Goal: Information Seeking & Learning: Learn about a topic

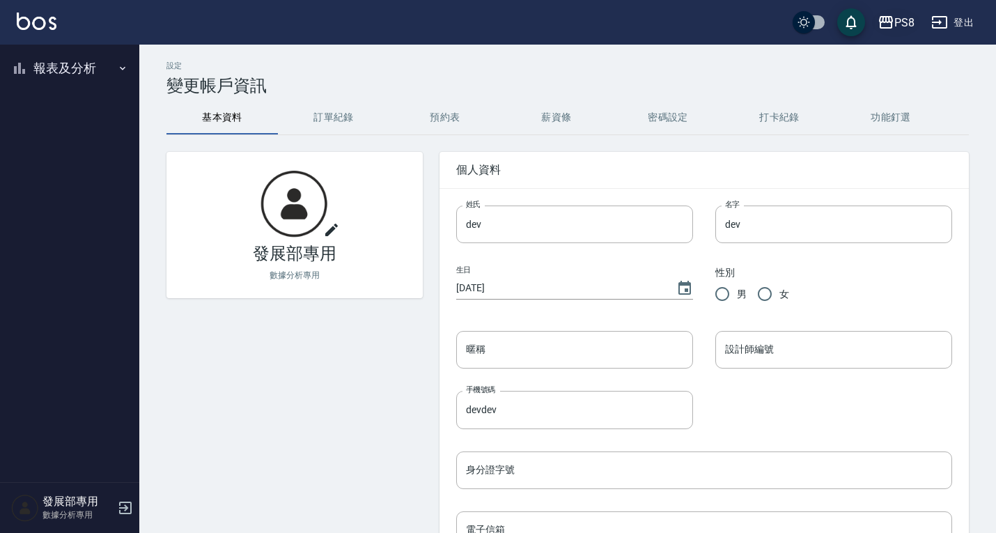
click at [901, 31] on div "PS8" at bounding box center [905, 22] width 20 height 17
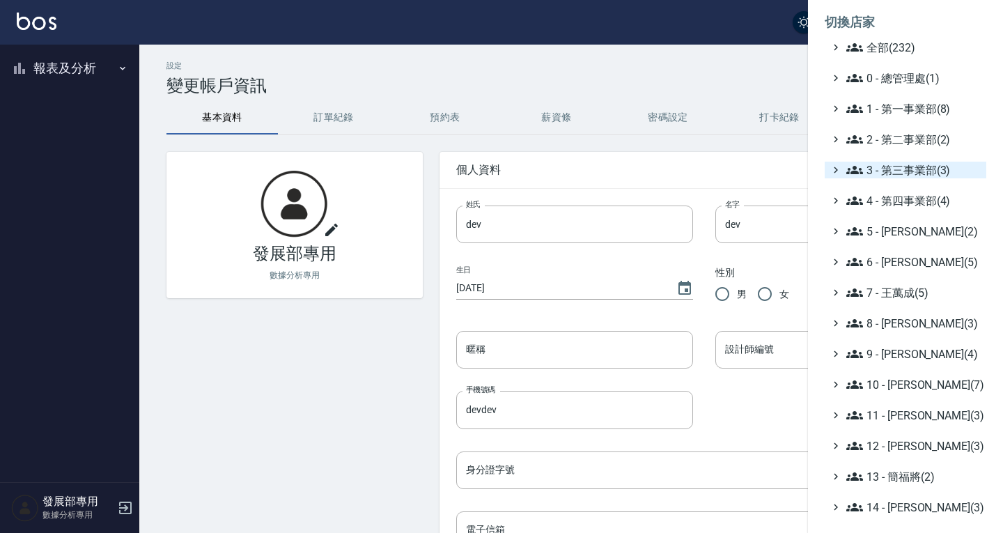
click at [902, 171] on span "3 - 第三事業部(3)" at bounding box center [914, 170] width 134 height 17
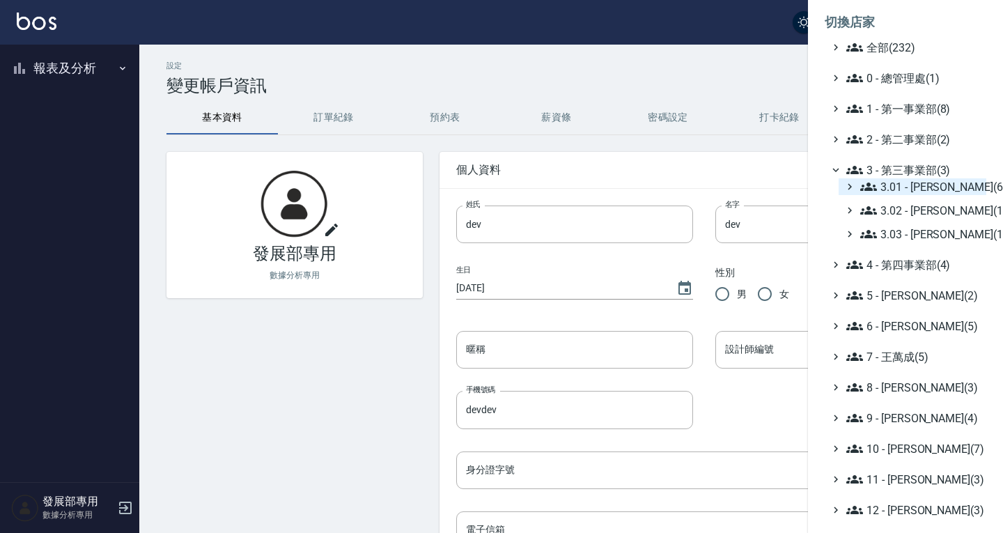
click at [900, 193] on span "3.01 - [PERSON_NAME](6)" at bounding box center [920, 186] width 121 height 17
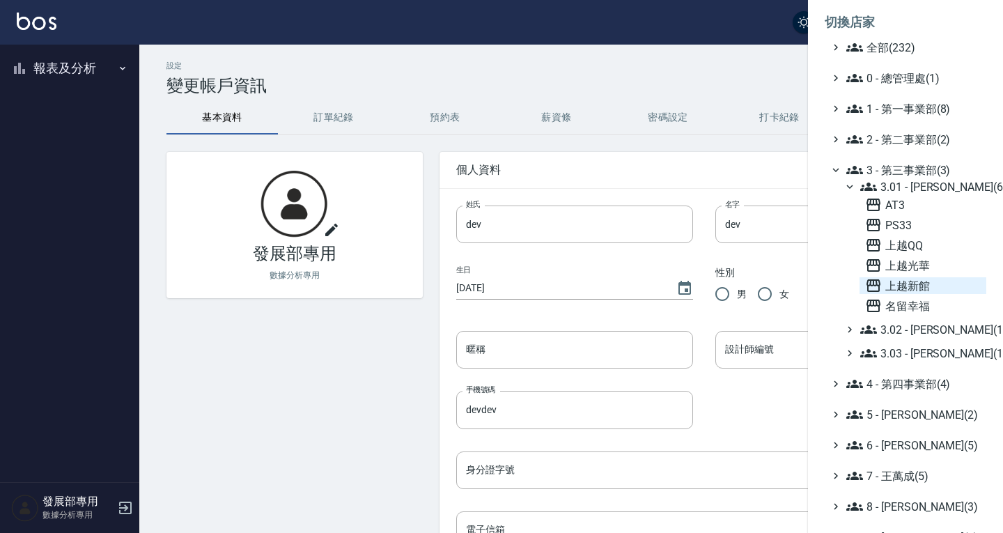
click at [928, 284] on span "上越新館" at bounding box center [923, 285] width 116 height 17
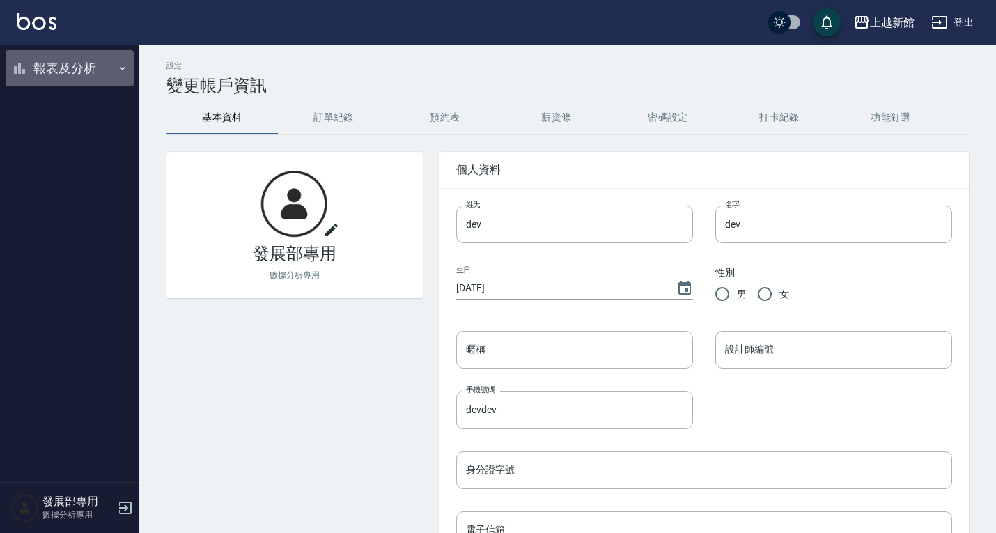
click at [41, 65] on button "報表及分析" at bounding box center [70, 68] width 128 height 36
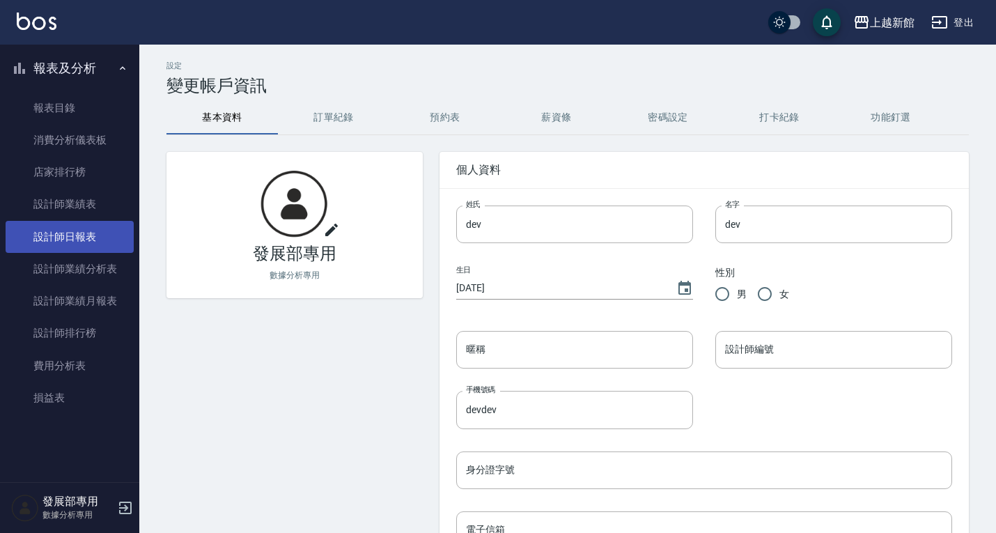
drag, startPoint x: 75, startPoint y: 238, endPoint x: 83, endPoint y: 230, distance: 11.3
click at [75, 238] on link "設計師日報表" at bounding box center [70, 237] width 128 height 32
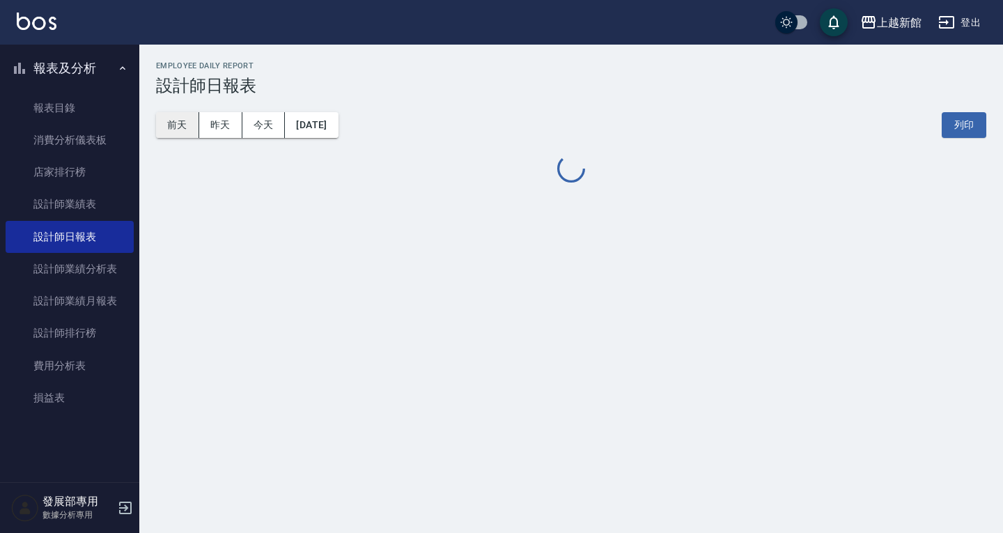
click at [177, 125] on button "前天" at bounding box center [177, 125] width 43 height 26
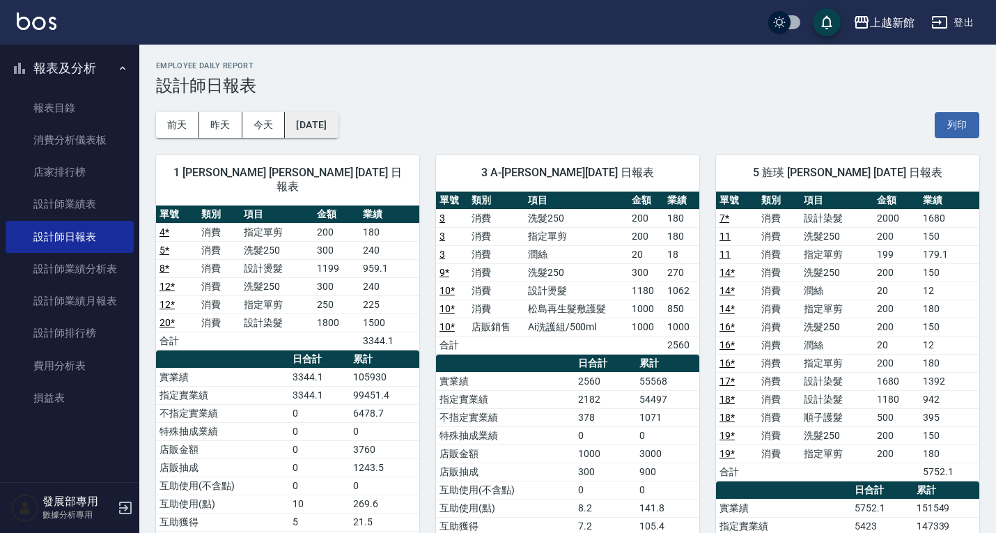
drag, startPoint x: 190, startPoint y: 131, endPoint x: 319, endPoint y: 128, distance: 129.6
click at [319, 128] on button "2025/09/24" at bounding box center [311, 125] width 53 height 26
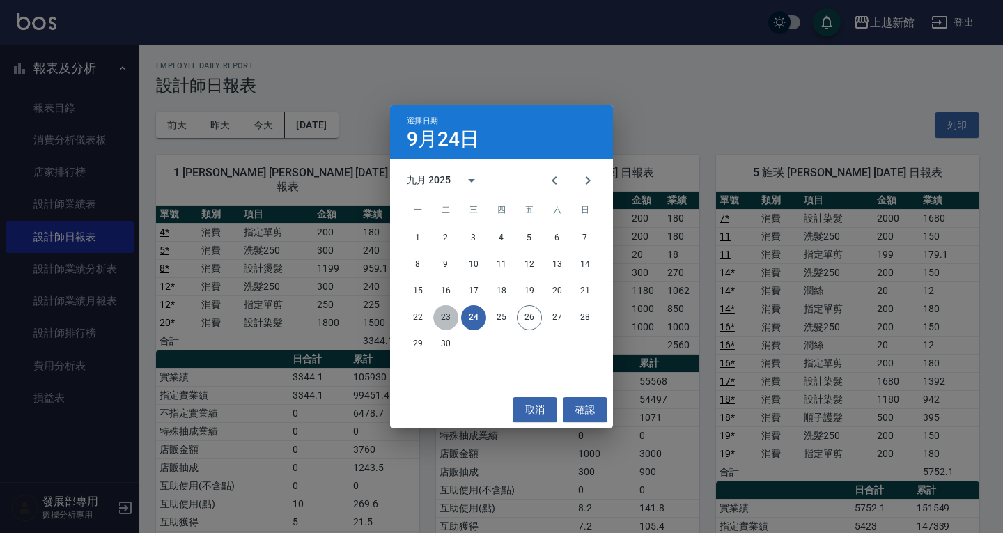
click at [444, 321] on button "23" at bounding box center [445, 317] width 25 height 25
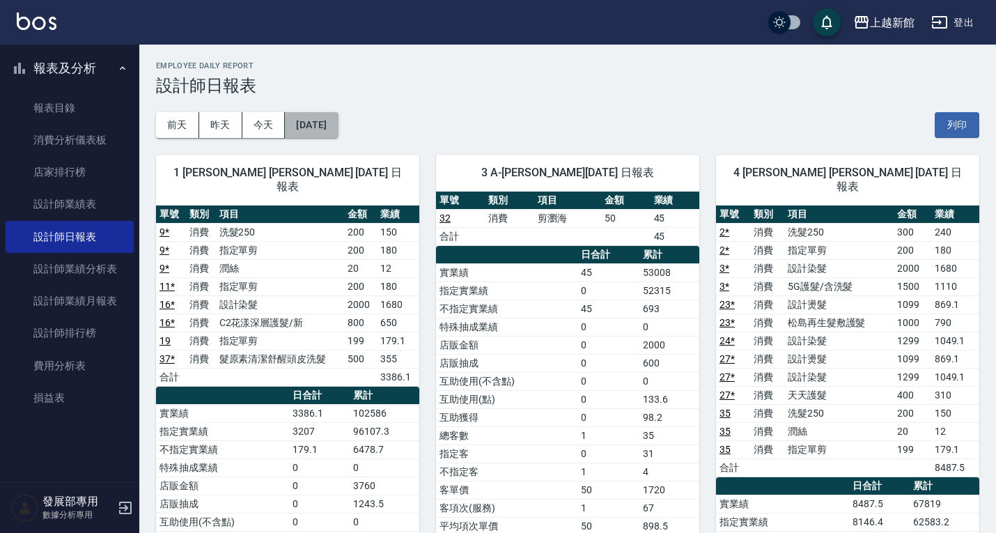
click at [338, 128] on button "[DATE]" at bounding box center [311, 125] width 53 height 26
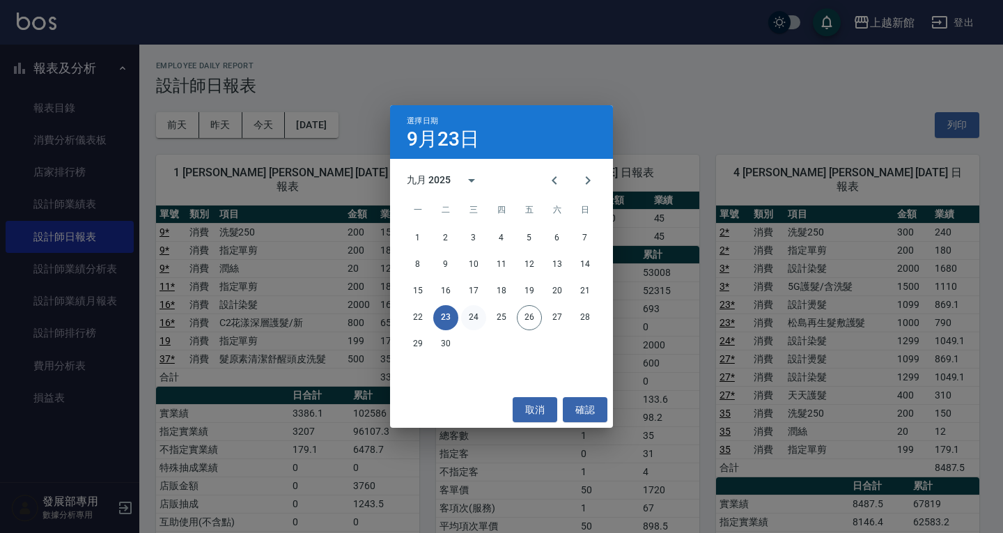
click at [477, 318] on button "24" at bounding box center [473, 317] width 25 height 25
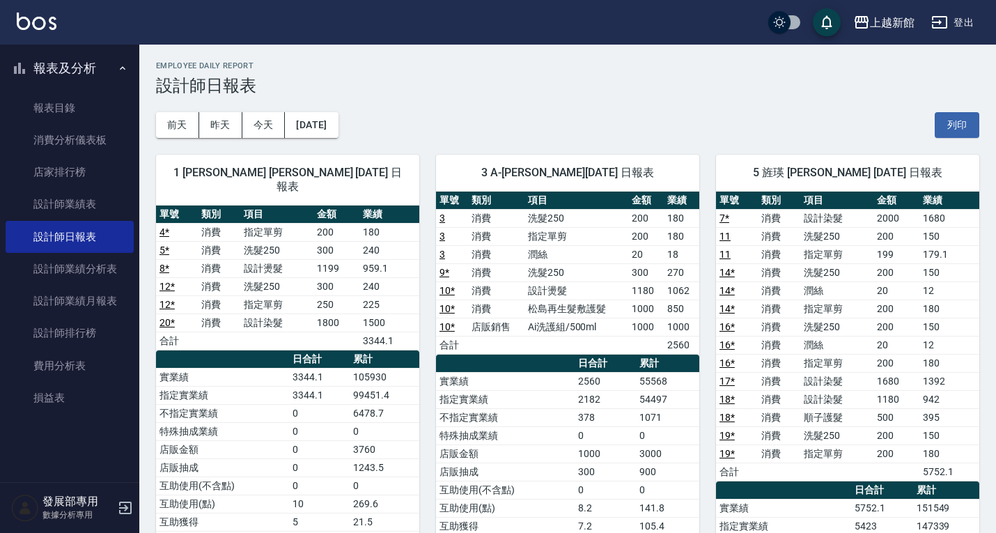
click at [323, 107] on div "前天 昨天 今天 2025/09/24 列印" at bounding box center [568, 124] width 824 height 59
click at [323, 113] on button "[DATE]" at bounding box center [311, 125] width 53 height 26
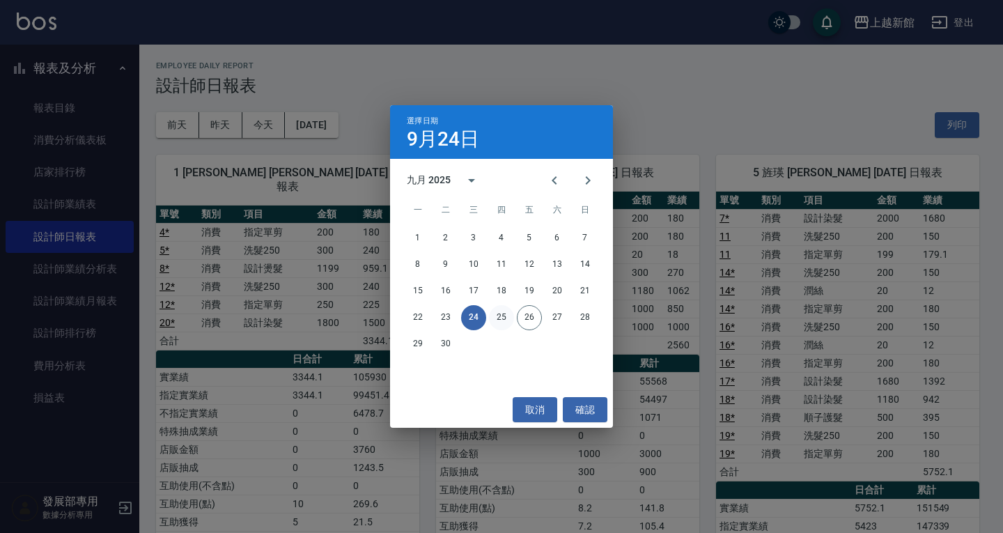
click at [505, 322] on button "25" at bounding box center [501, 317] width 25 height 25
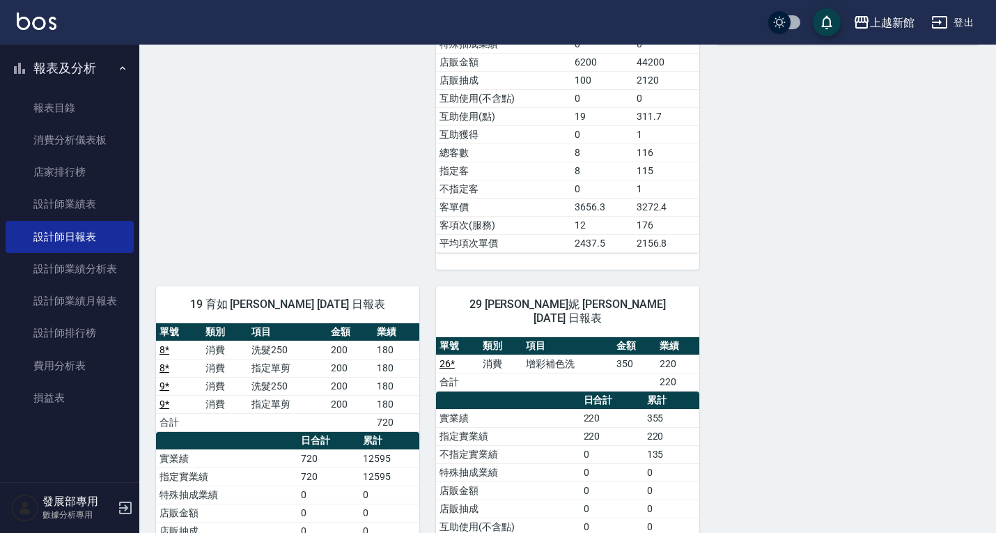
scroll to position [1394, 0]
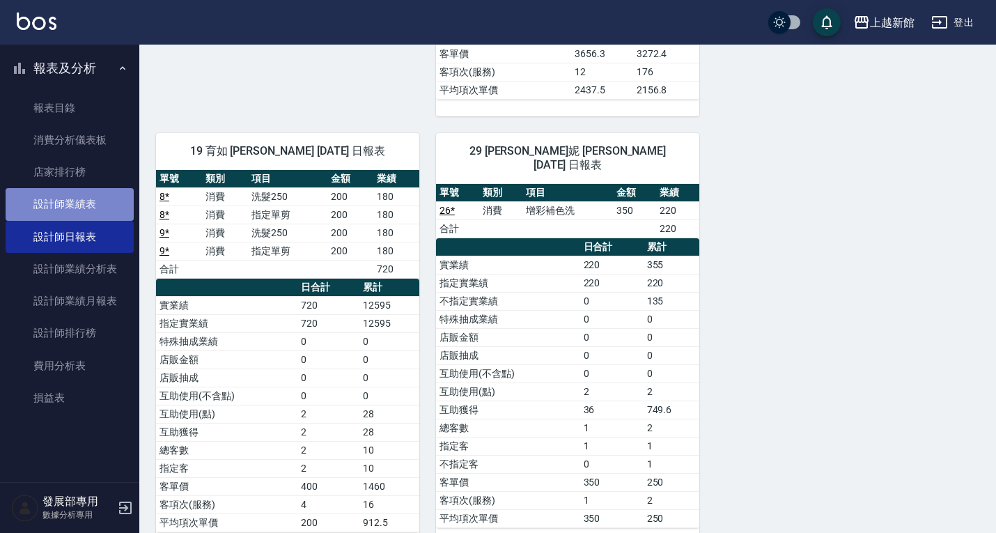
click at [74, 200] on link "設計師業績表" at bounding box center [70, 204] width 128 height 32
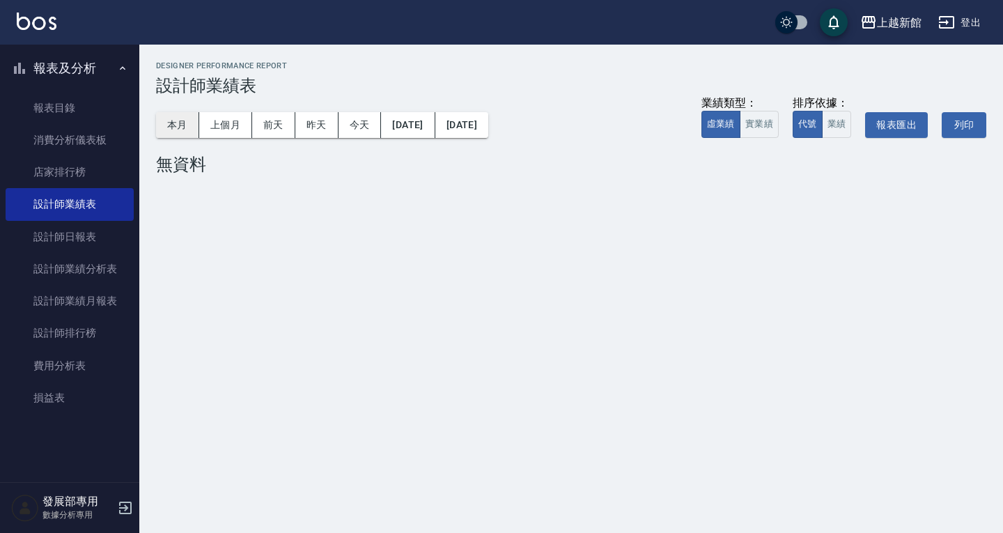
click at [162, 115] on button "本月" at bounding box center [177, 125] width 43 height 26
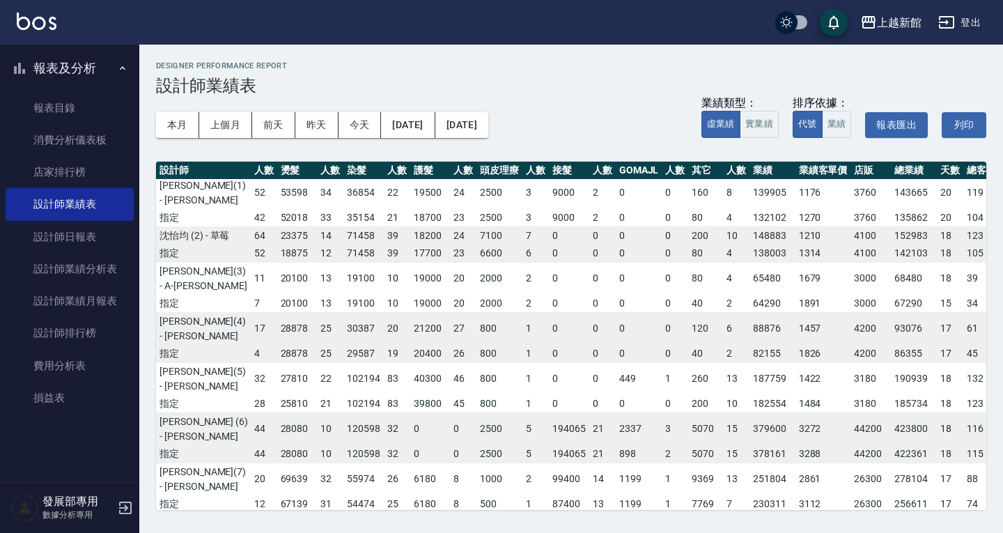
scroll to position [0, 97]
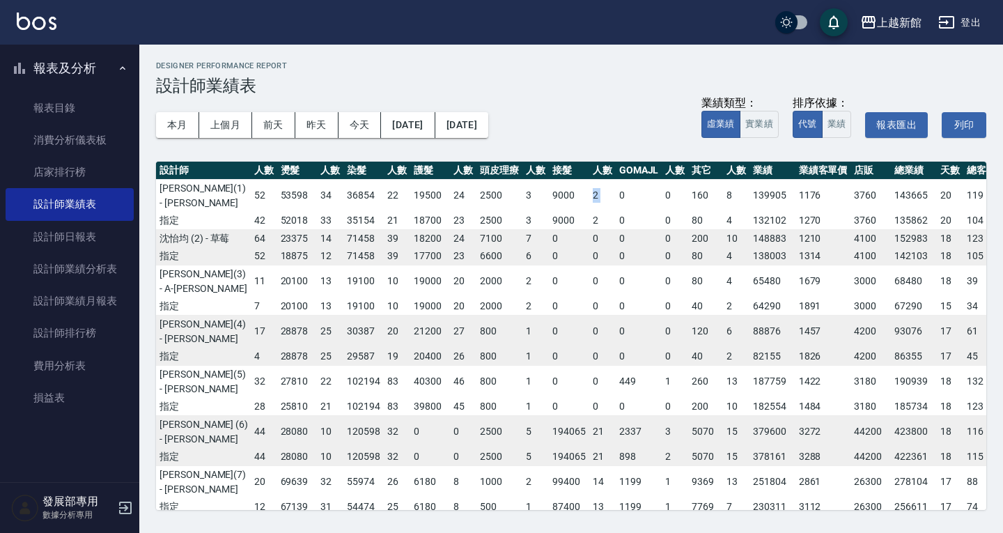
drag, startPoint x: 556, startPoint y: 224, endPoint x: 397, endPoint y: 171, distance: 167.7
click at [509, 203] on tr "游雅雲 (1) - 蘿拉 7850 34 10443 52 53598 34 36854 22 19500 24 2500 3 9000 2 0 0 160 …" at bounding box center [552, 195] width 986 height 33
click at [592, 73] on div "Designer Performance Report 設計師業績表" at bounding box center [571, 78] width 831 height 34
click at [186, 130] on button "本月" at bounding box center [177, 125] width 43 height 26
click at [934, 21] on button "登出" at bounding box center [960, 23] width 54 height 26
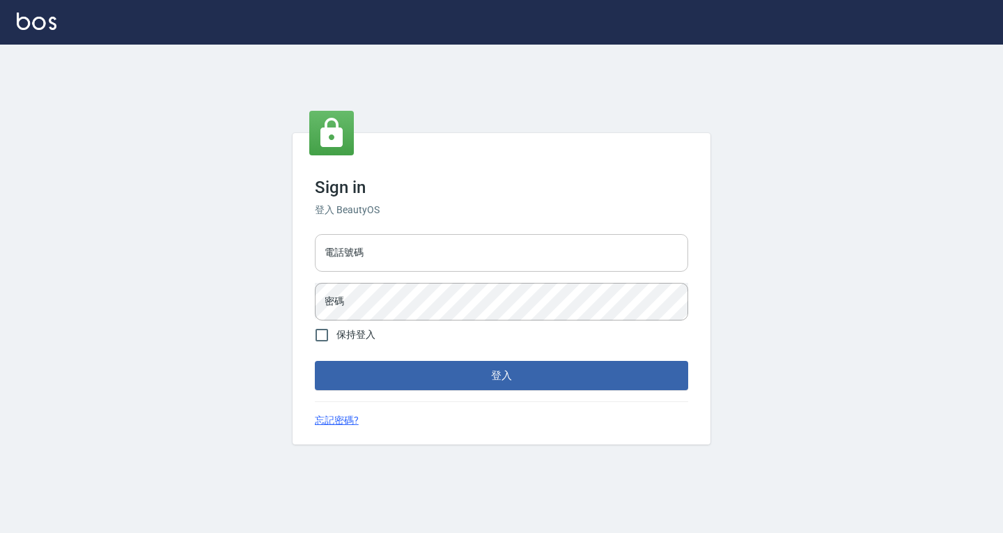
click at [471, 235] on input "電話號碼" at bounding box center [501, 253] width 373 height 38
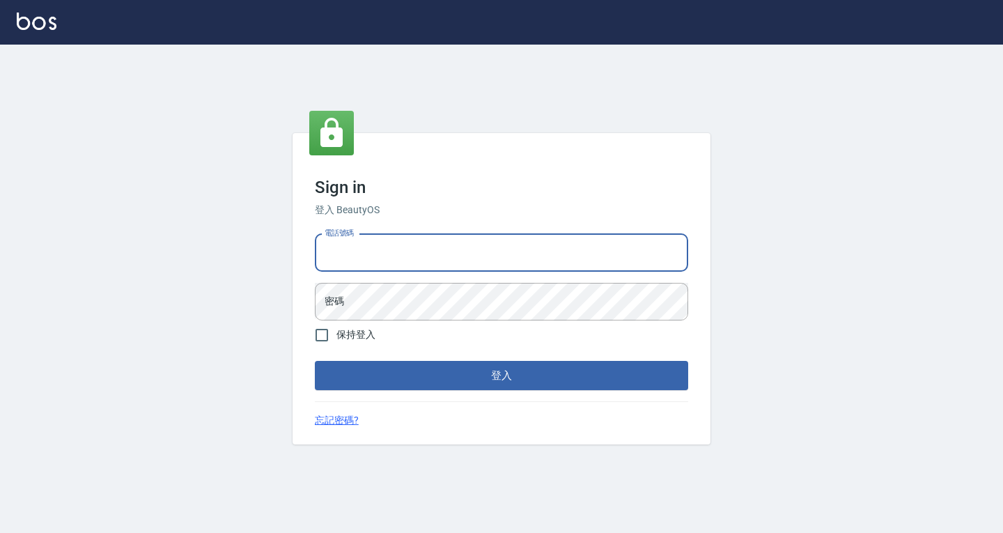
type input "devdev"
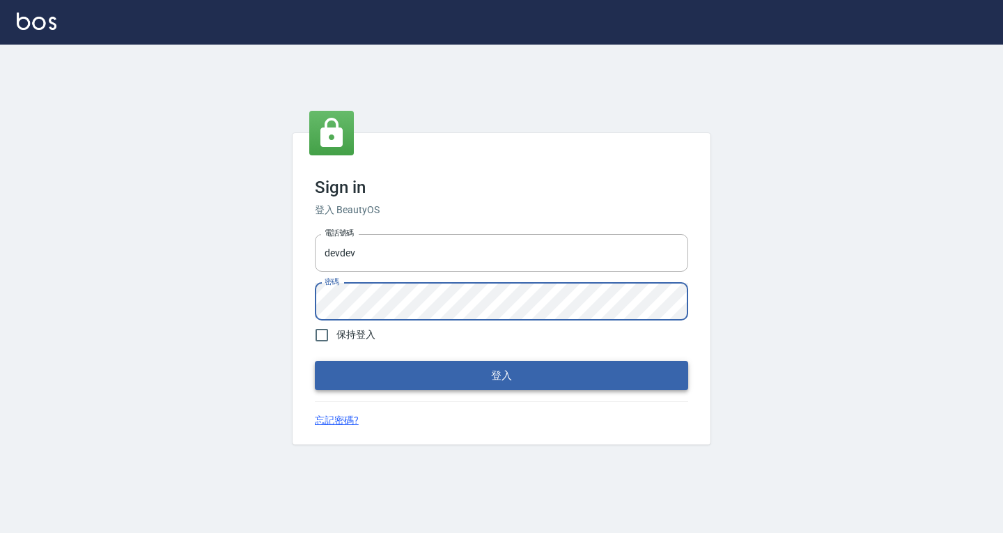
click at [459, 384] on button "登入" at bounding box center [501, 375] width 373 height 29
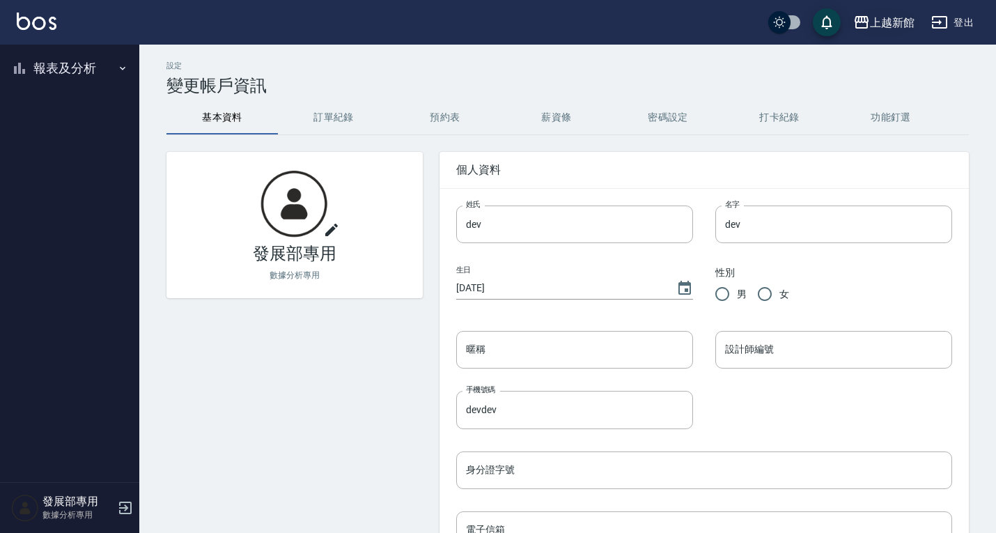
click at [863, 28] on icon "button" at bounding box center [862, 22] width 14 height 13
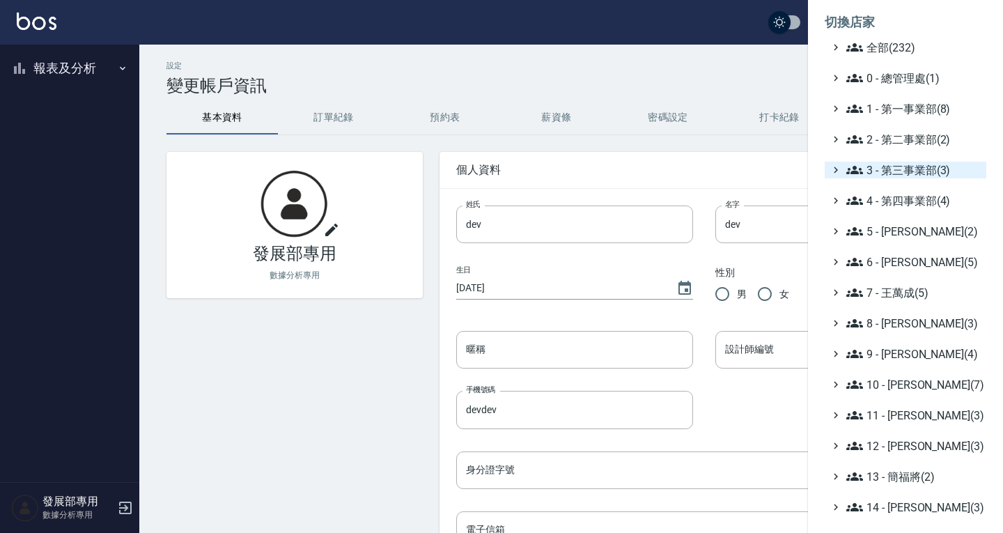
click at [897, 176] on span "3 - 第三事業部(3)" at bounding box center [914, 170] width 134 height 17
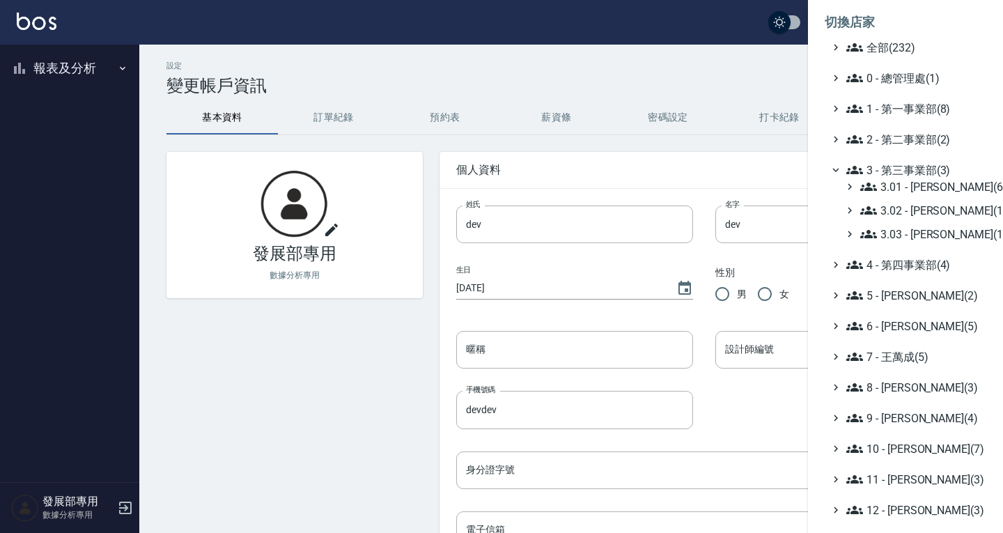
click at [911, 242] on ul "全部(232) 0 - 總管理處(1) 1 - 第一事業部(8) 2 - 第二事業部(2) 3 - 第三事業部(3) 3.01 - [PERSON_NAME]…" at bounding box center [906, 416] width 162 height 755
click at [907, 231] on span "3.03 - [PERSON_NAME](1)" at bounding box center [920, 234] width 121 height 17
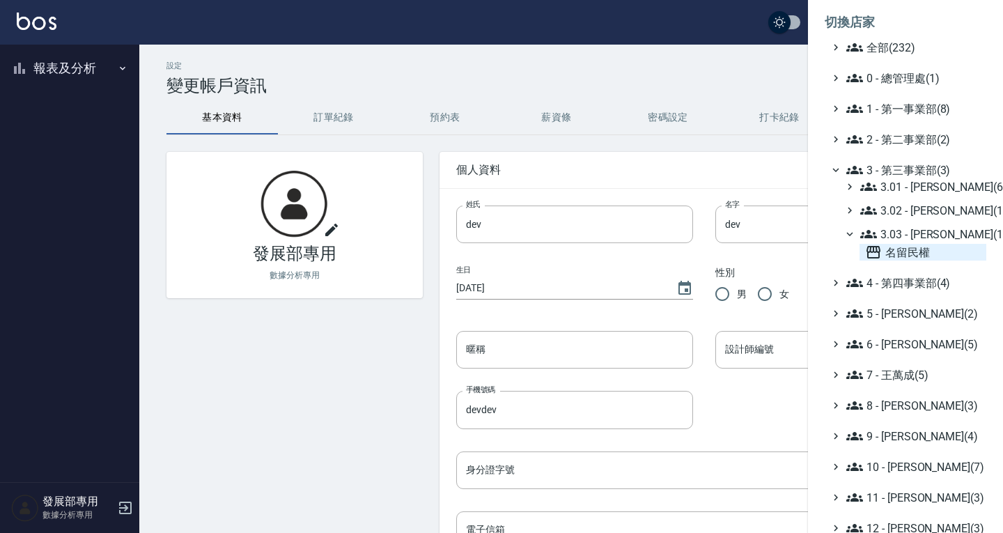
click at [895, 247] on span "名留民權" at bounding box center [923, 252] width 116 height 17
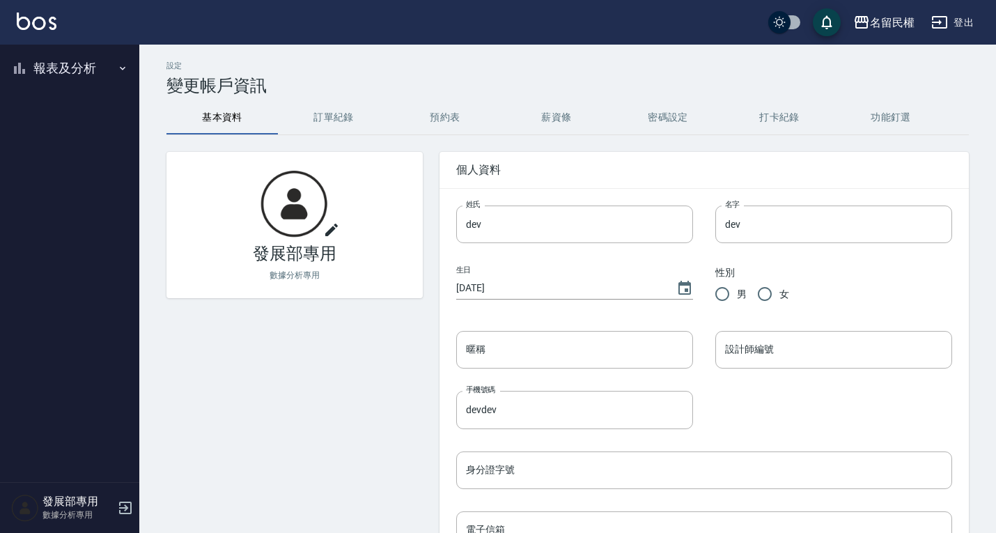
click at [65, 70] on button "報表及分析" at bounding box center [70, 68] width 128 height 36
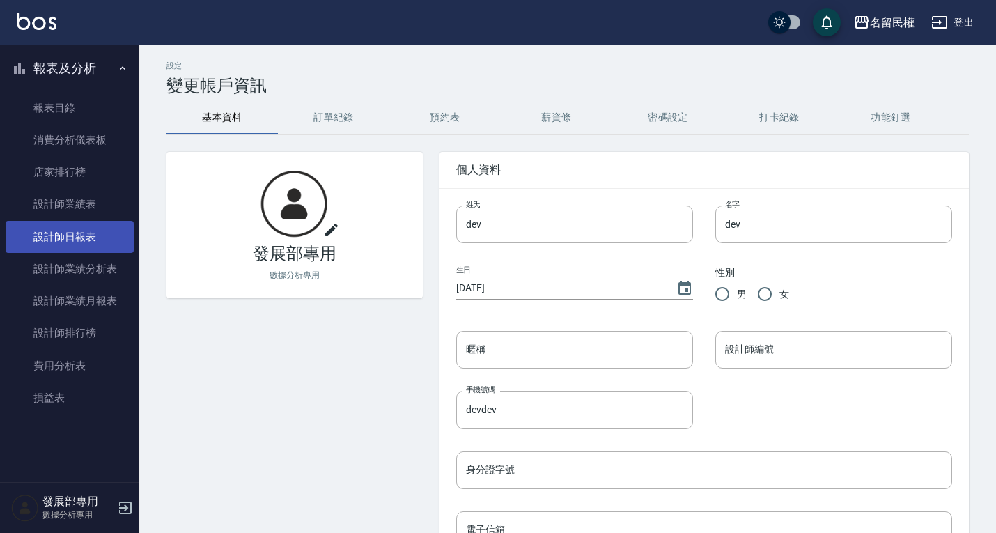
click at [89, 244] on link "設計師日報表" at bounding box center [70, 237] width 128 height 32
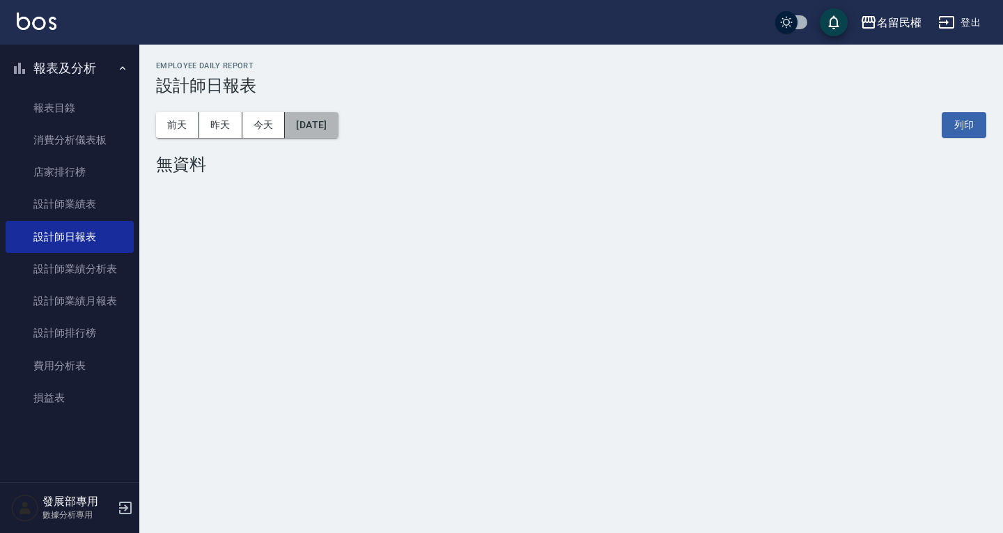
click at [338, 115] on button "2025/09/26" at bounding box center [311, 125] width 53 height 26
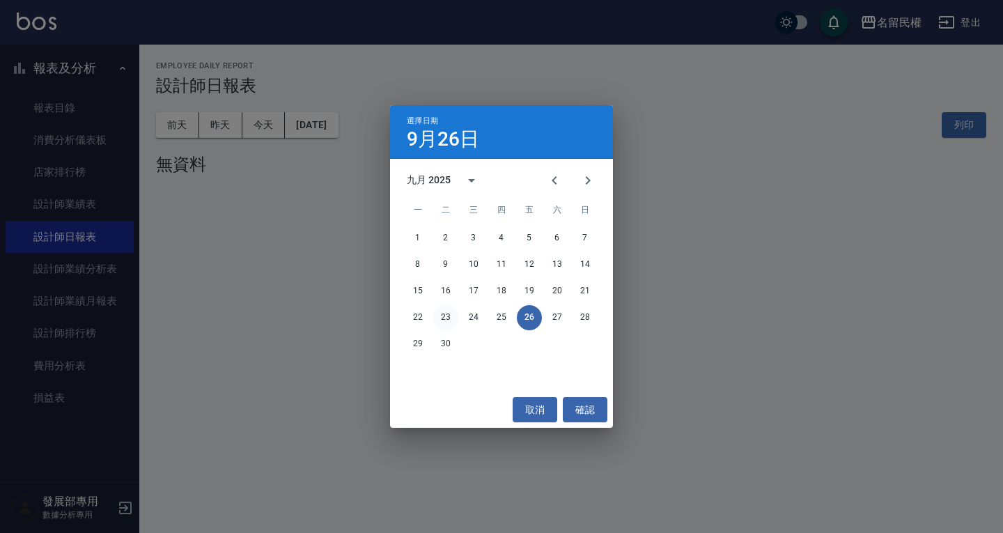
click at [452, 313] on button "23" at bounding box center [445, 317] width 25 height 25
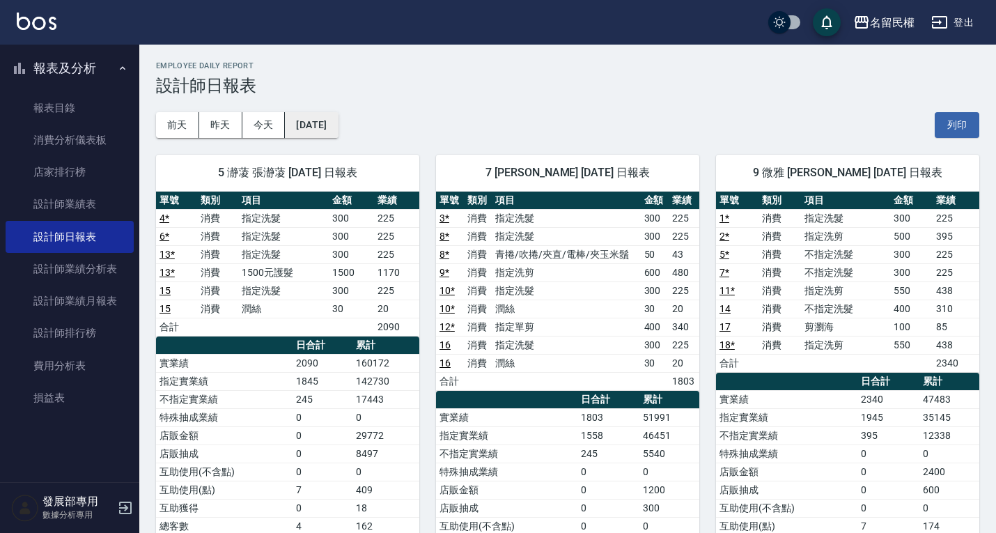
click at [330, 123] on button "2025/09/23" at bounding box center [311, 125] width 53 height 26
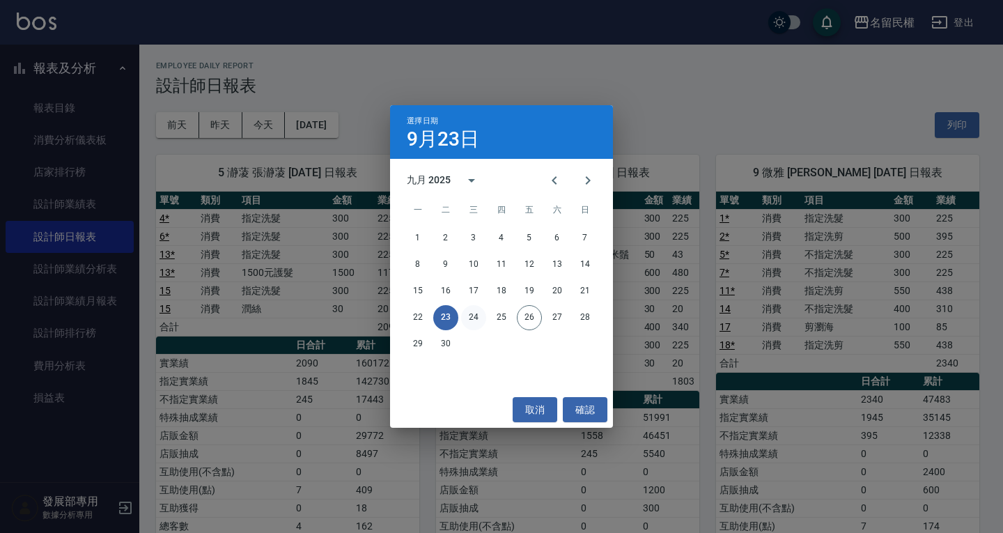
click at [466, 318] on button "24" at bounding box center [473, 317] width 25 height 25
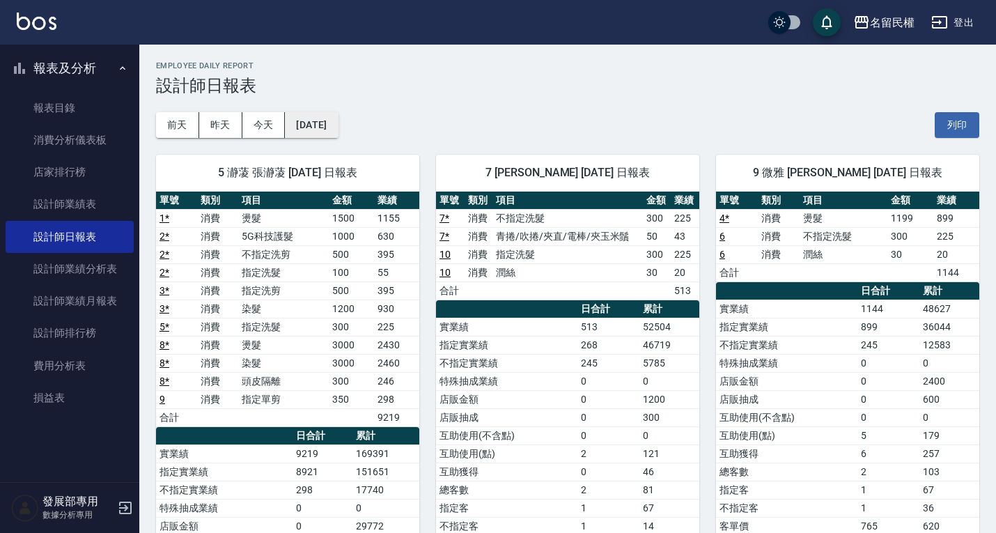
click at [338, 117] on button "2025/09/24" at bounding box center [311, 125] width 53 height 26
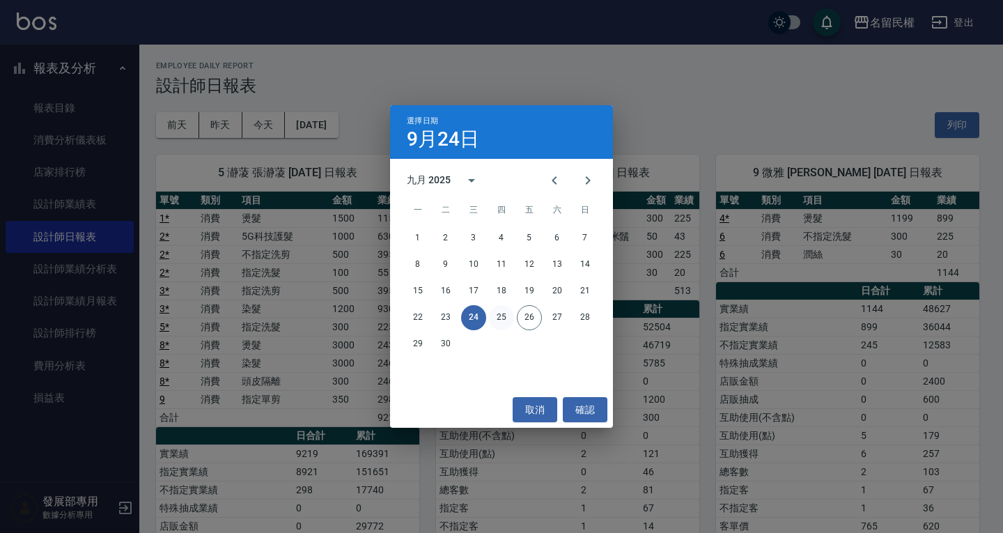
click at [506, 314] on button "25" at bounding box center [501, 317] width 25 height 25
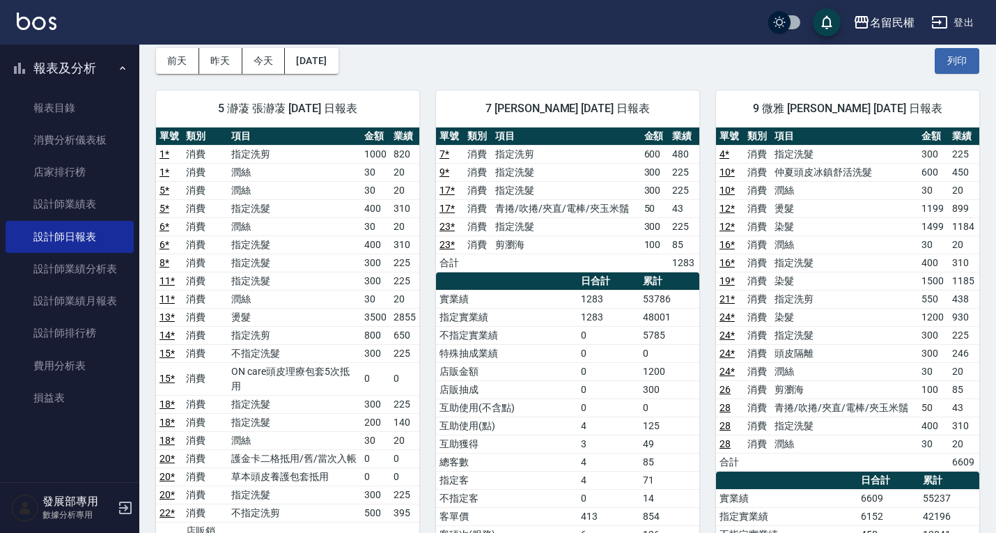
scroll to position [70, 0]
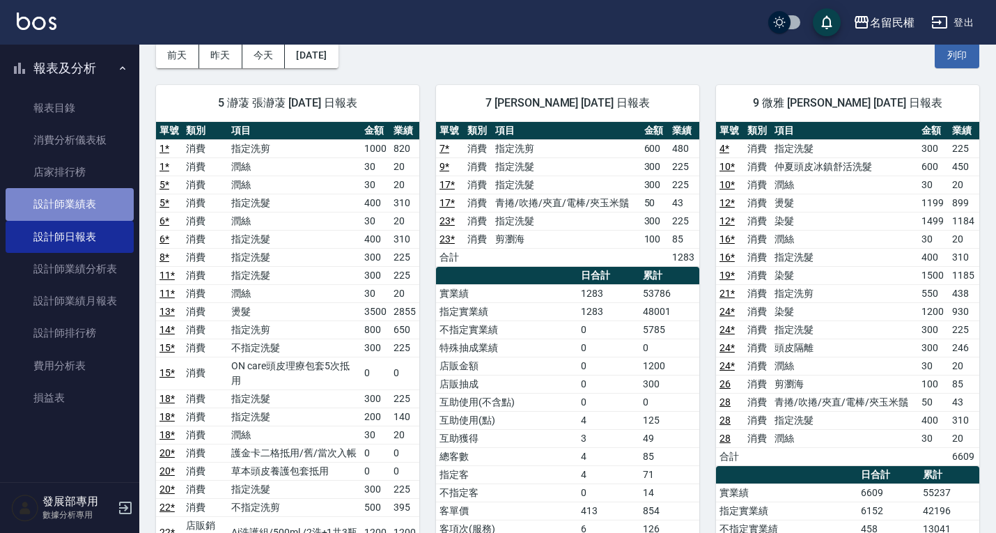
click at [97, 207] on link "設計師業績表" at bounding box center [70, 204] width 128 height 32
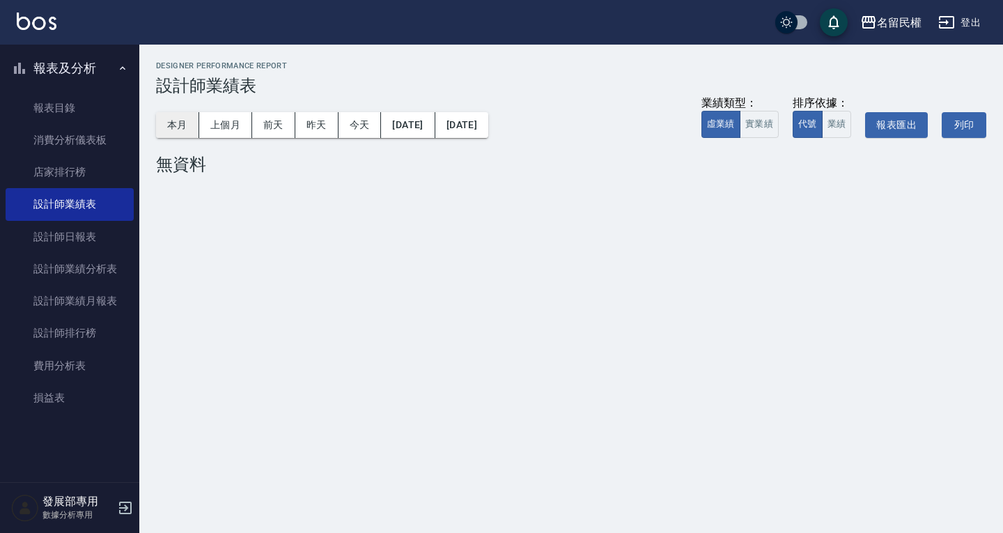
click at [185, 135] on button "本月" at bounding box center [177, 125] width 43 height 26
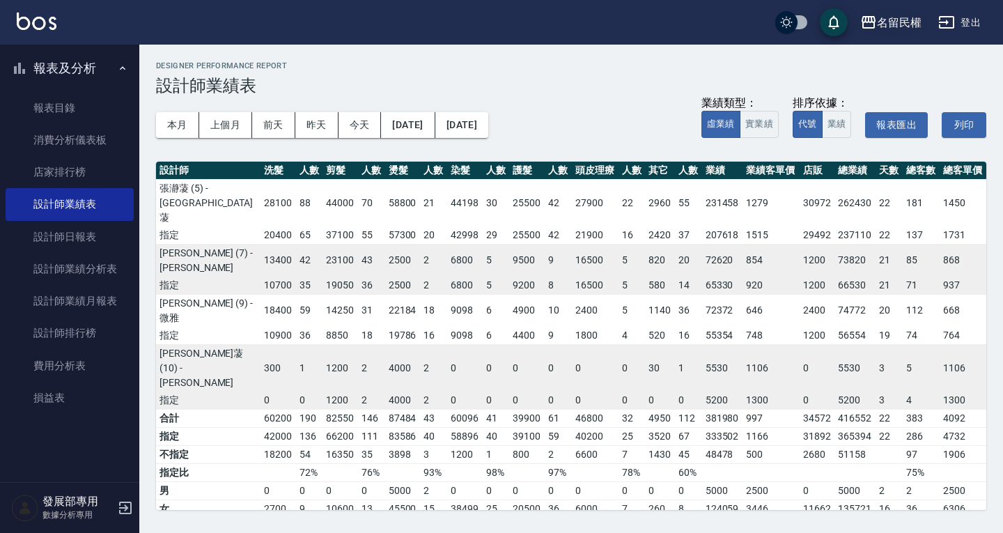
click at [909, 20] on div "名留民權" at bounding box center [899, 22] width 45 height 17
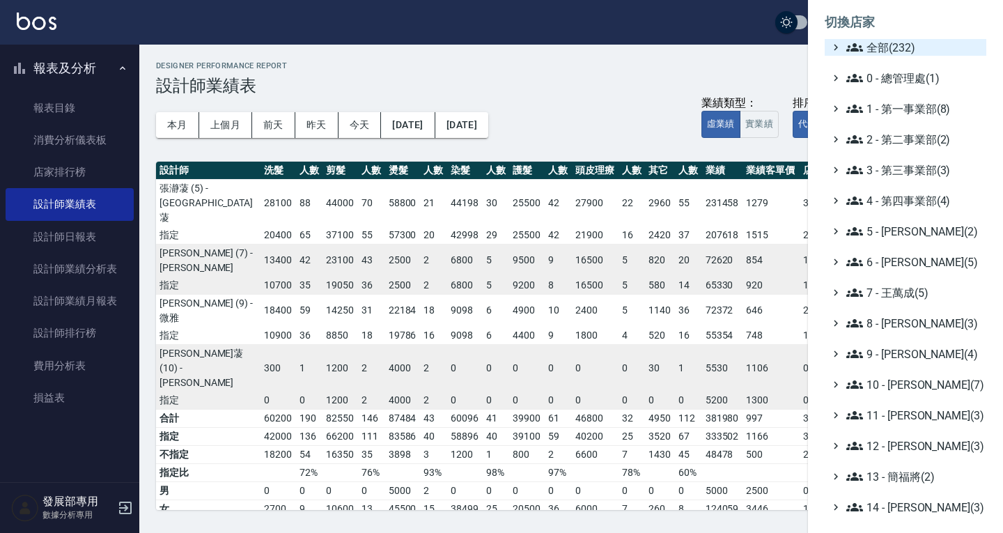
click at [887, 47] on span "全部(232)" at bounding box center [914, 47] width 134 height 17
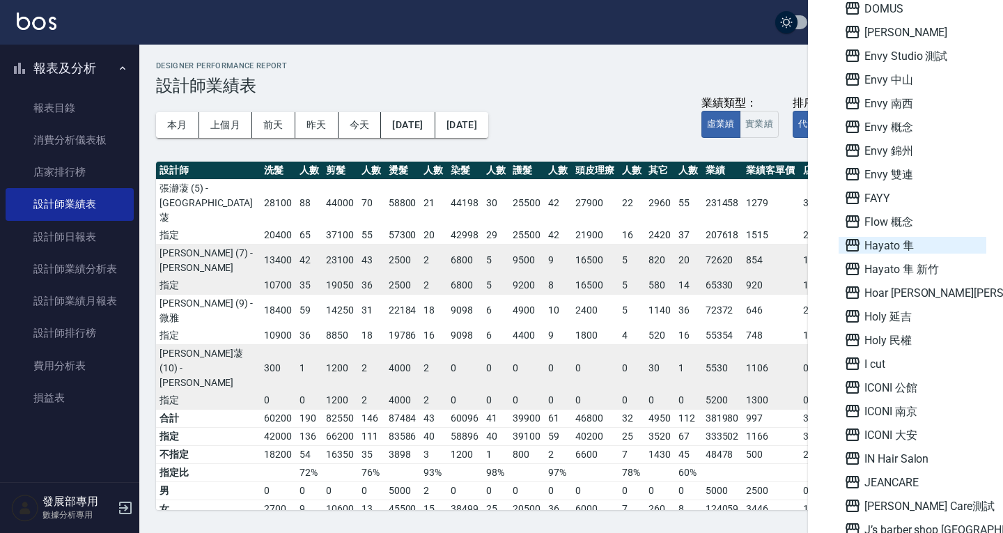
scroll to position [1115, 0]
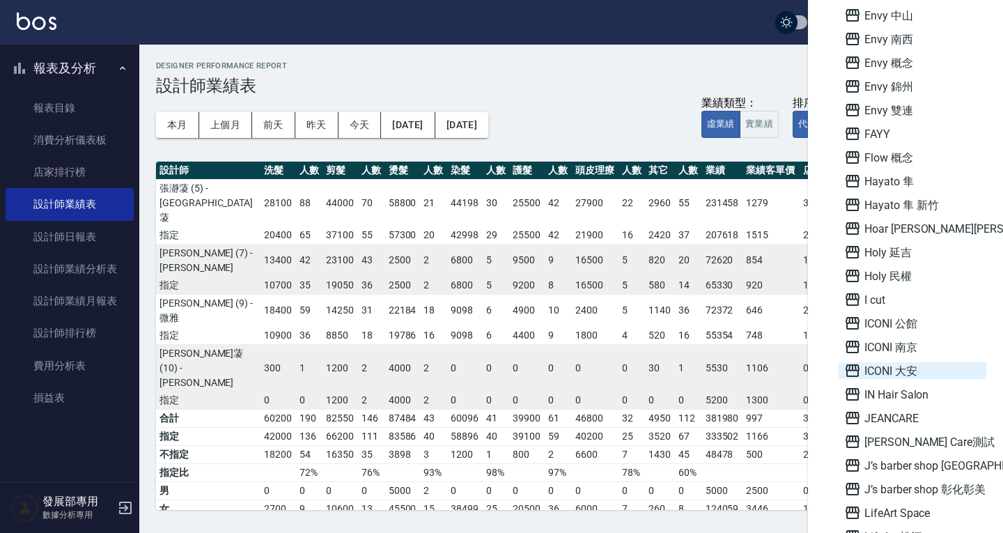
click at [891, 368] on span "ICONI 大安" at bounding box center [912, 370] width 137 height 17
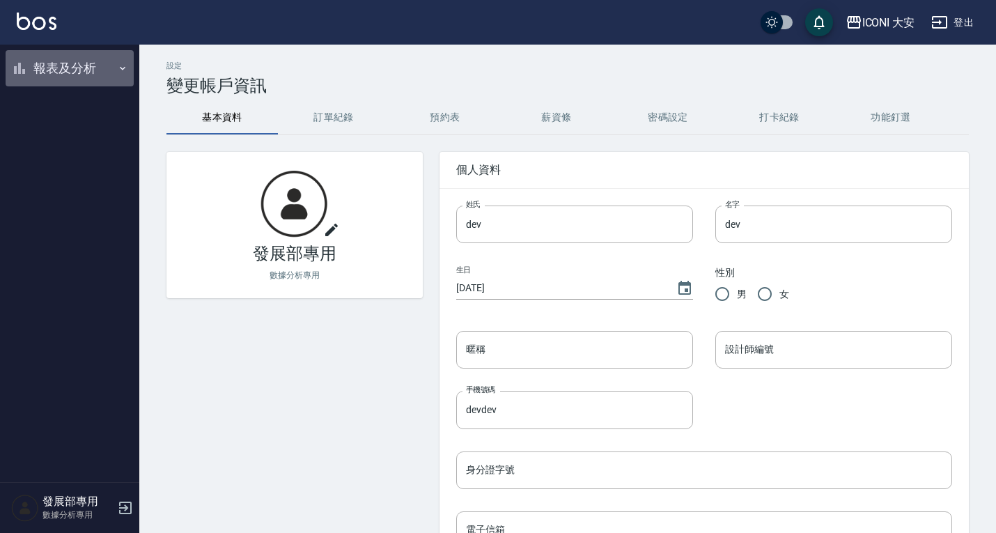
click at [90, 72] on button "報表及分析" at bounding box center [70, 68] width 128 height 36
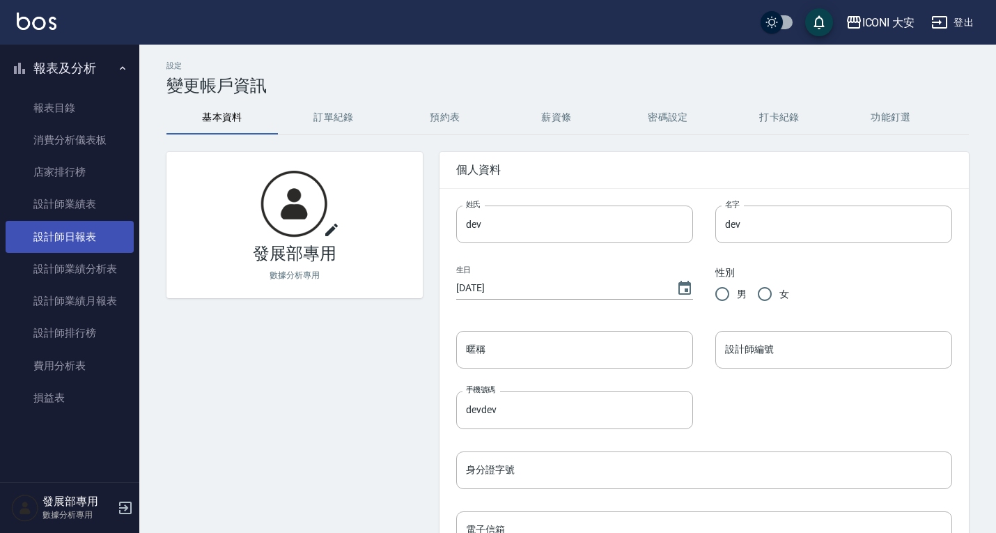
click at [83, 236] on link "設計師日報表" at bounding box center [70, 237] width 128 height 32
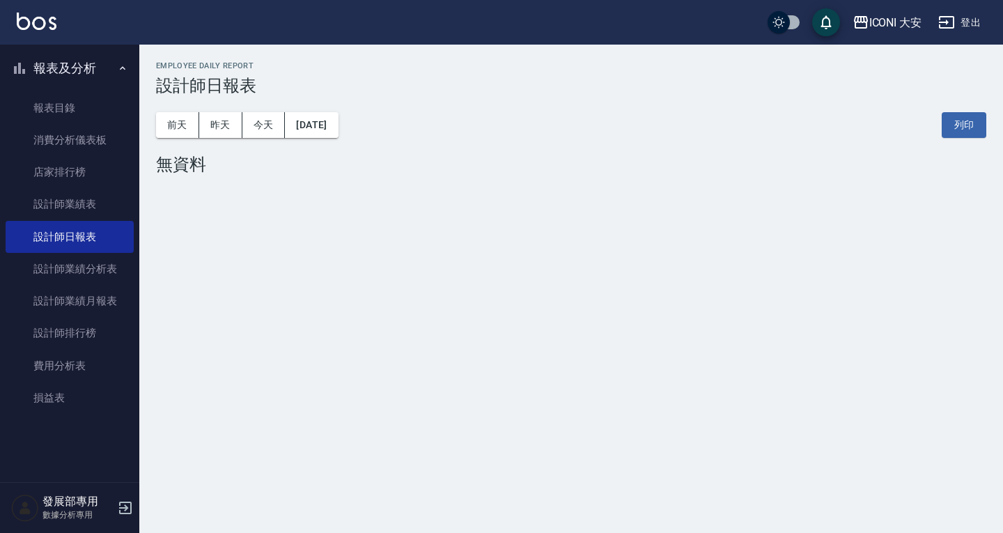
click at [337, 137] on div "[DATE] [DATE] [DATE] [DATE] 列印" at bounding box center [571, 124] width 831 height 59
click at [338, 131] on button "[DATE]" at bounding box center [311, 125] width 53 height 26
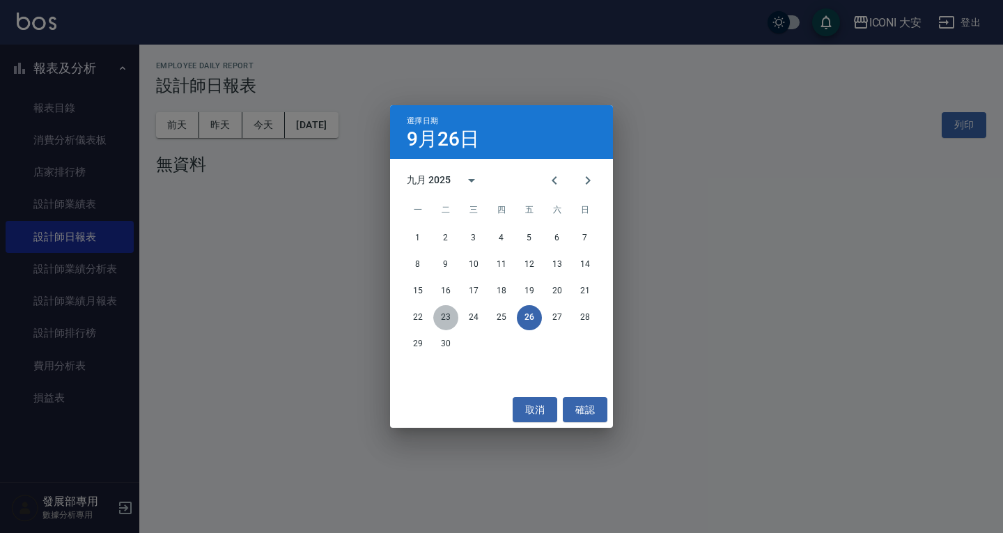
click at [450, 320] on button "23" at bounding box center [445, 317] width 25 height 25
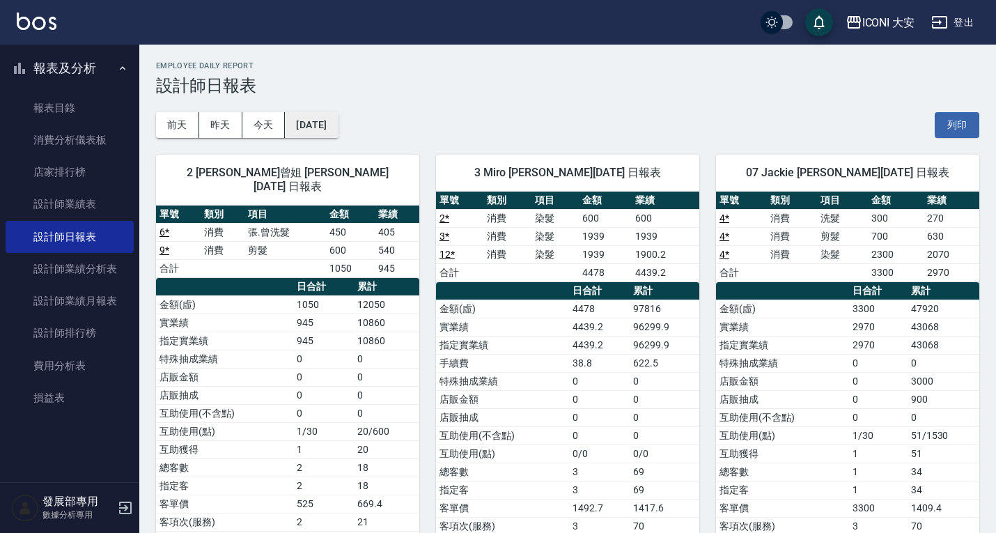
click at [338, 118] on button "[DATE]" at bounding box center [311, 125] width 53 height 26
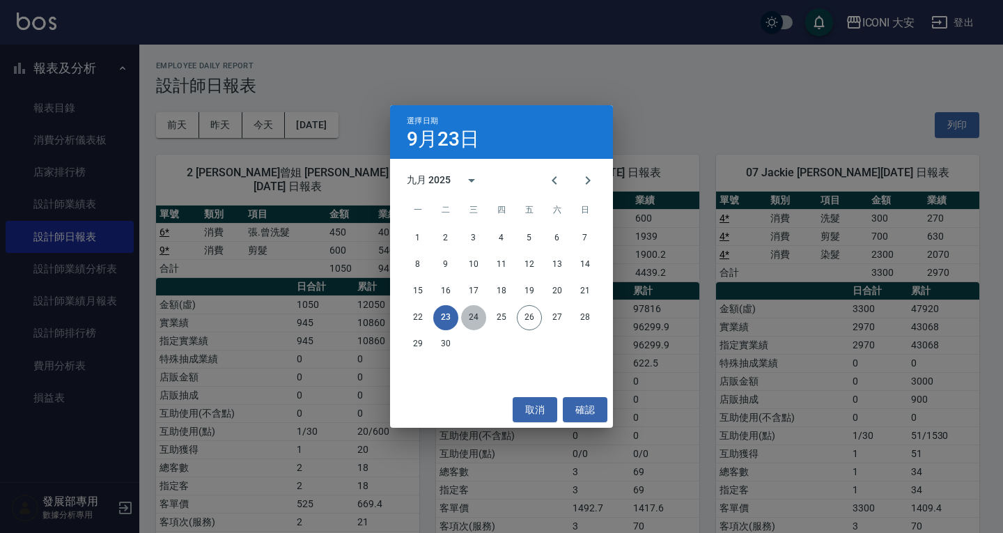
click at [469, 317] on button "24" at bounding box center [473, 317] width 25 height 25
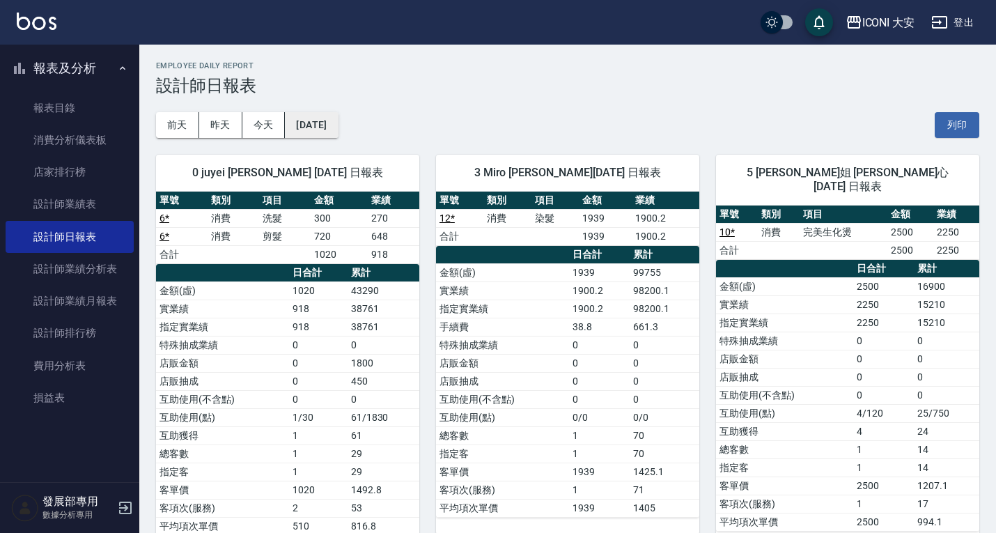
click at [338, 127] on button "[DATE]" at bounding box center [311, 125] width 53 height 26
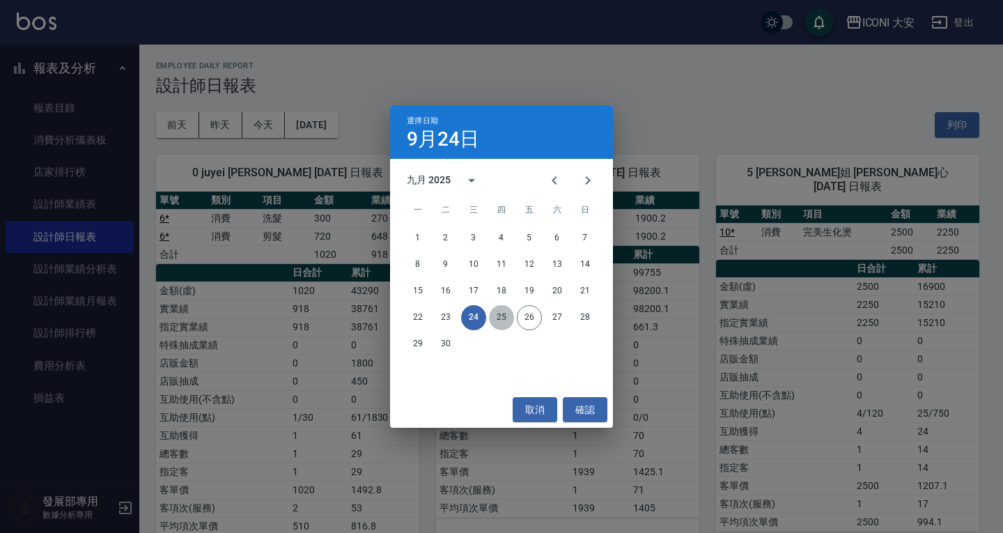
click at [499, 312] on button "25" at bounding box center [501, 317] width 25 height 25
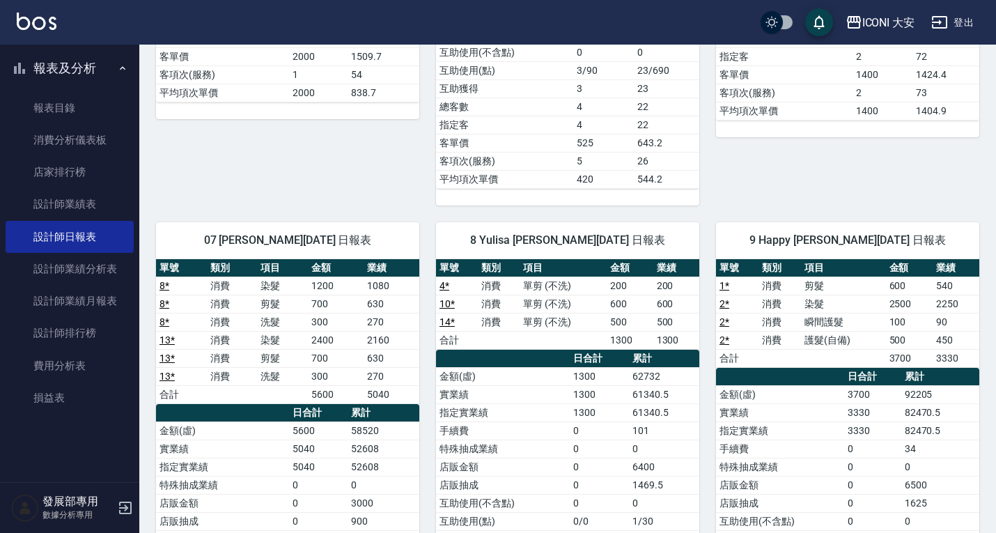
scroll to position [418, 0]
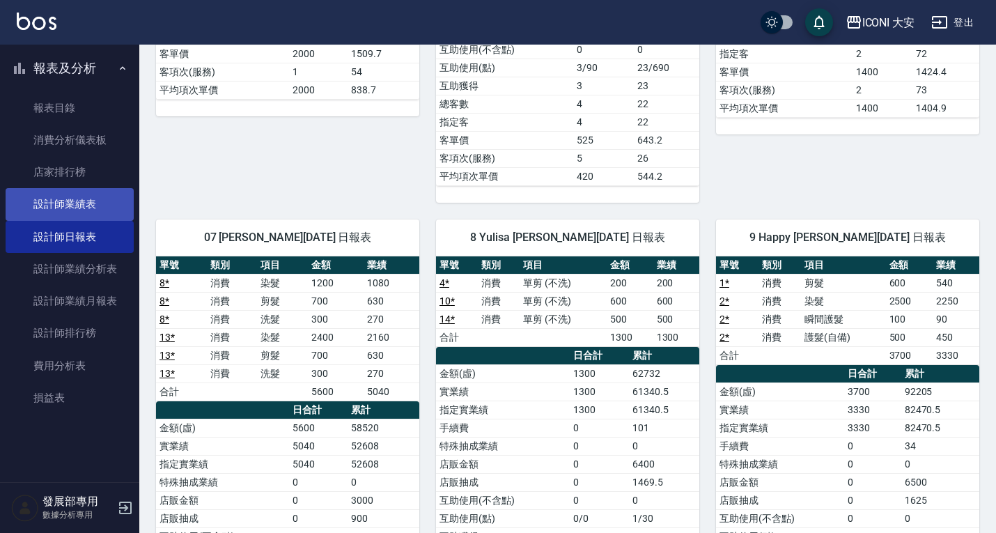
click at [93, 199] on link "設計師業績表" at bounding box center [70, 204] width 128 height 32
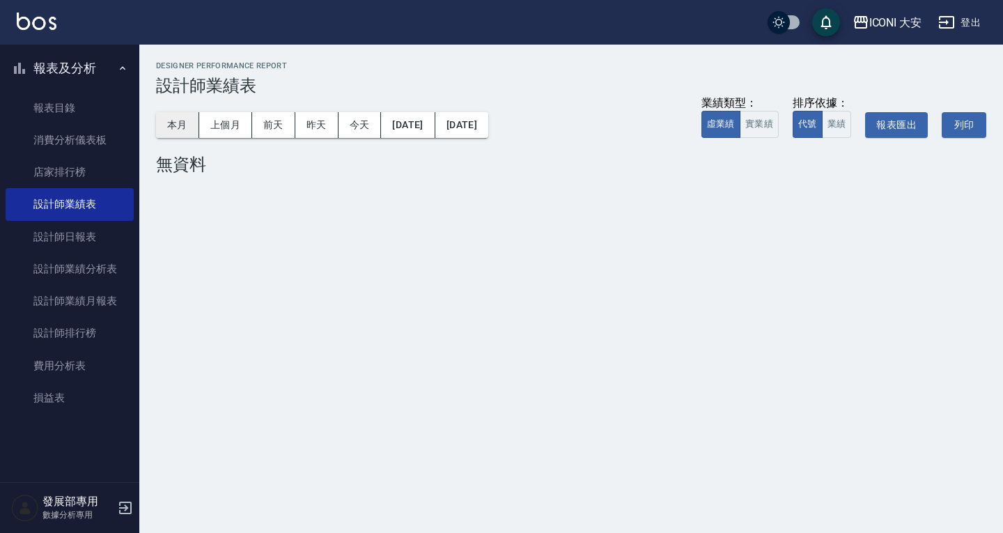
click at [172, 127] on button "本月" at bounding box center [177, 125] width 43 height 26
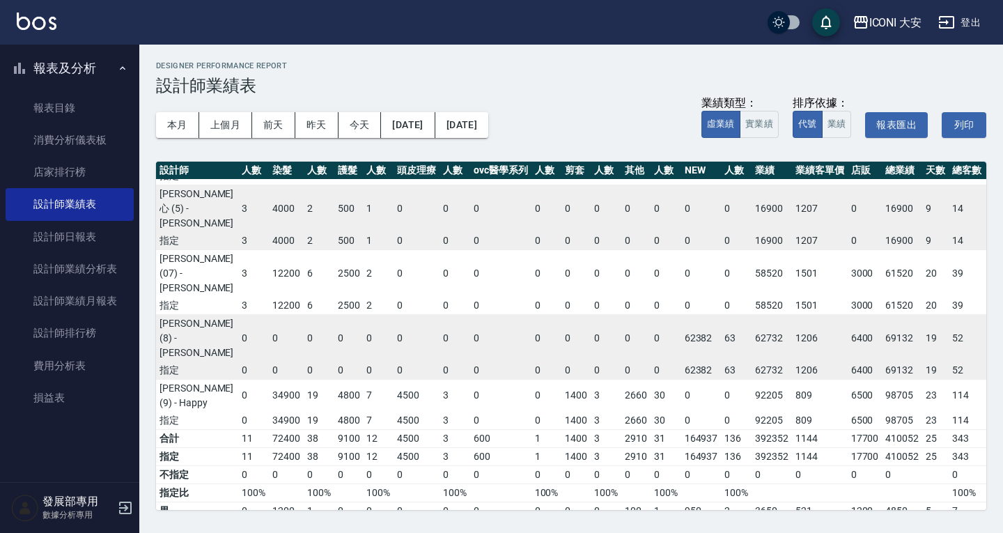
scroll to position [179, 164]
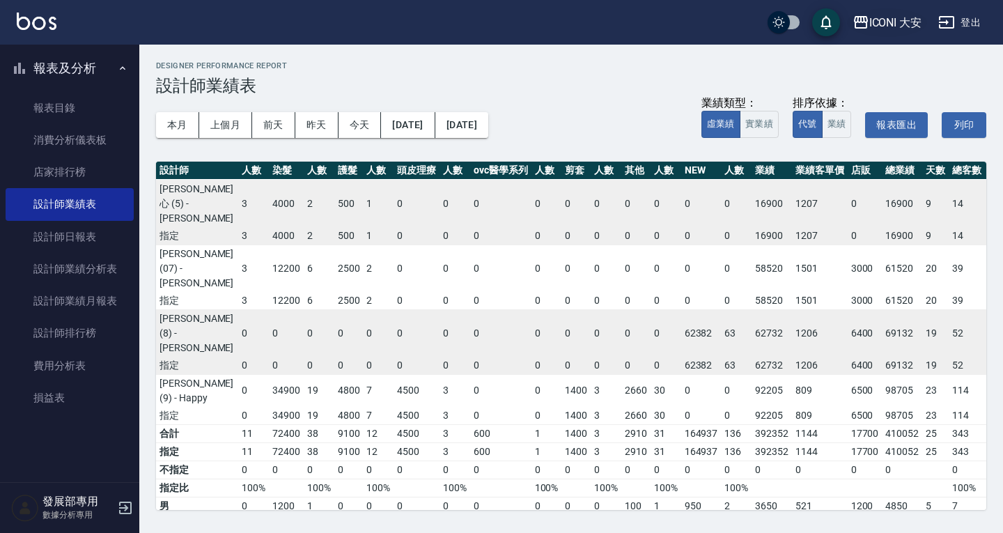
click at [885, 14] on div "ICONI 大安" at bounding box center [896, 22] width 53 height 17
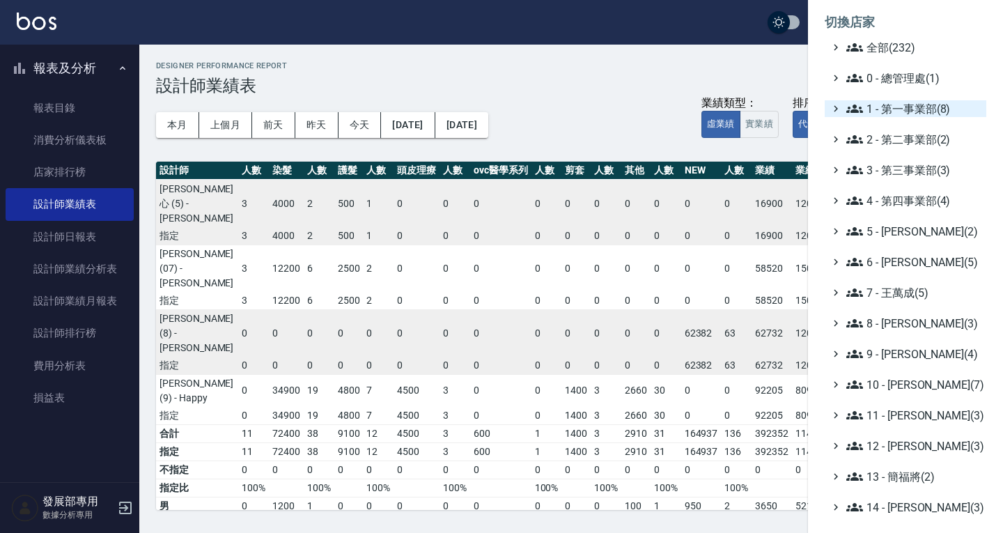
click at [913, 111] on span "1 - 第一事業部(8)" at bounding box center [914, 108] width 134 height 17
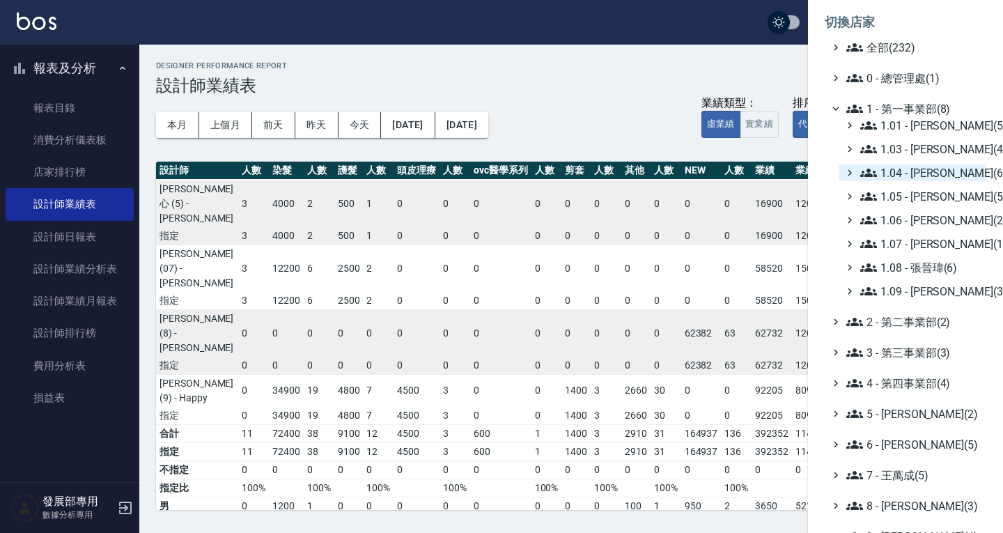
click at [914, 180] on span "1.04 - 陳敬羽(6)" at bounding box center [920, 172] width 121 height 17
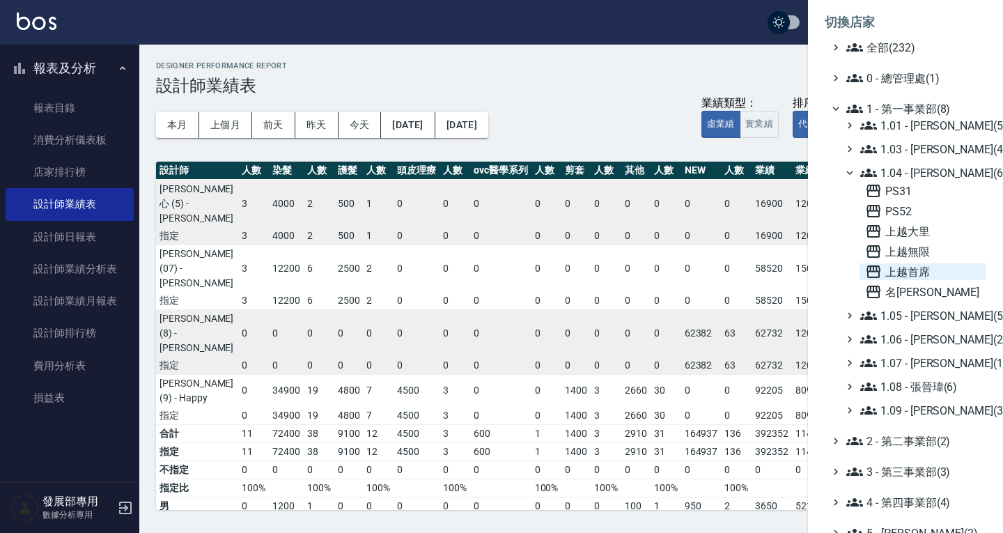
click at [927, 275] on span "上越首席" at bounding box center [923, 271] width 116 height 17
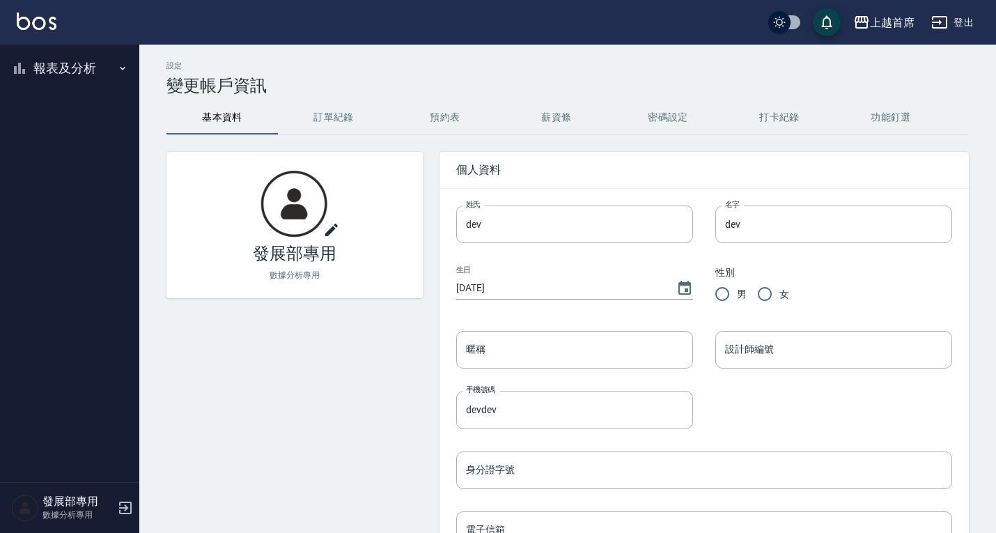
click at [92, 72] on button "報表及分析" at bounding box center [70, 68] width 128 height 36
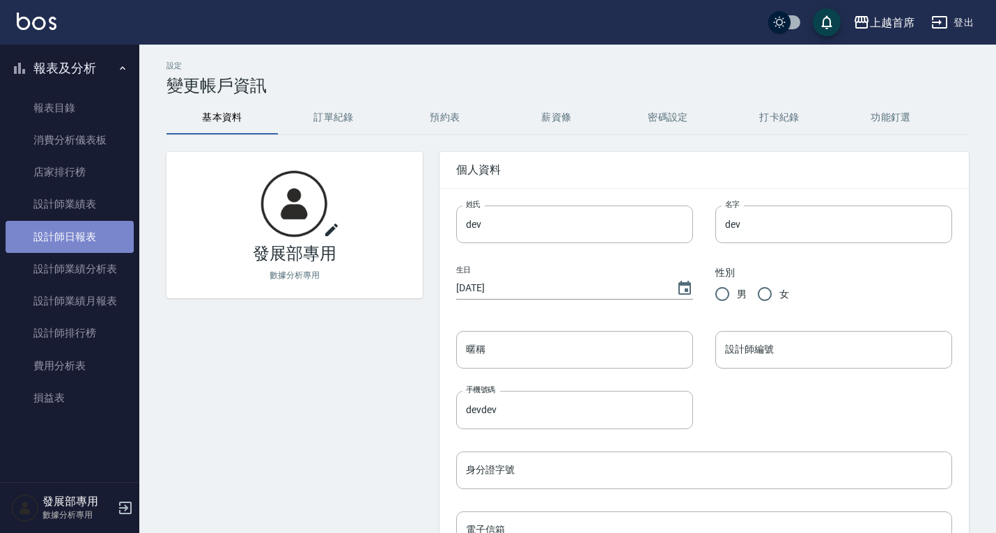
click at [83, 237] on link "設計師日報表" at bounding box center [70, 237] width 128 height 32
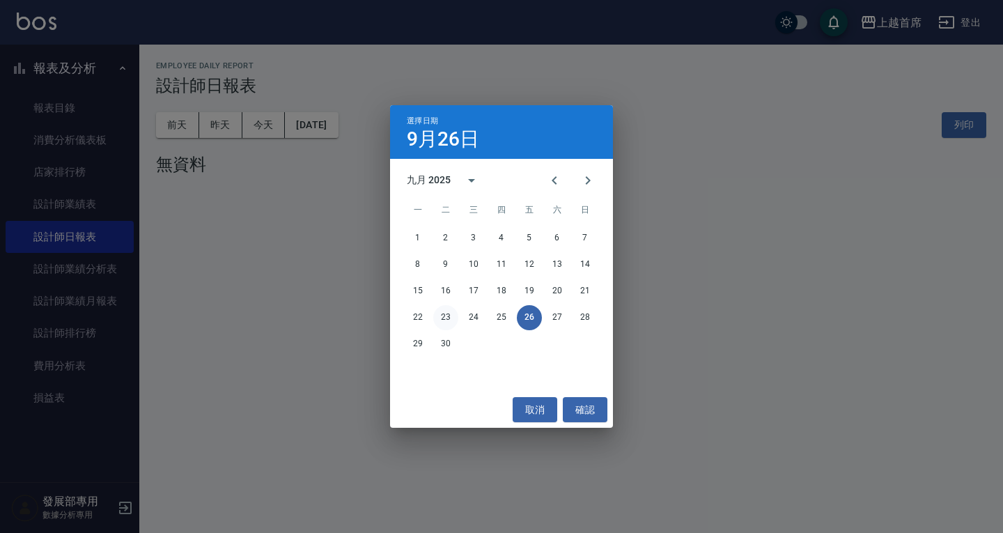
click at [447, 316] on button "23" at bounding box center [445, 317] width 25 height 25
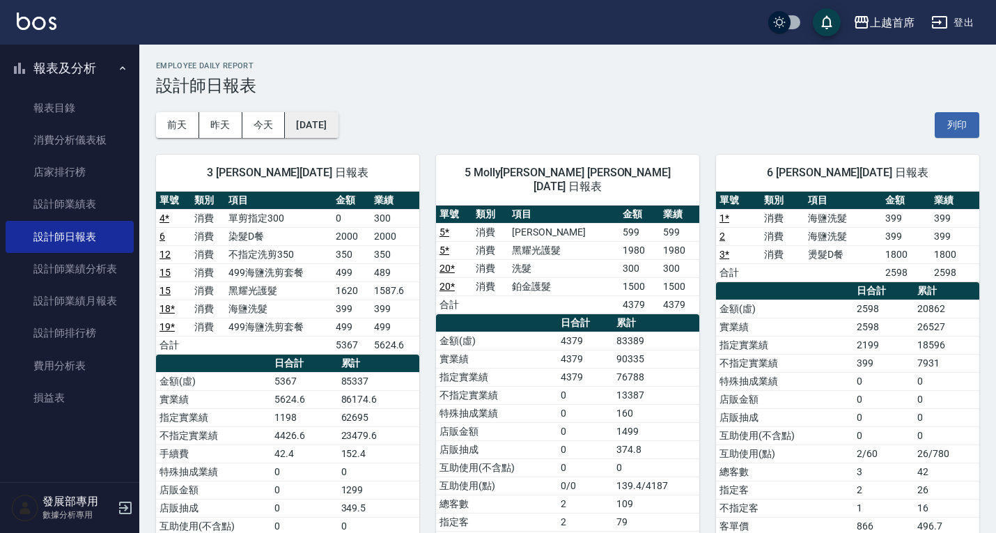
click at [309, 128] on button "2025/09/23" at bounding box center [311, 125] width 53 height 26
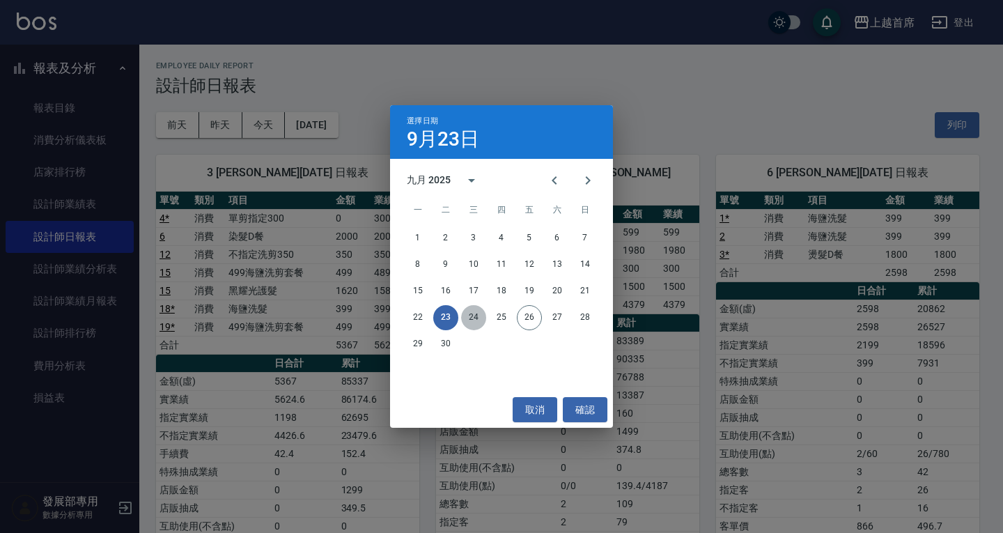
click at [472, 319] on button "24" at bounding box center [473, 317] width 25 height 25
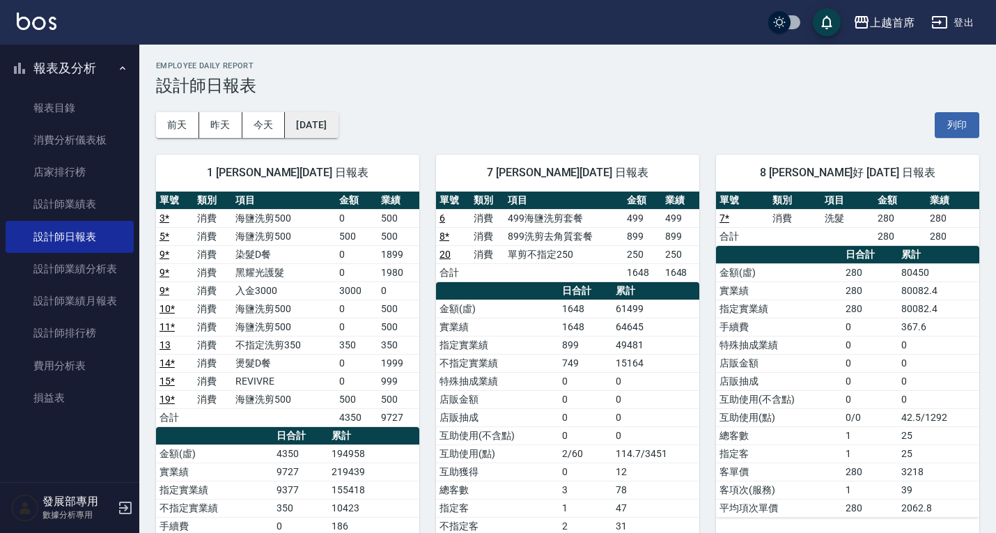
click at [338, 125] on button "[DATE]" at bounding box center [311, 125] width 53 height 26
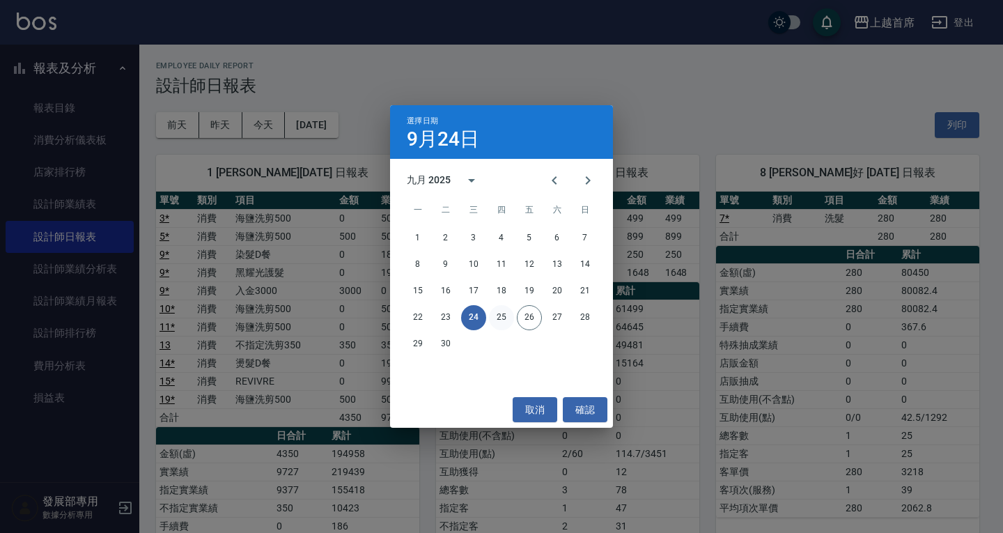
click at [490, 321] on button "25" at bounding box center [501, 317] width 25 height 25
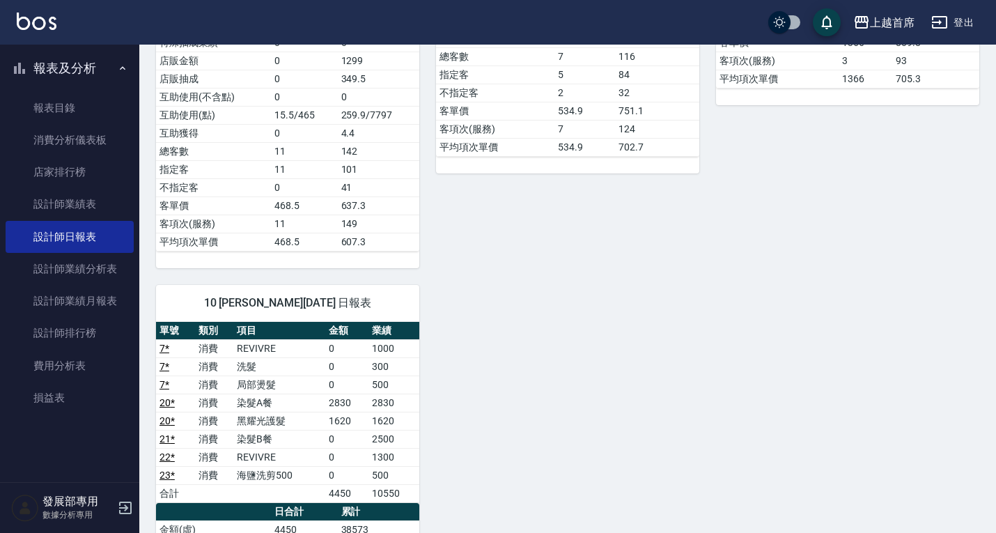
scroll to position [697, 0]
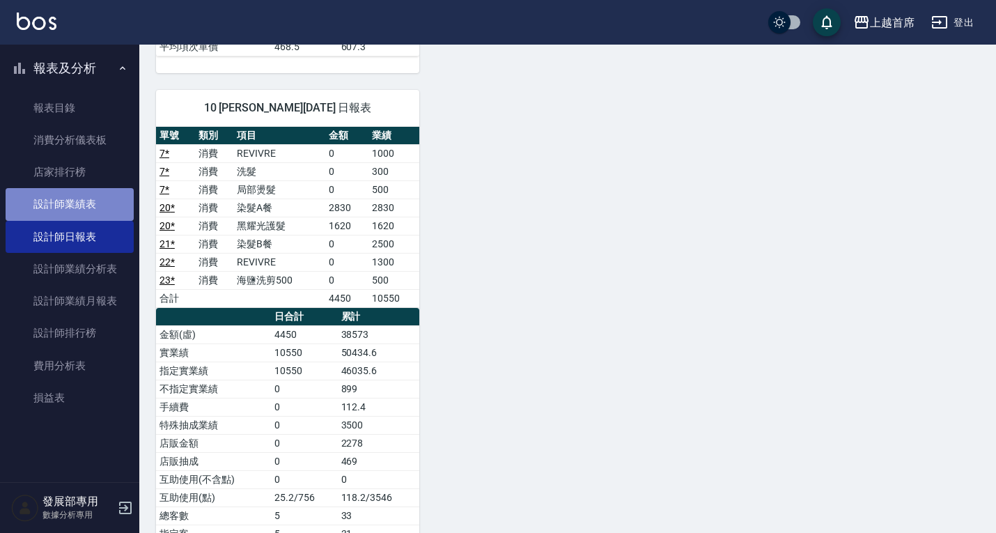
click at [90, 200] on link "設計師業績表" at bounding box center [70, 204] width 128 height 32
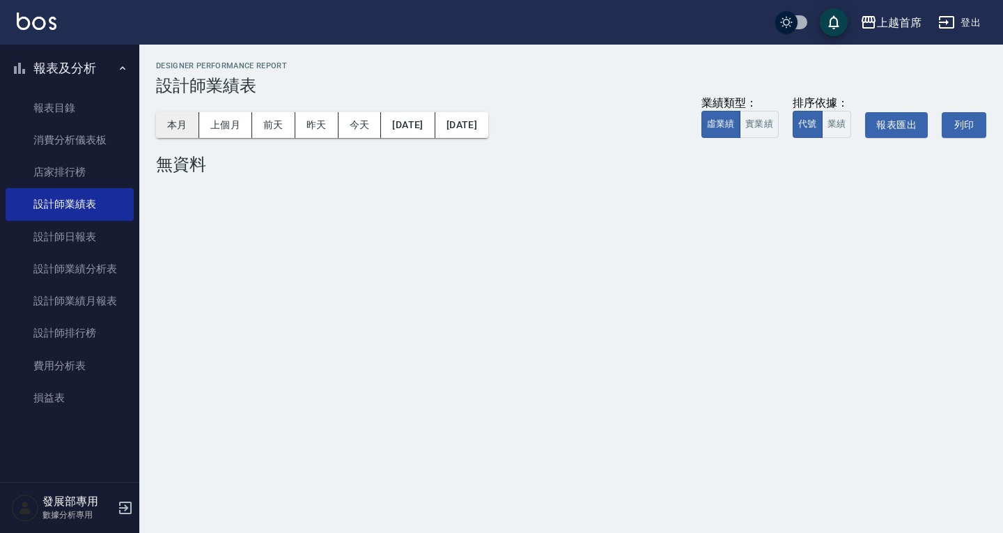
click at [196, 116] on button "本月" at bounding box center [177, 125] width 43 height 26
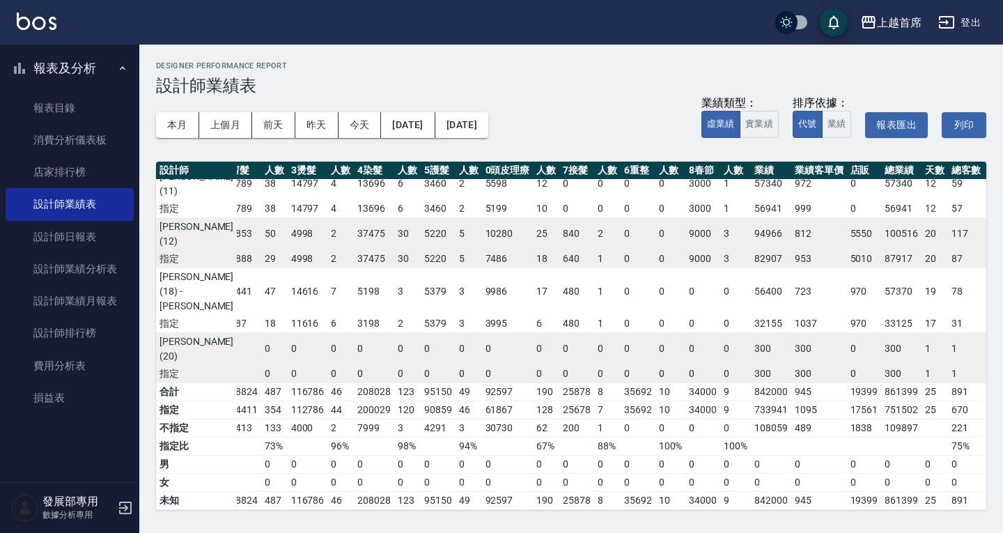
scroll to position [472, 77]
click at [895, 4] on div "上越首席 登出" at bounding box center [501, 22] width 1003 height 45
click at [901, 13] on button "上越首席" at bounding box center [891, 22] width 72 height 29
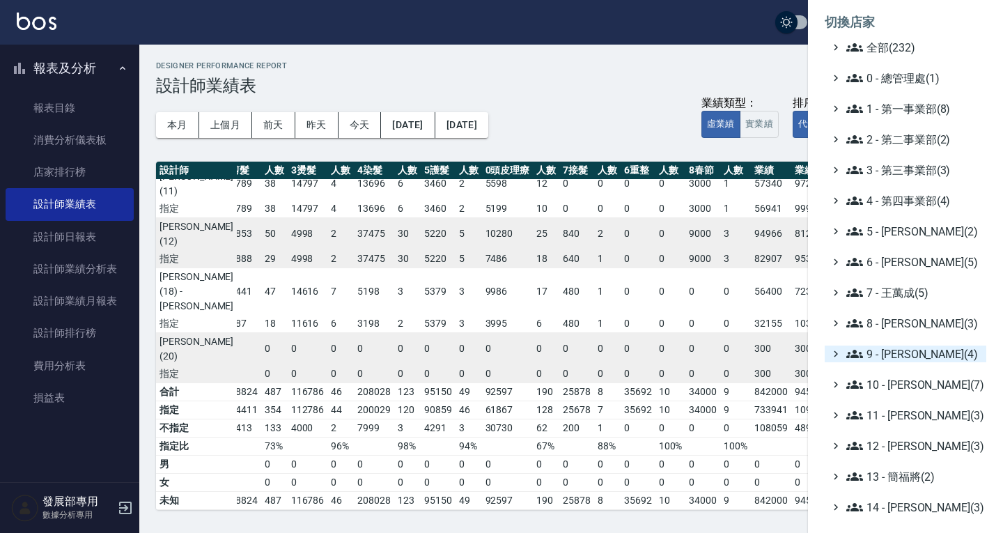
click at [888, 355] on span "9 - [PERSON_NAME](4)" at bounding box center [914, 354] width 134 height 17
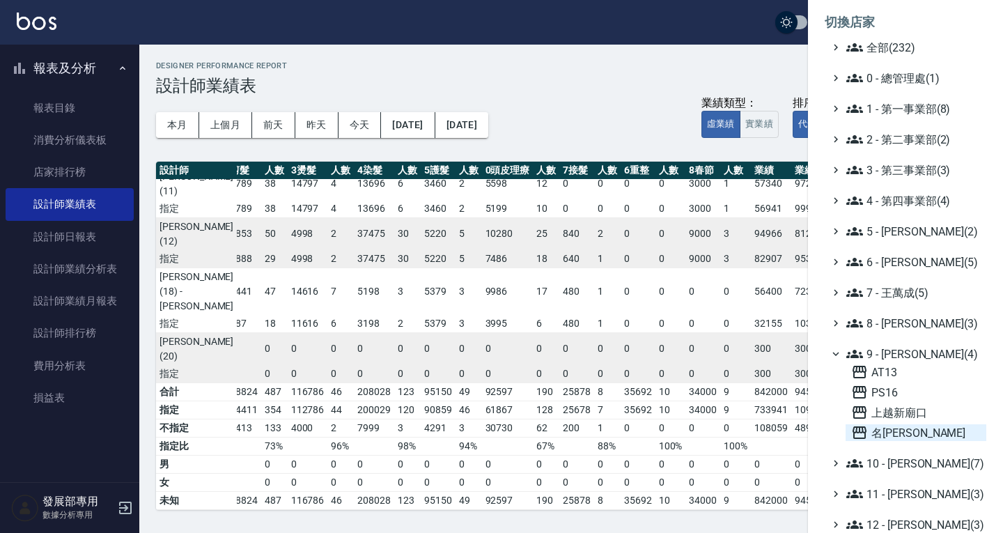
click at [897, 429] on span "名留仁二" at bounding box center [916, 432] width 130 height 17
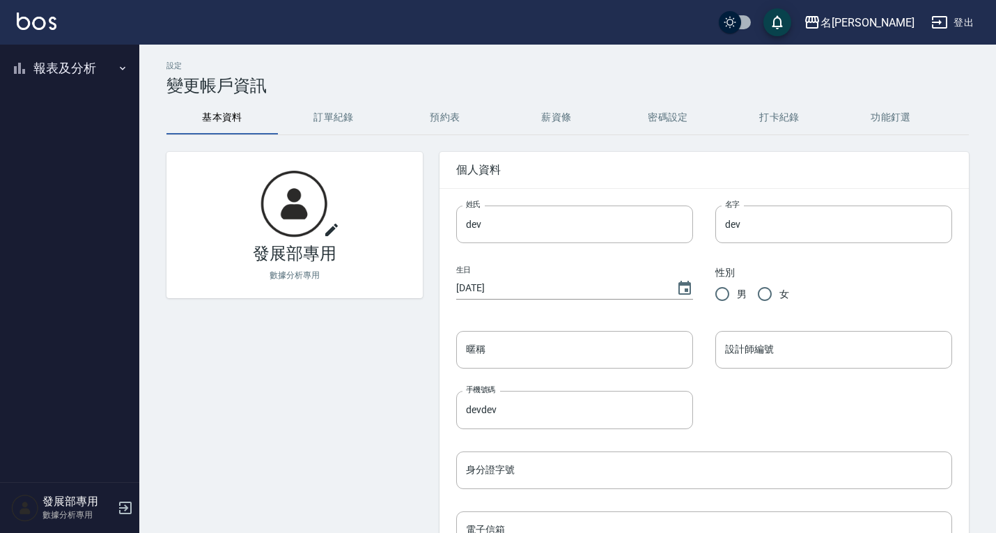
drag, startPoint x: 53, startPoint y: 63, endPoint x: 70, endPoint y: 95, distance: 36.2
click at [53, 63] on button "報表及分析" at bounding box center [70, 68] width 128 height 36
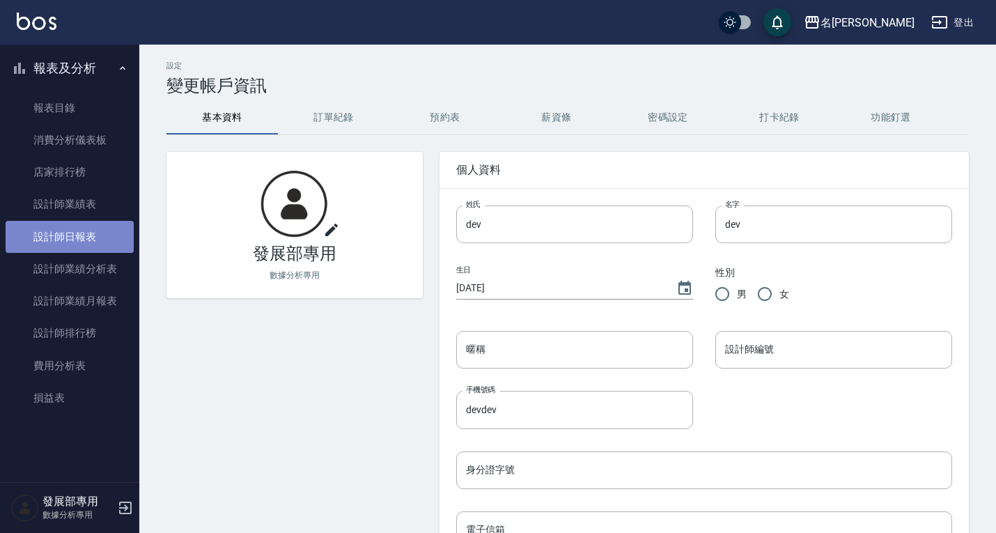
click at [86, 247] on link "設計師日報表" at bounding box center [70, 237] width 128 height 32
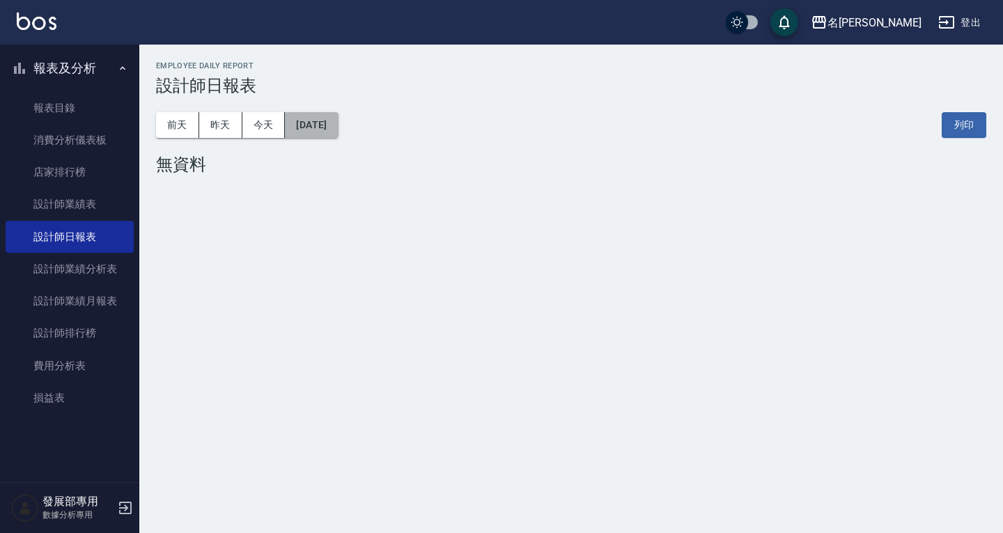
click at [302, 127] on button "[DATE]" at bounding box center [311, 125] width 53 height 26
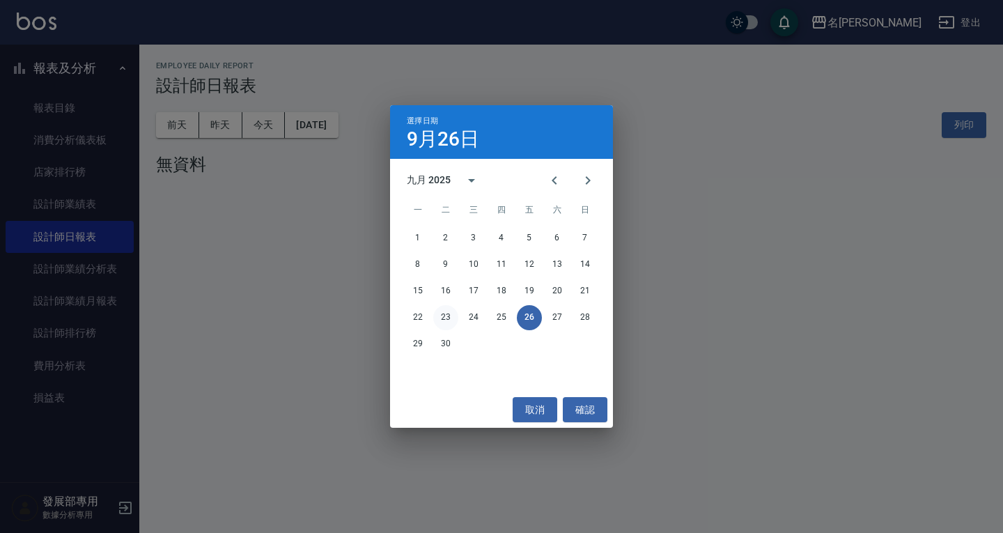
click at [457, 316] on button "23" at bounding box center [445, 317] width 25 height 25
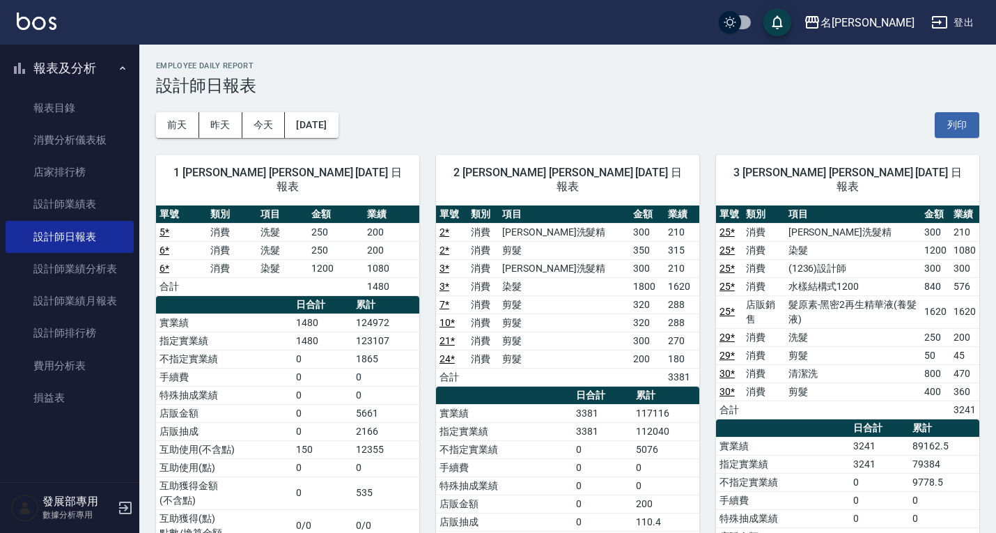
click at [325, 138] on div "1 蔡桂如 蔡桂如 09/23/2025 日報表 單號 類別 項目 金額 業績 5 * 消費 洗髮 250 200 6 * 消費 洗髮 250 200 6 *…" at bounding box center [279, 474] width 280 height 672
click at [324, 126] on button "[DATE]" at bounding box center [311, 125] width 53 height 26
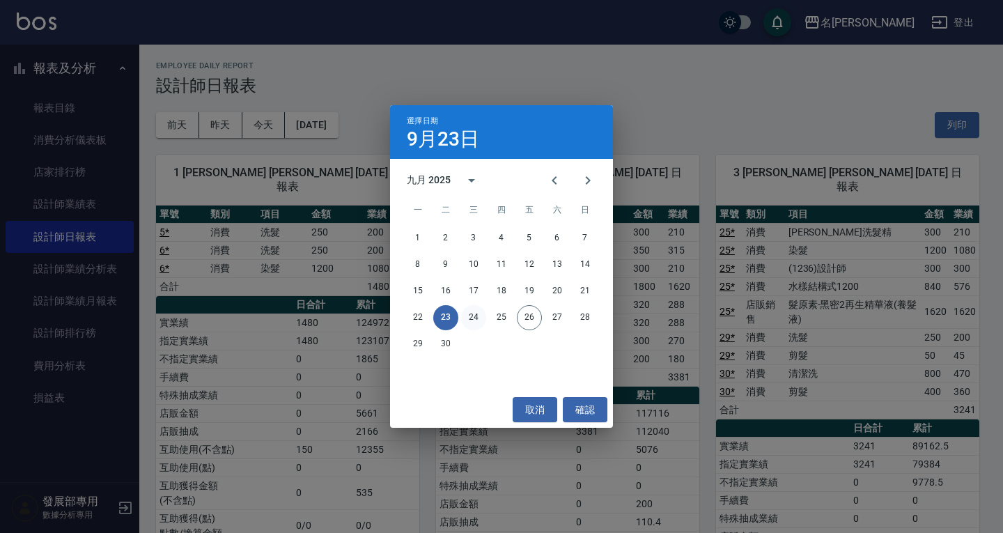
click at [477, 317] on button "24" at bounding box center [473, 317] width 25 height 25
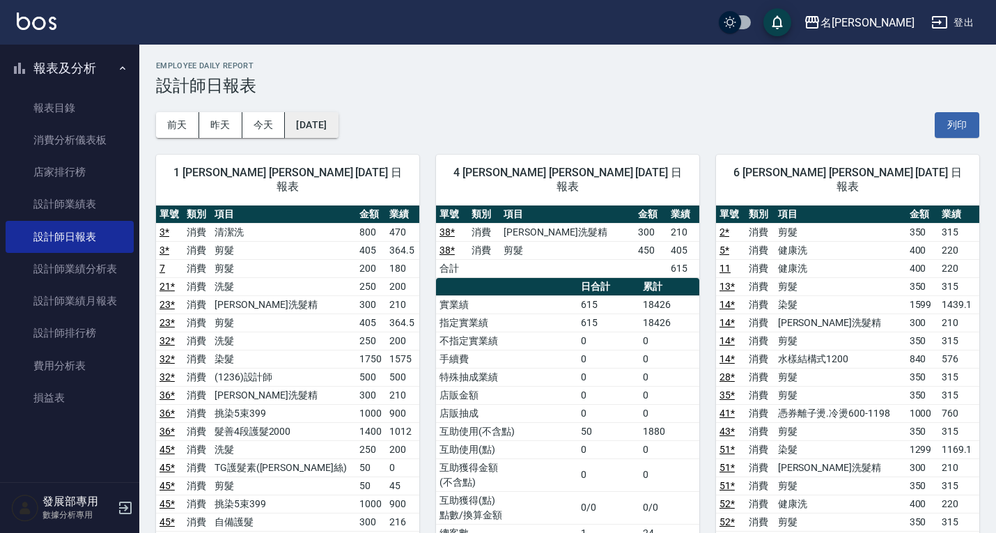
click at [338, 124] on button "[DATE]" at bounding box center [311, 125] width 53 height 26
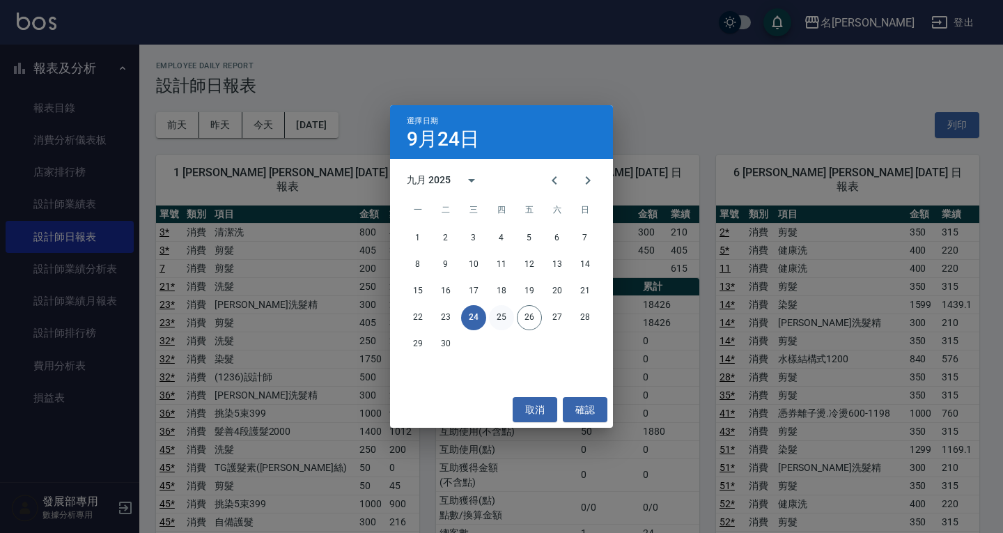
click at [498, 316] on button "25" at bounding box center [501, 317] width 25 height 25
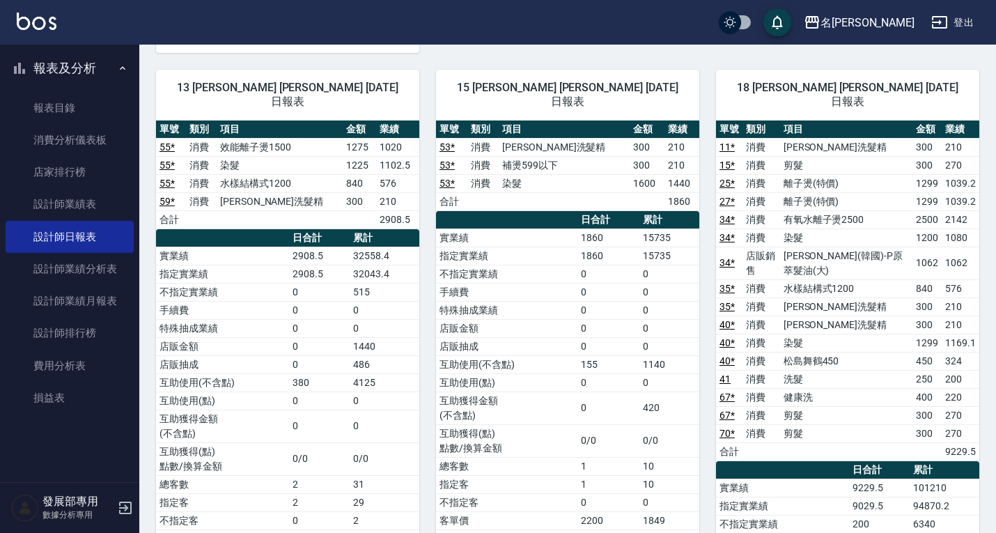
scroll to position [2787, 0]
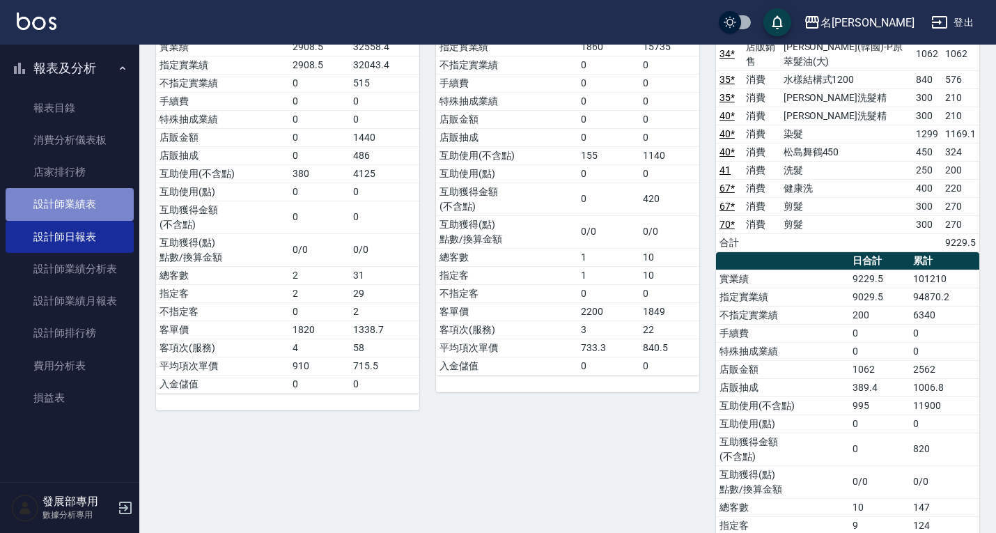
click at [68, 199] on link "設計師業績表" at bounding box center [70, 204] width 128 height 32
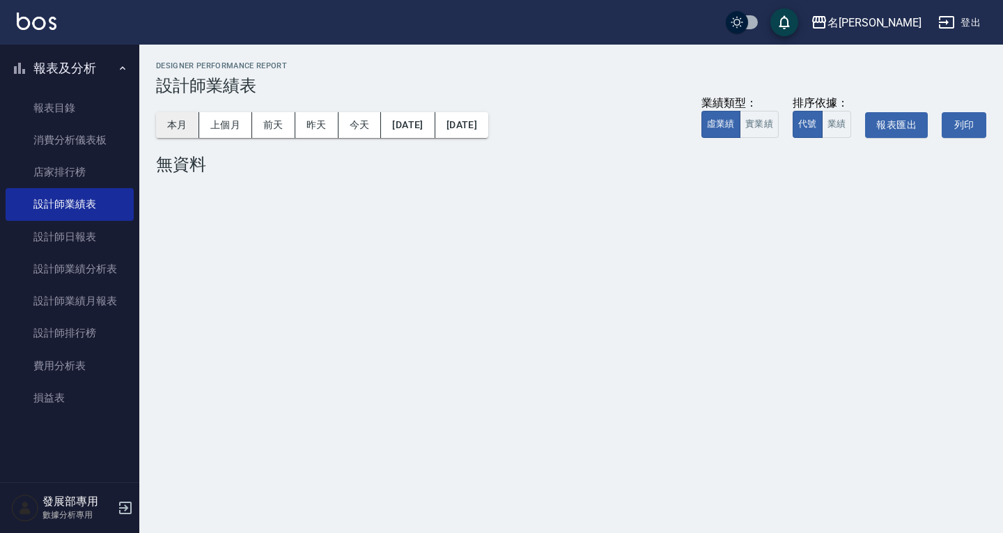
click at [178, 121] on button "本月" at bounding box center [177, 125] width 43 height 26
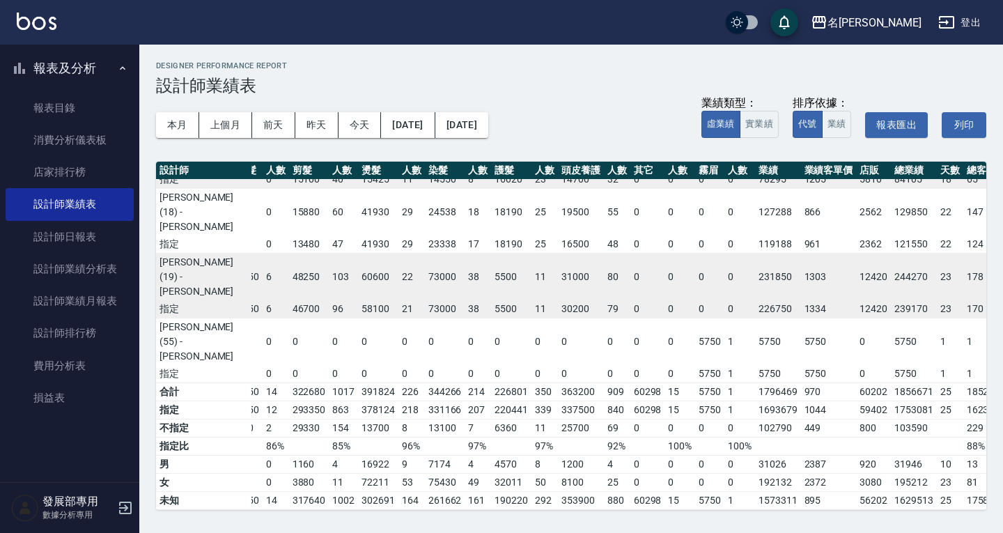
scroll to position [1026, 79]
click at [883, 31] on button "名[PERSON_NAME]" at bounding box center [866, 22] width 122 height 29
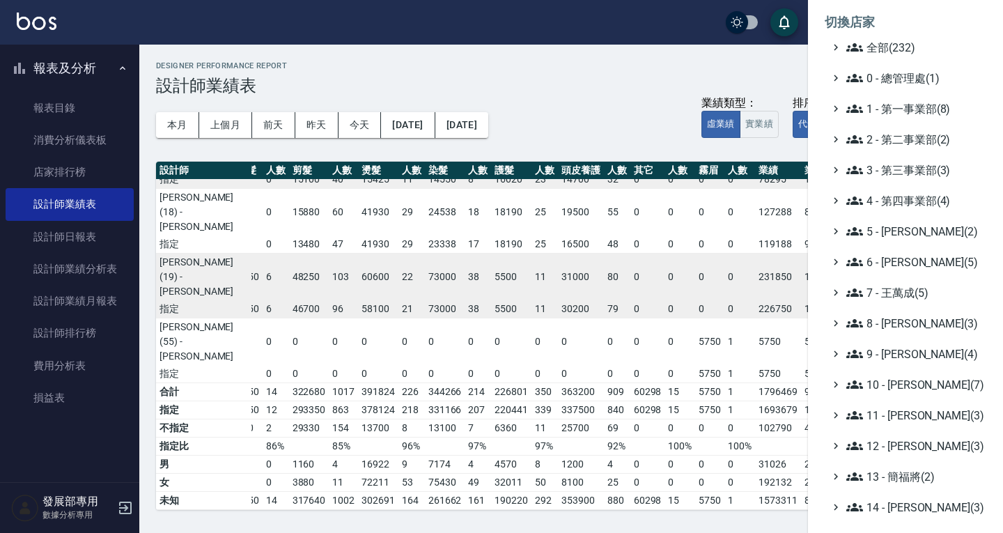
click at [913, 344] on ul "全部(232) 0 - 總管理處(1) 1 - 第一事業部(8) 2 - 第二事業部(2) 3 - 第三事業部(3) 4 - 第四事業部(4) 5 - [PE…" at bounding box center [906, 384] width 162 height 691
click at [911, 350] on span "9 - [PERSON_NAME](4)" at bounding box center [914, 354] width 134 height 17
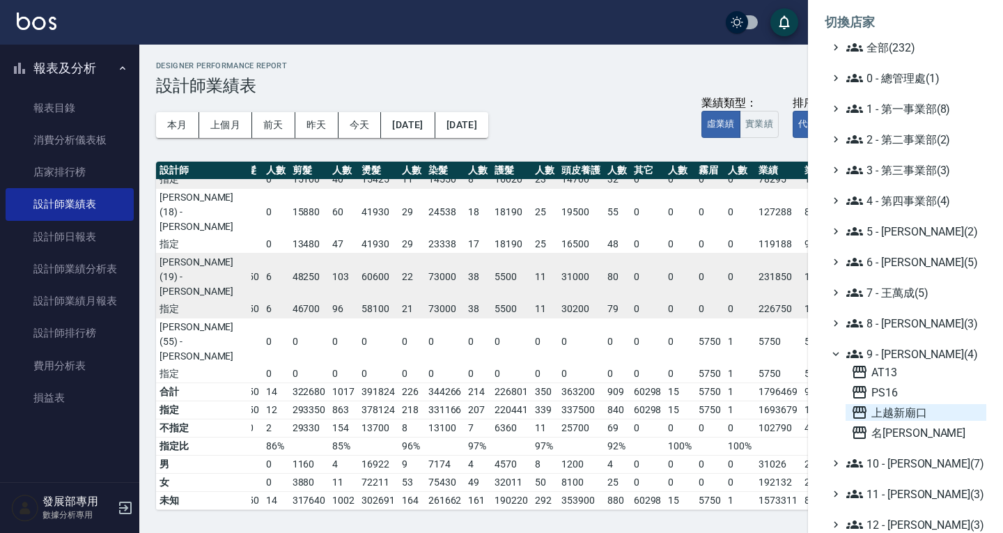
click at [896, 409] on span "上越新廟口" at bounding box center [916, 412] width 130 height 17
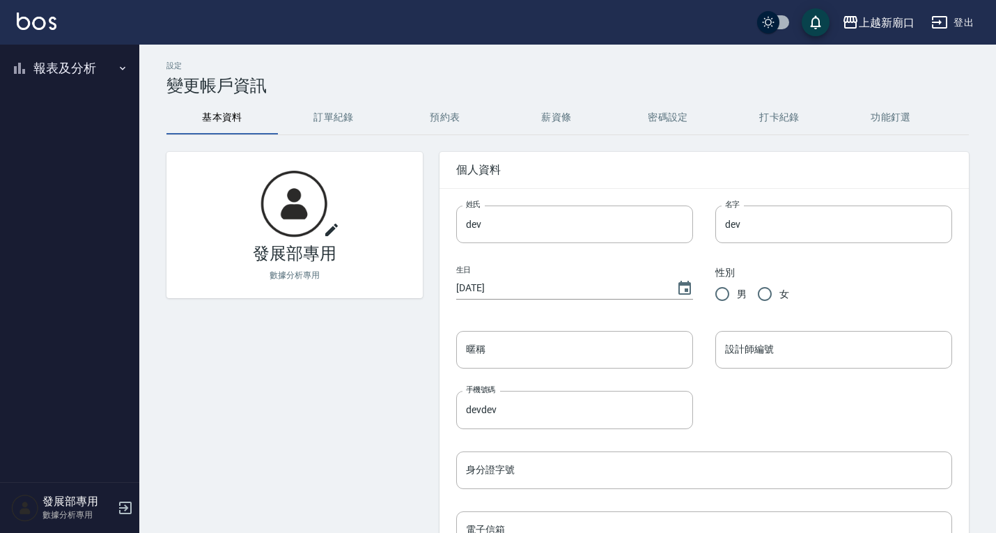
click at [57, 66] on button "報表及分析" at bounding box center [70, 68] width 128 height 36
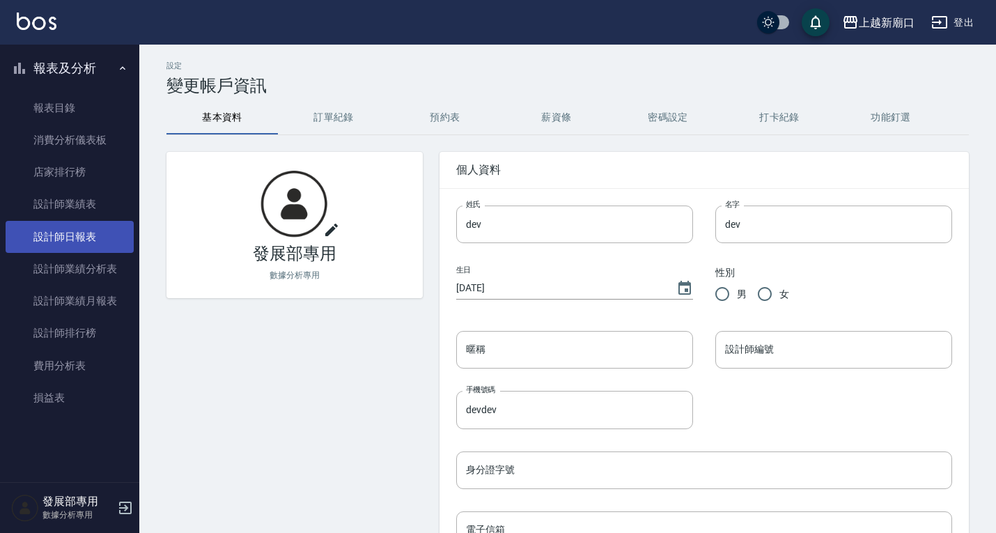
click at [78, 232] on link "設計師日報表" at bounding box center [70, 237] width 128 height 32
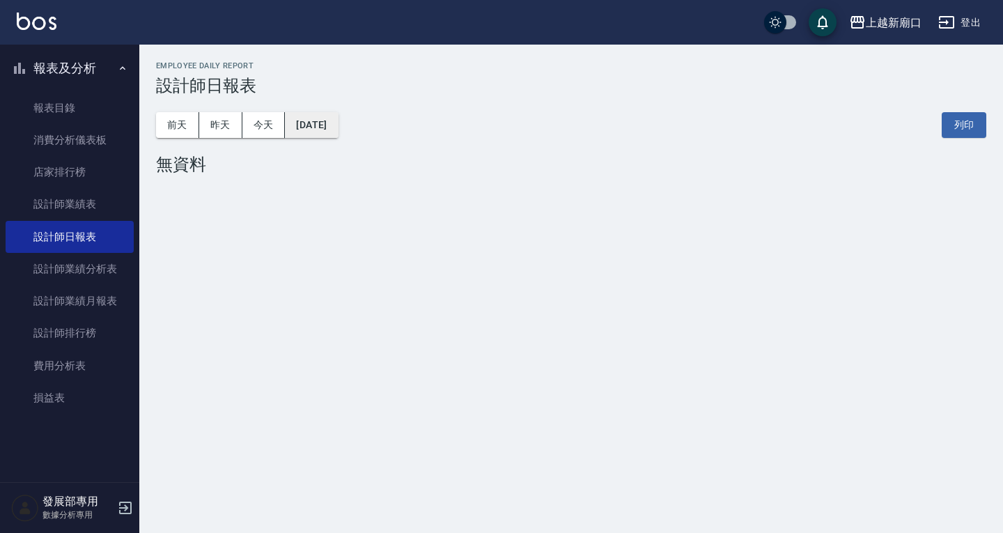
click at [316, 128] on button "[DATE]" at bounding box center [311, 125] width 53 height 26
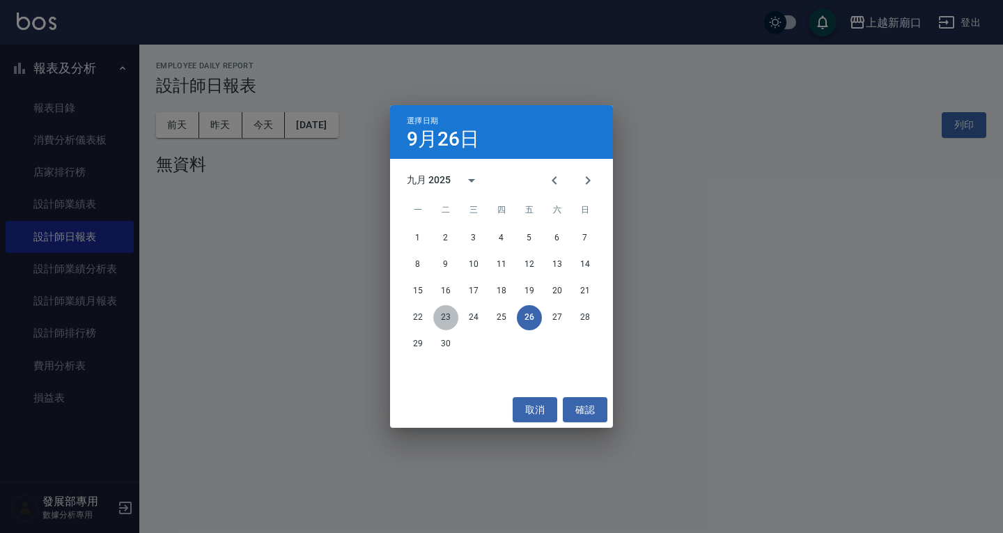
click at [447, 316] on button "23" at bounding box center [445, 317] width 25 height 25
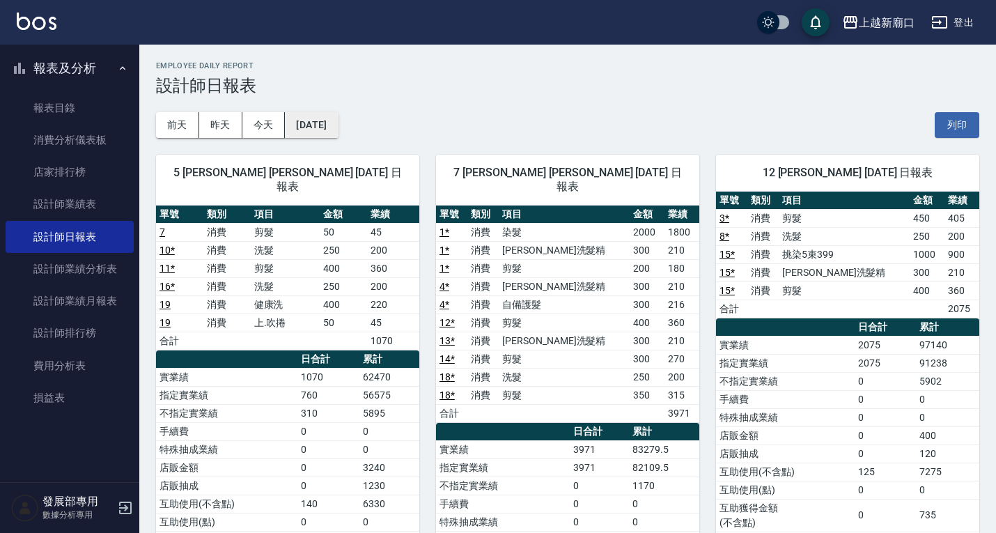
click at [338, 116] on button "[DATE]" at bounding box center [311, 125] width 53 height 26
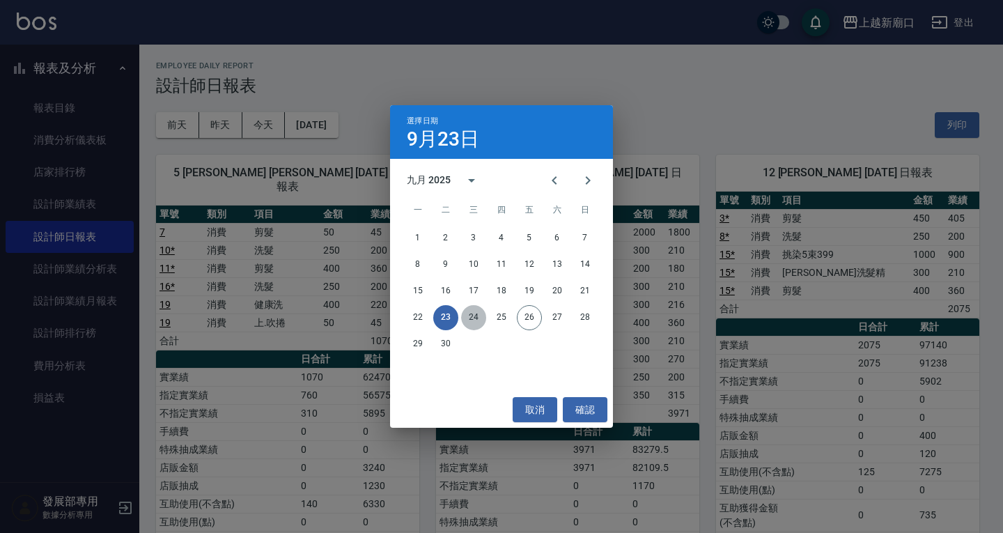
click at [477, 311] on button "24" at bounding box center [473, 317] width 25 height 25
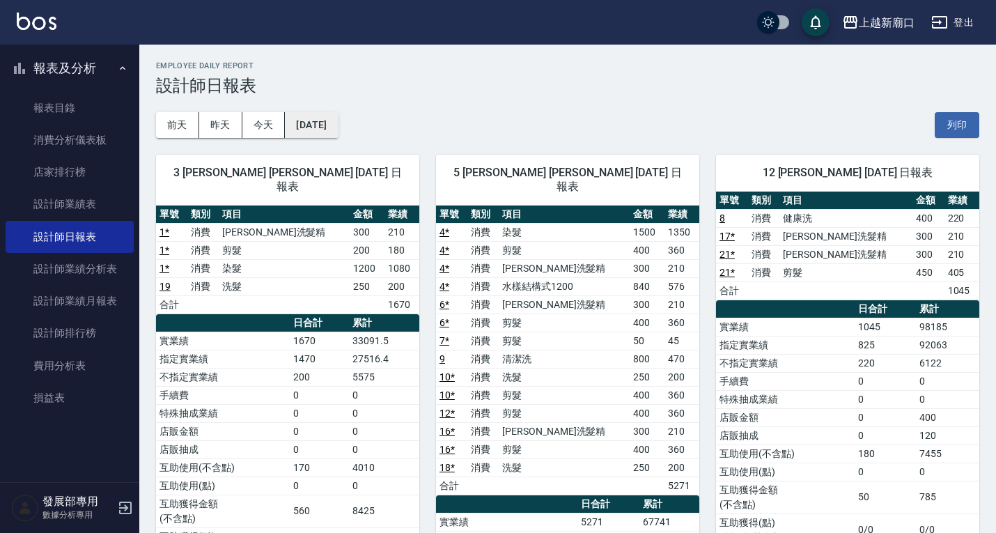
click at [338, 125] on button "2025/09/24" at bounding box center [311, 125] width 53 height 26
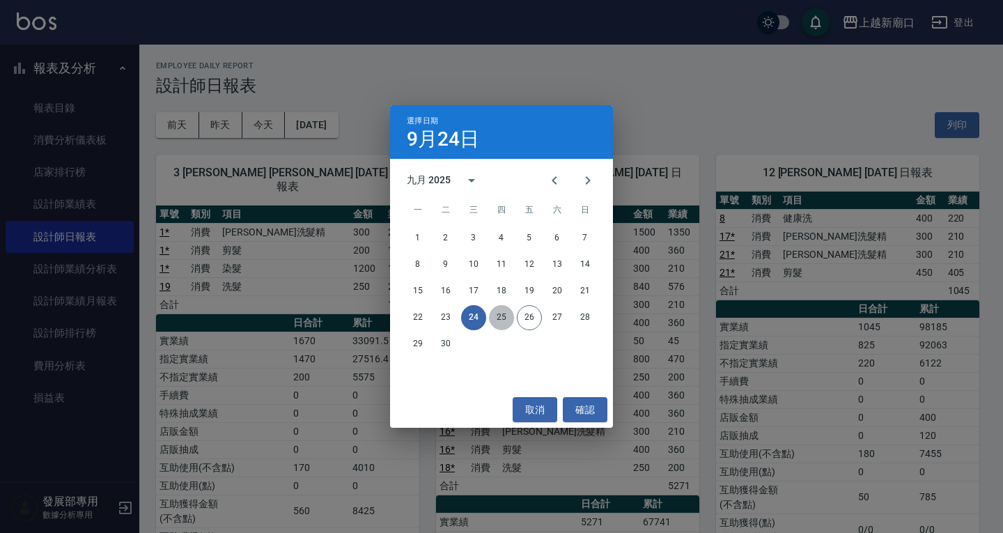
click at [506, 317] on button "25" at bounding box center [501, 317] width 25 height 25
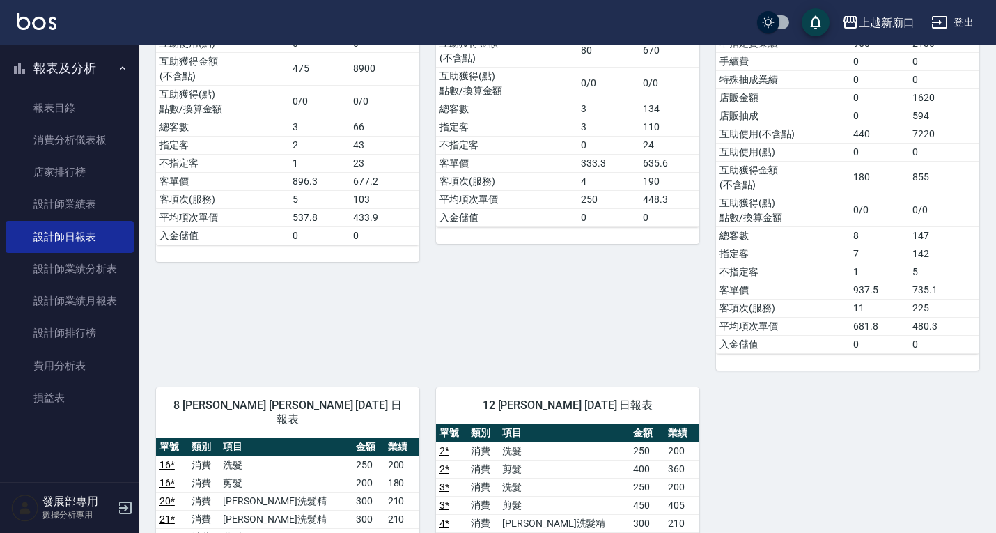
scroll to position [348, 0]
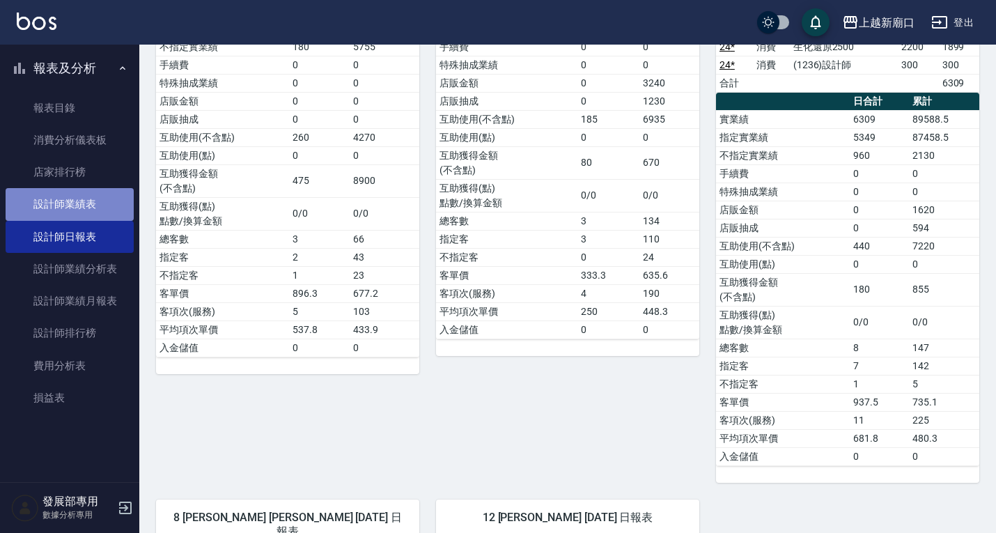
click at [87, 203] on link "設計師業績表" at bounding box center [70, 204] width 128 height 32
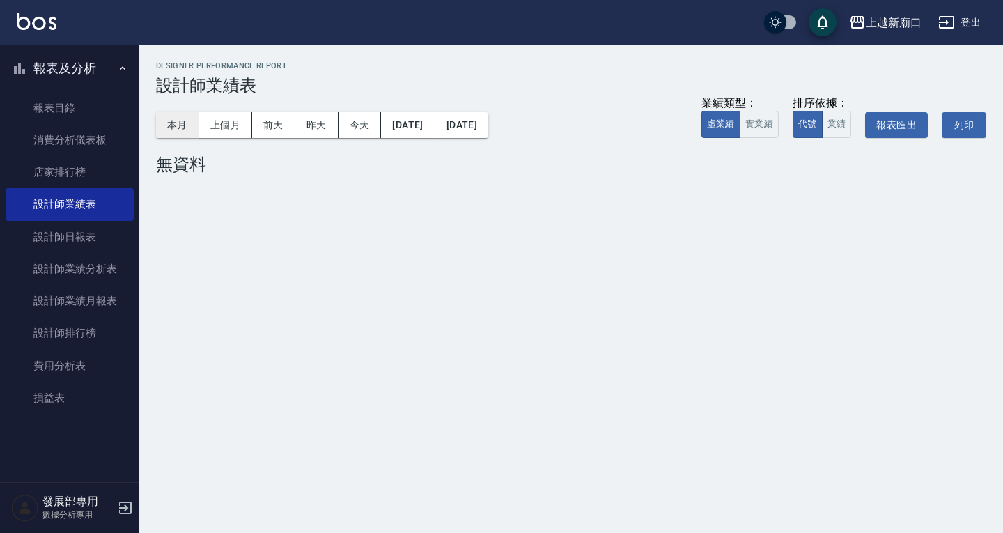
click at [185, 119] on button "本月" at bounding box center [177, 125] width 43 height 26
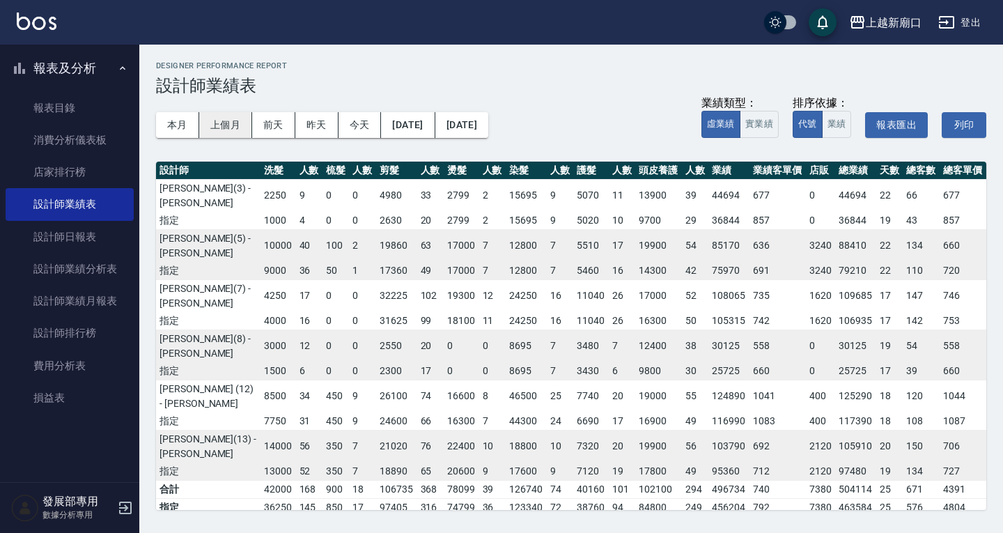
click at [240, 119] on button "上個月" at bounding box center [225, 125] width 53 height 26
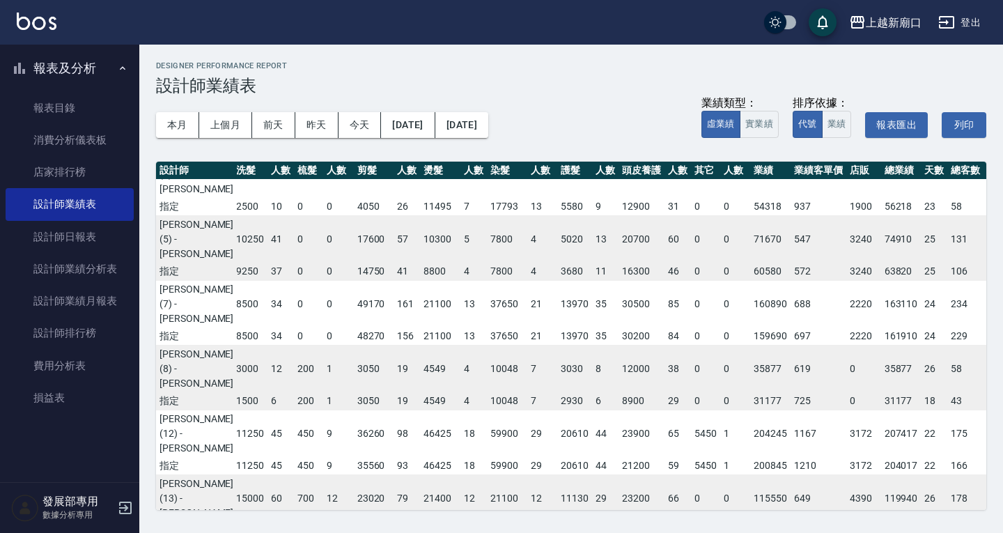
scroll to position [31, 4]
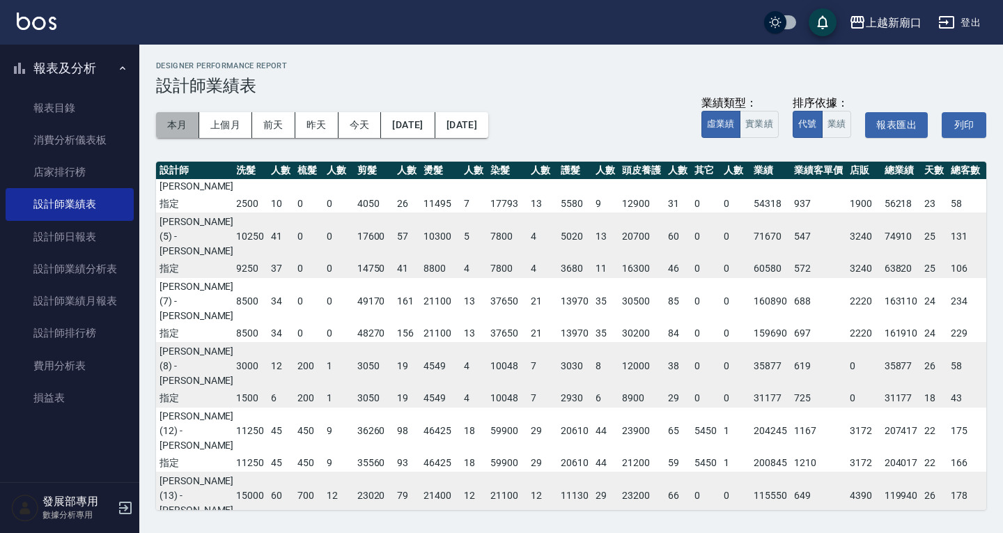
click at [169, 129] on button "本月" at bounding box center [177, 125] width 43 height 26
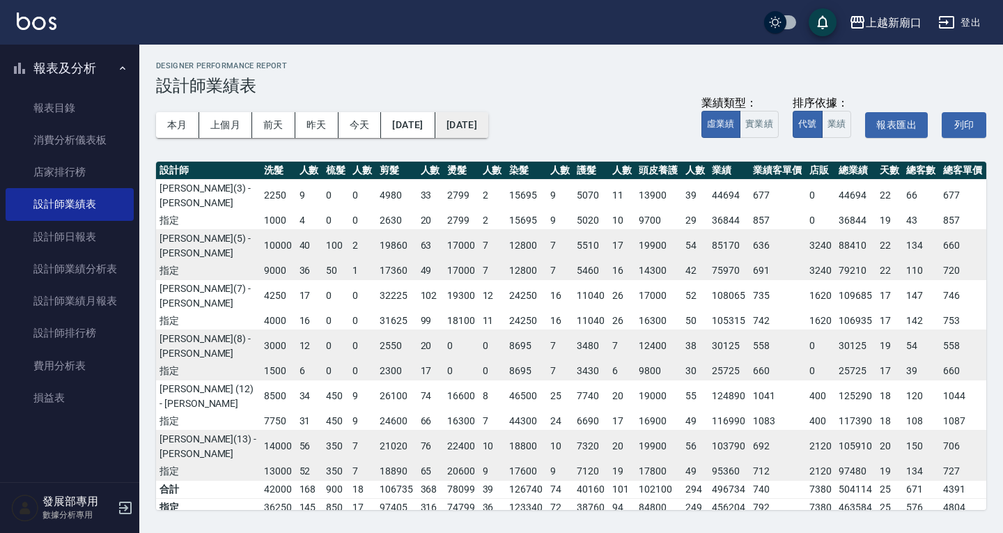
click at [463, 127] on button "2025/09/30" at bounding box center [461, 125] width 53 height 26
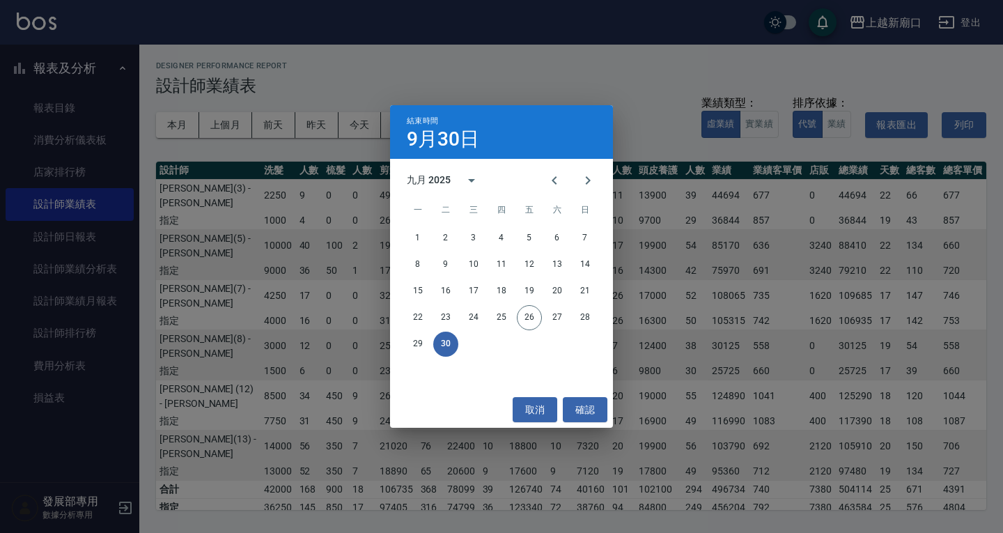
click at [458, 93] on div "結束時間 9月30日 九月 2025 一 二 三 四 五 六 日 1 2 3 4 5 6 7 8 9 10 11 12 13 14 15 16 17 18 1…" at bounding box center [501, 266] width 1003 height 533
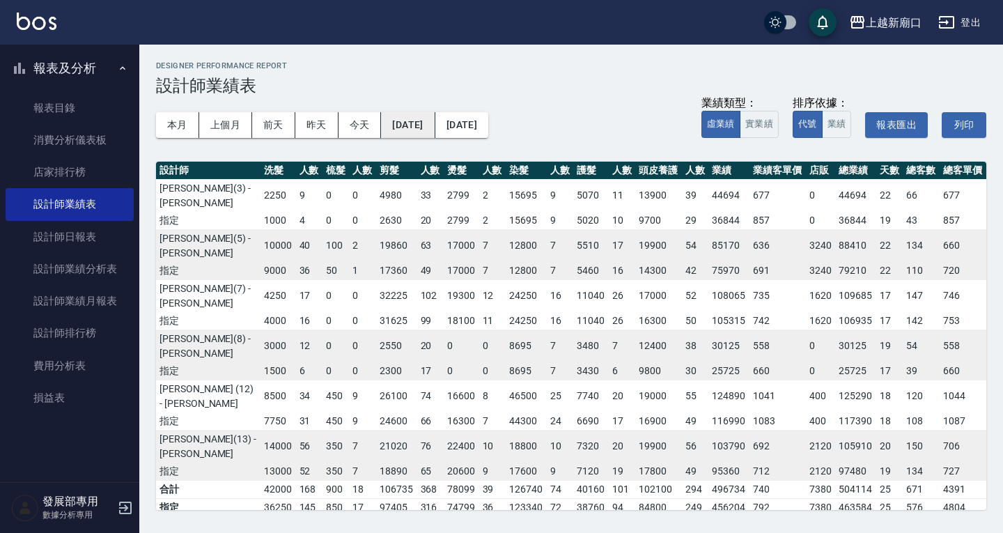
click at [428, 122] on button "2025/09/01" at bounding box center [408, 125] width 54 height 26
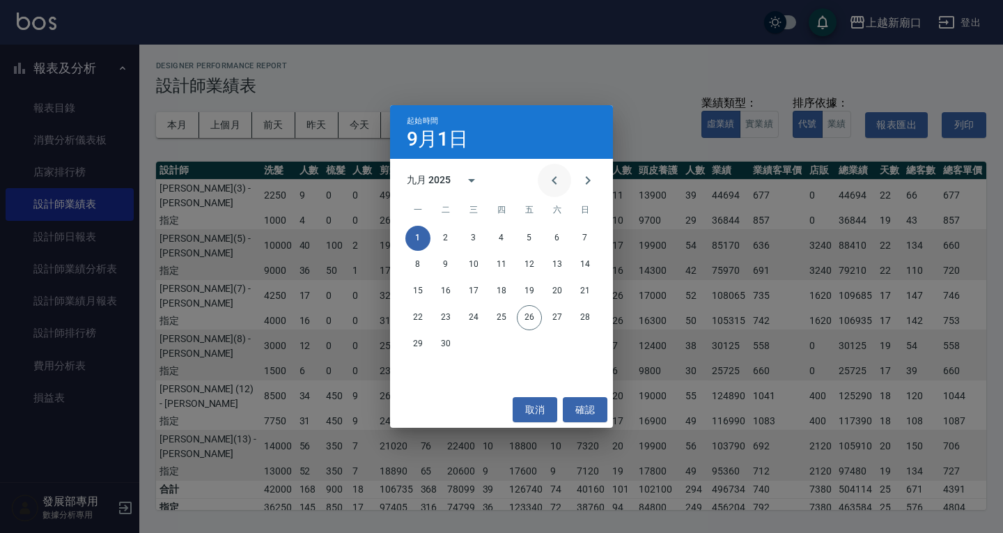
click at [566, 183] on button "Previous month" at bounding box center [554, 180] width 33 height 33
click at [537, 242] on button "1" at bounding box center [529, 238] width 25 height 25
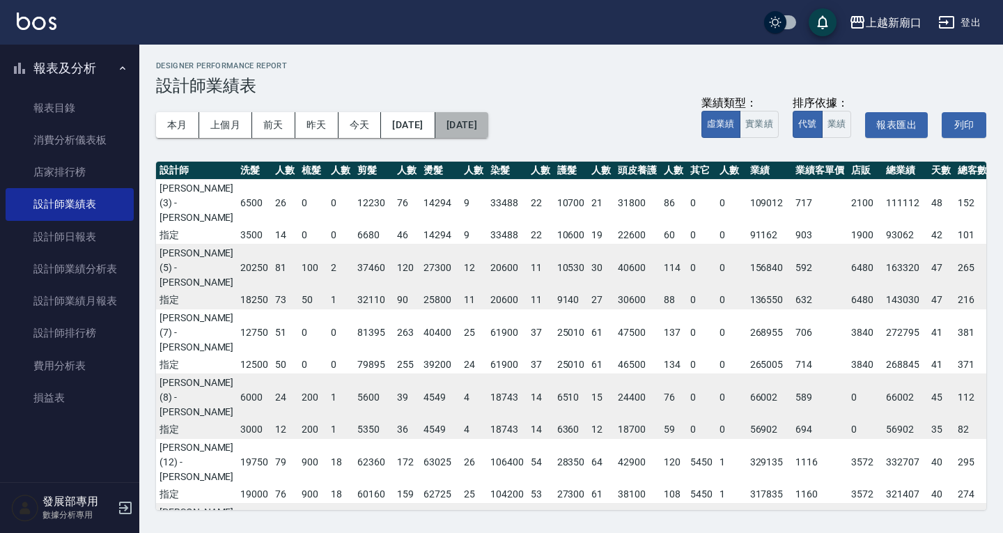
click at [488, 126] on button "2025/09/30" at bounding box center [461, 125] width 53 height 26
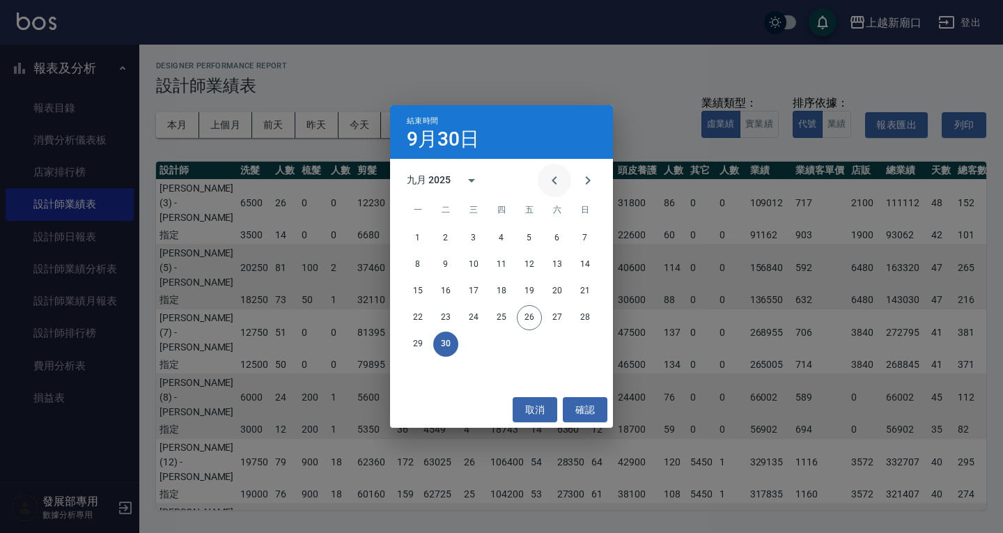
click at [553, 183] on icon "Previous month" at bounding box center [554, 180] width 17 height 17
click at [576, 345] on button "31" at bounding box center [585, 344] width 25 height 25
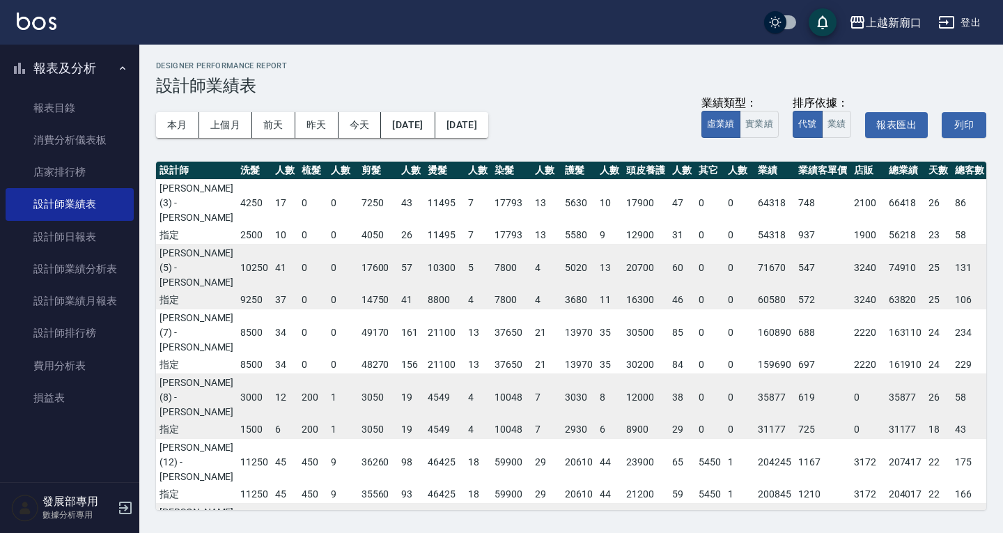
scroll to position [0, 4]
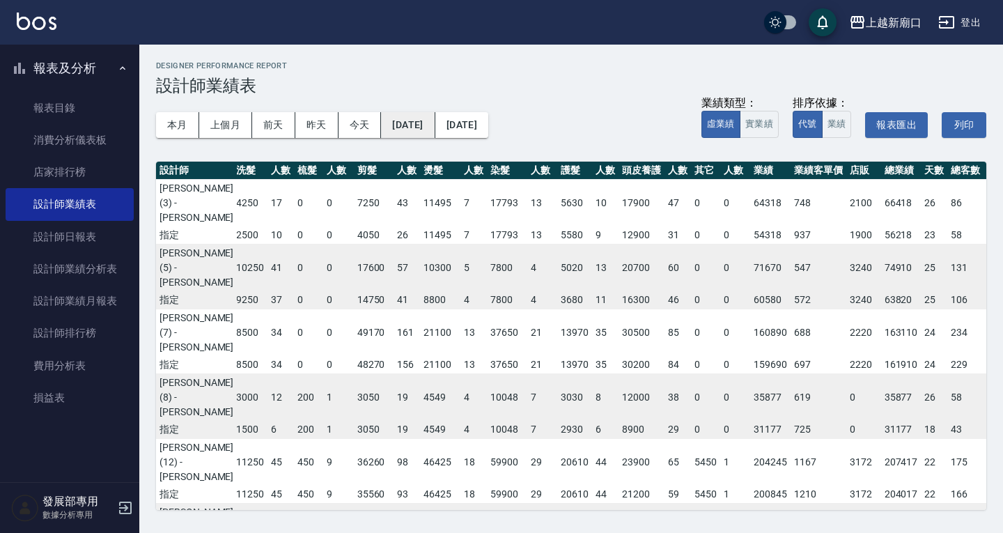
click at [435, 122] on button "2025/08/01" at bounding box center [408, 125] width 54 height 26
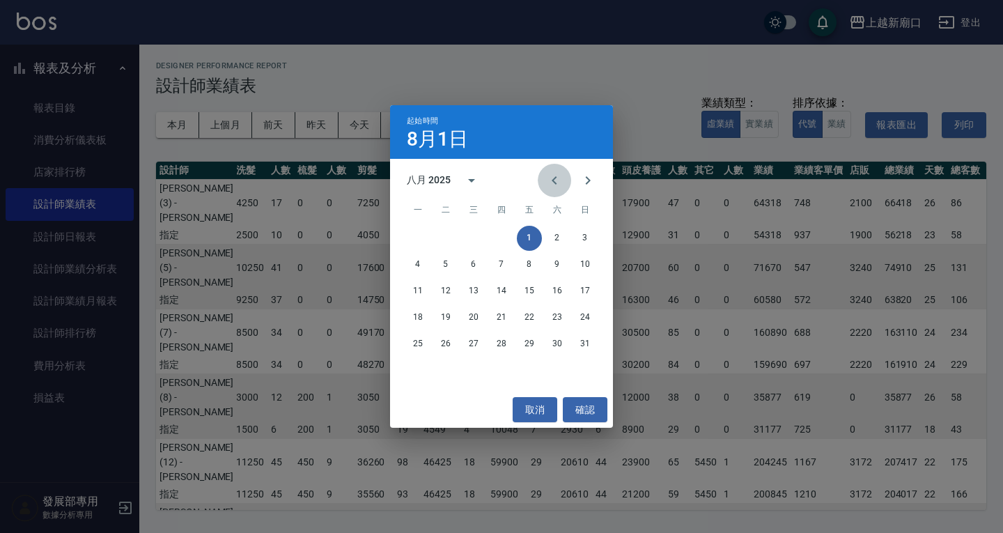
click at [554, 185] on icon "Previous month" at bounding box center [554, 180] width 17 height 17
click at [459, 238] on div "1 2 3 4 5 6" at bounding box center [501, 238] width 223 height 25
click at [453, 234] on button "1" at bounding box center [445, 238] width 25 height 25
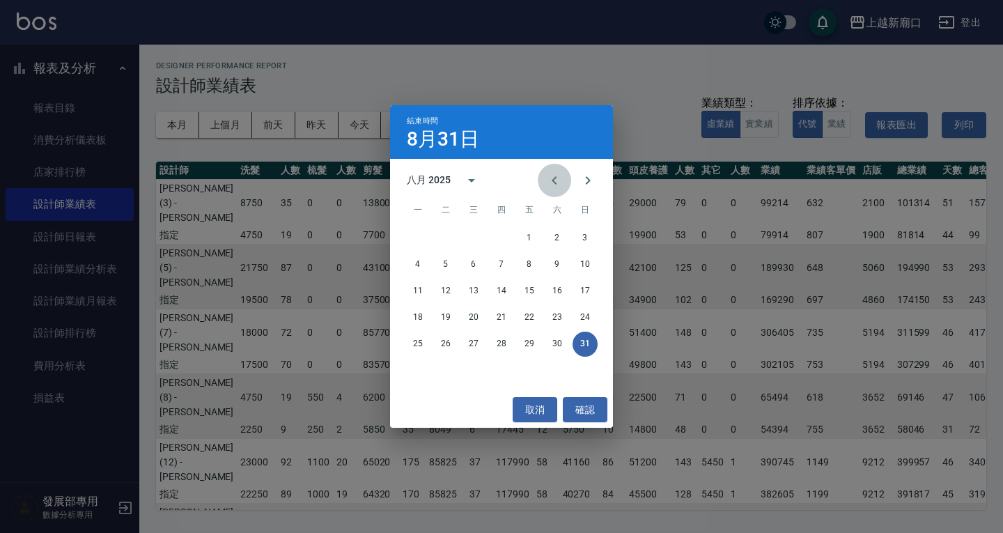
click at [558, 183] on icon "Previous month" at bounding box center [554, 180] width 17 height 17
click at [505, 344] on button "31" at bounding box center [501, 344] width 25 height 25
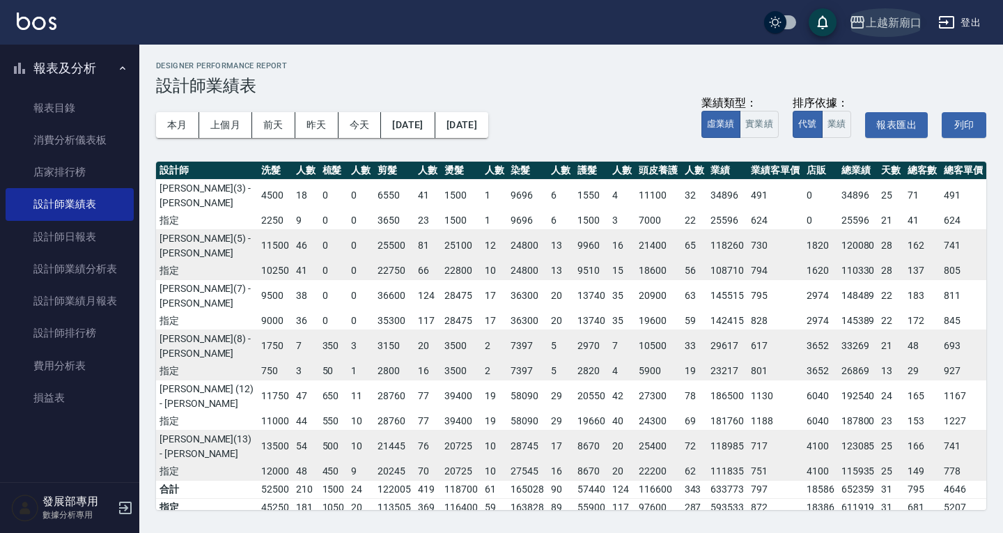
click at [886, 22] on div "上越新廟口" at bounding box center [894, 22] width 56 height 17
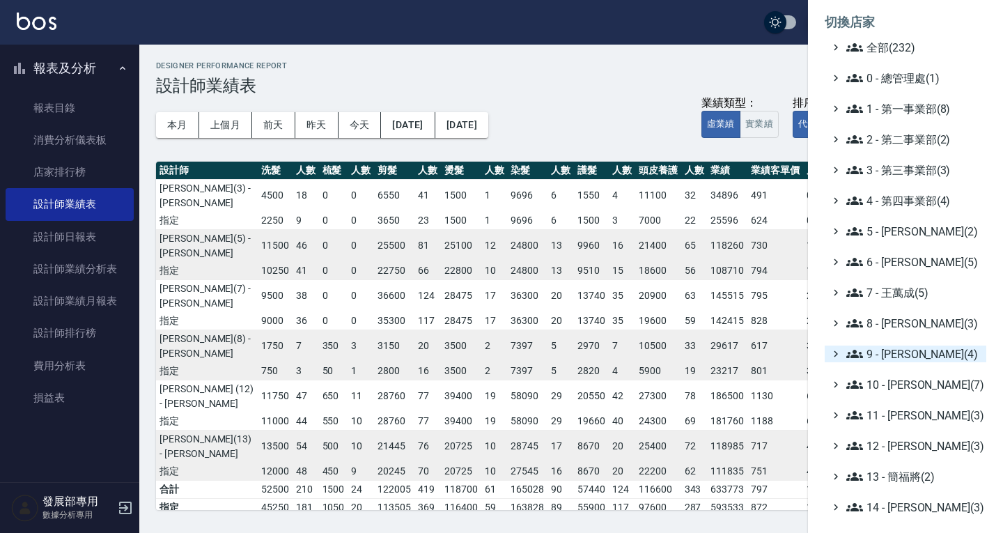
click at [911, 354] on span "9 - [PERSON_NAME](4)" at bounding box center [914, 354] width 134 height 17
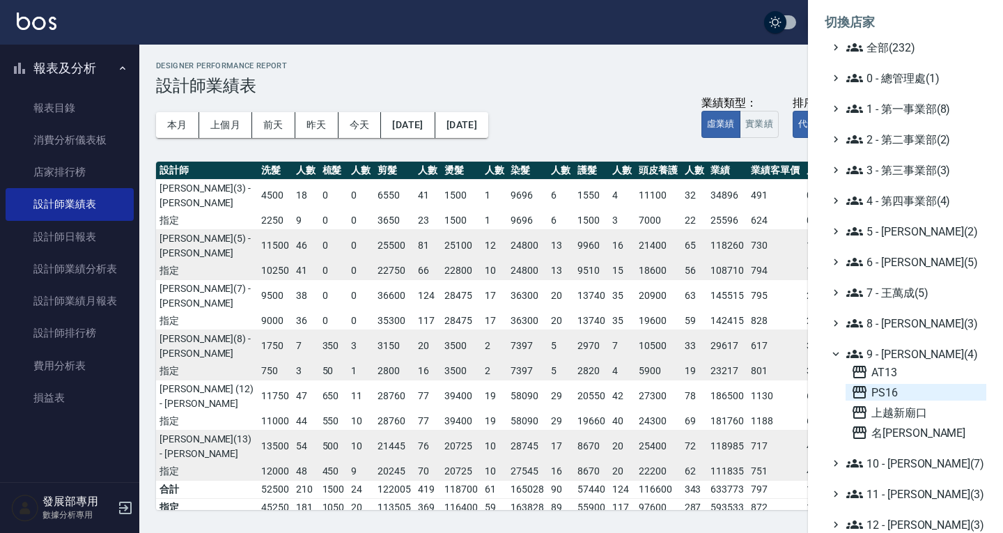
click at [909, 394] on span "PS16" at bounding box center [916, 392] width 130 height 17
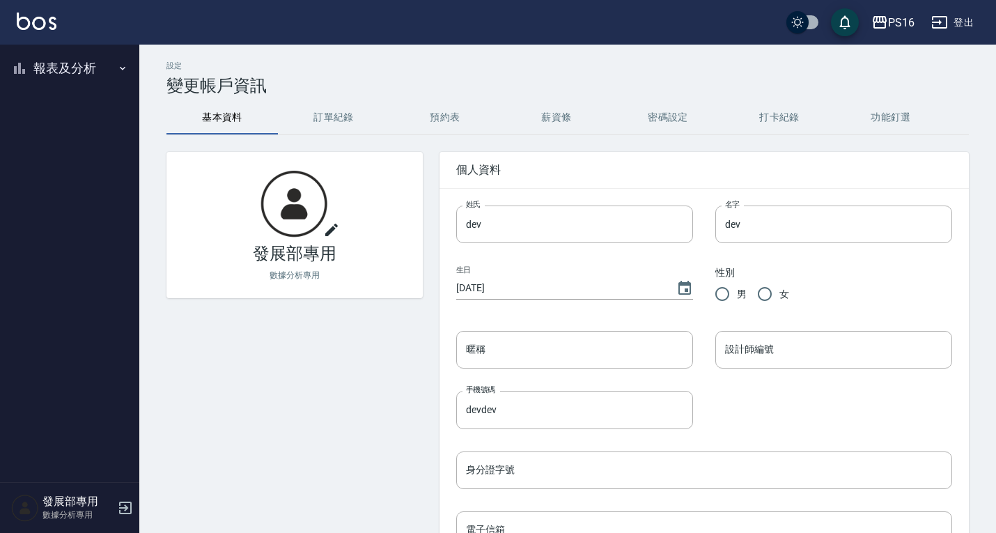
click at [74, 61] on button "報表及分析" at bounding box center [70, 68] width 128 height 36
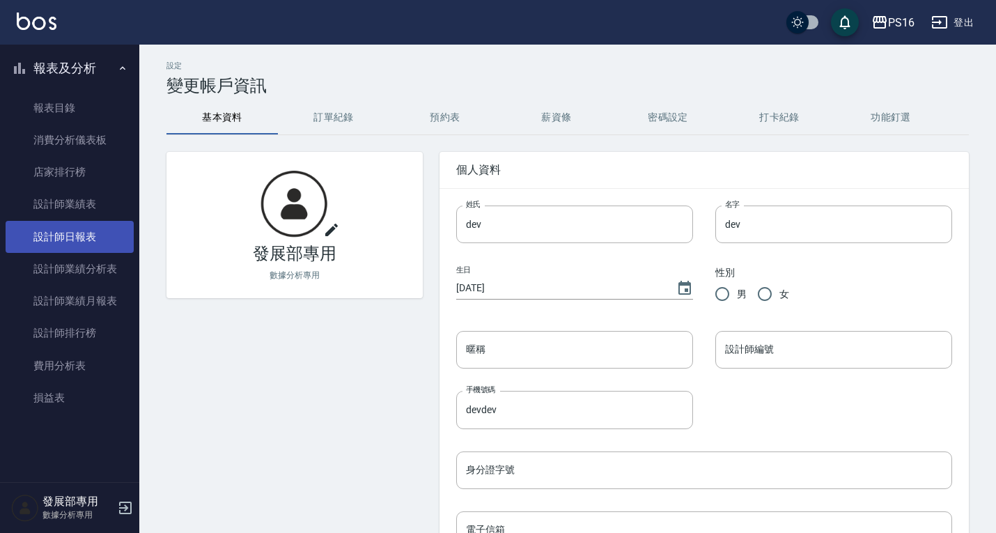
click at [70, 233] on link "設計師日報表" at bounding box center [70, 237] width 128 height 32
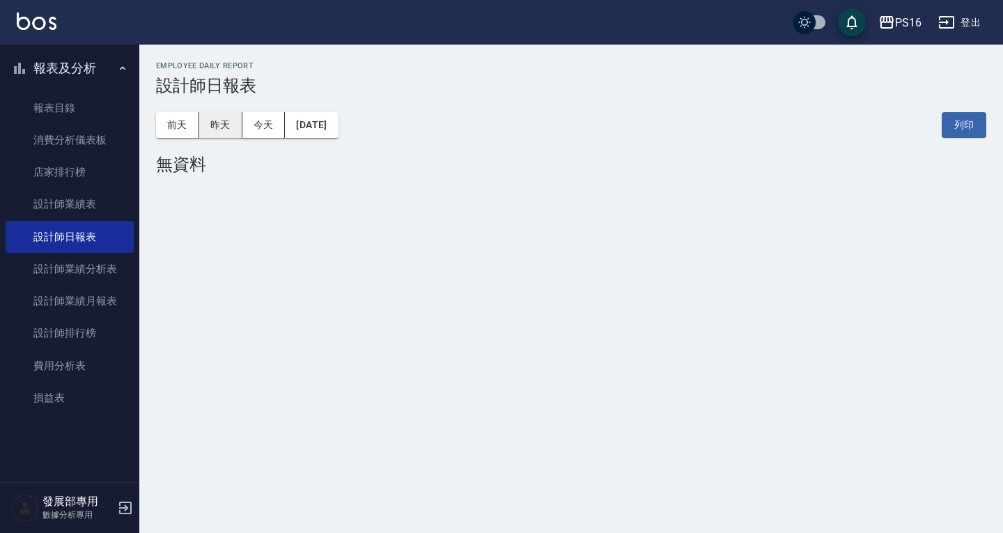
click at [233, 123] on button "昨天" at bounding box center [220, 125] width 43 height 26
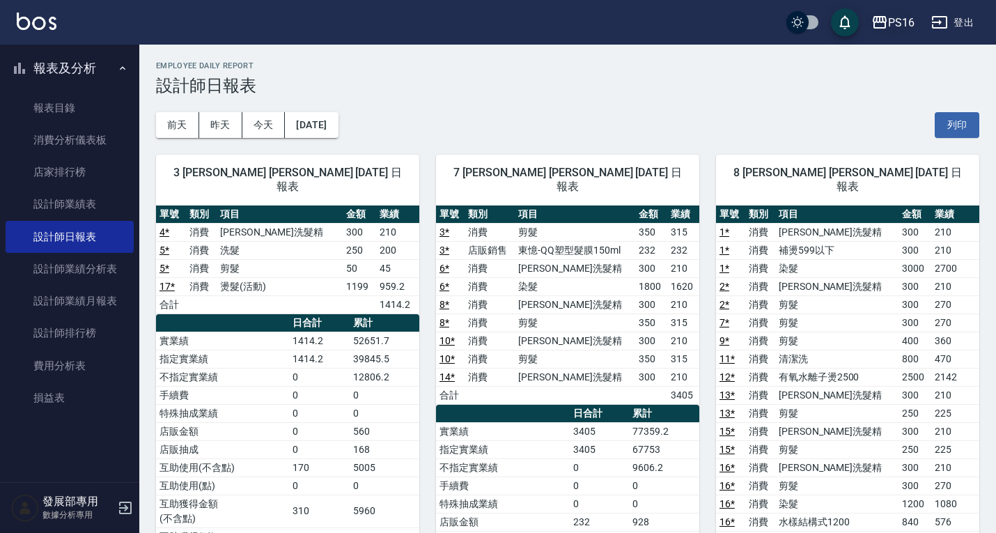
click at [899, 15] on div "PS16" at bounding box center [901, 22] width 26 height 17
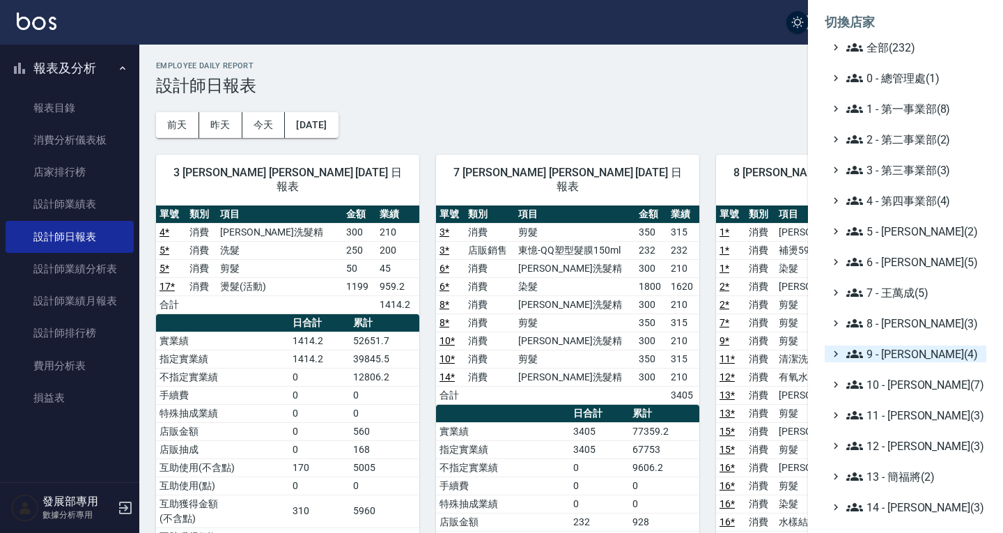
click at [897, 357] on span "9 - [PERSON_NAME](4)" at bounding box center [914, 354] width 134 height 17
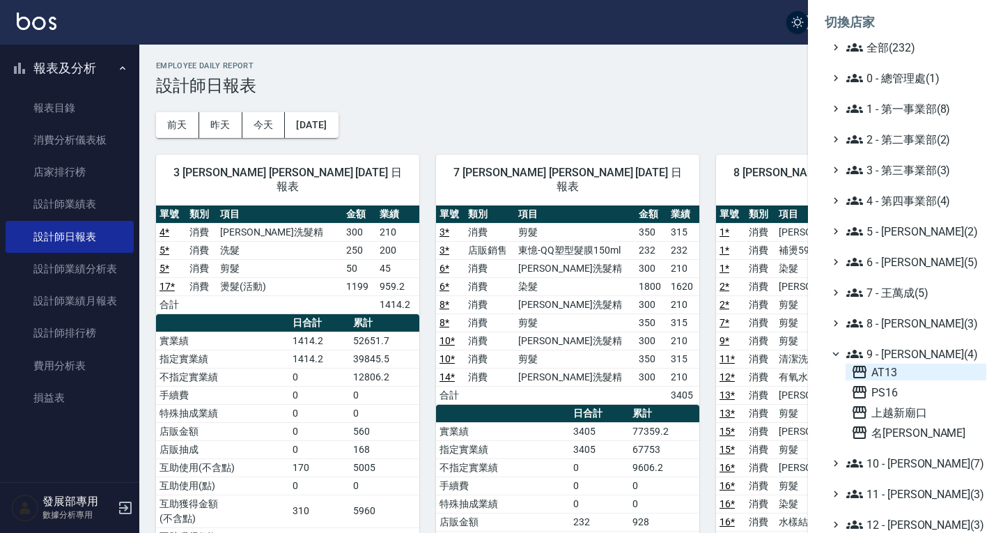
click at [903, 370] on span "AT13" at bounding box center [916, 372] width 130 height 17
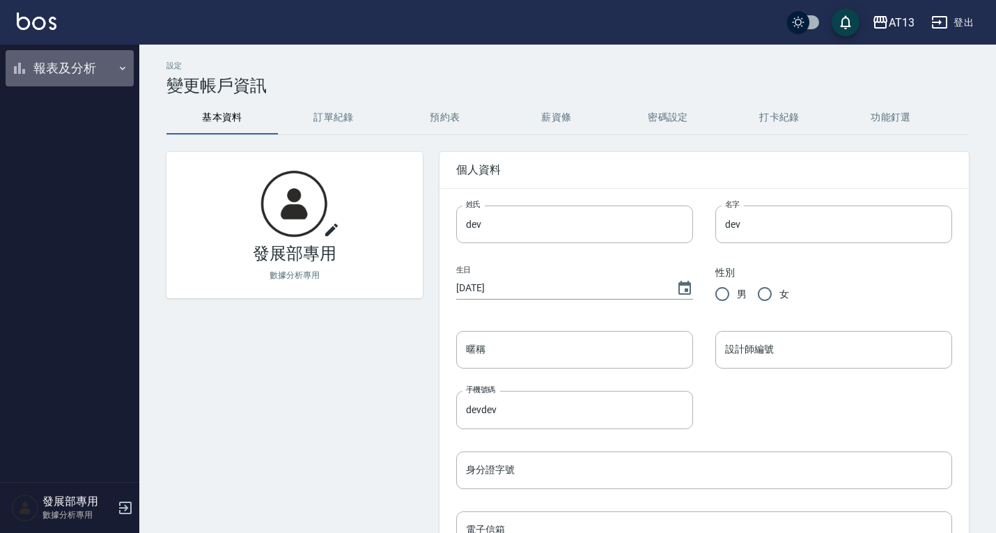
click at [72, 62] on button "報表及分析" at bounding box center [70, 68] width 128 height 36
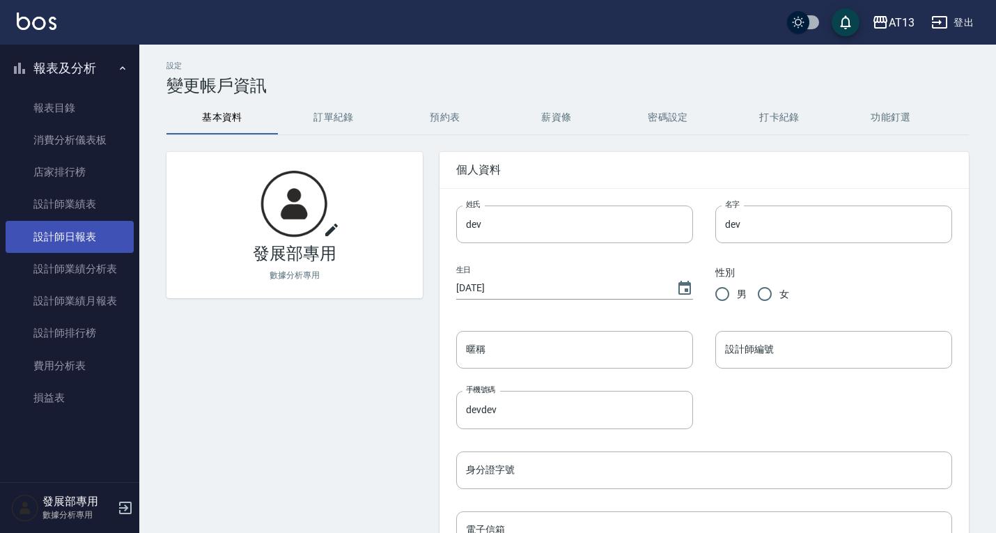
click at [100, 240] on link "設計師日報表" at bounding box center [70, 237] width 128 height 32
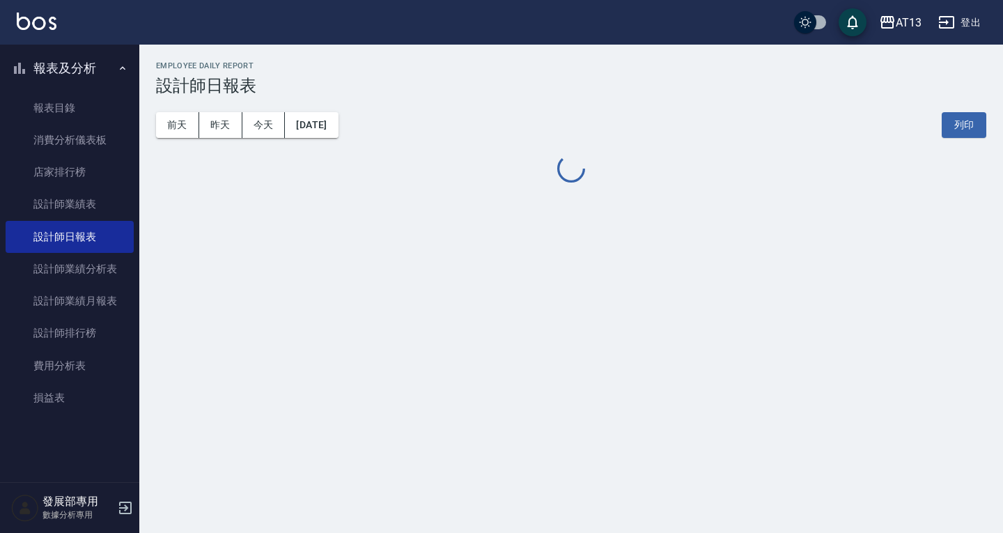
click at [231, 110] on div "[DATE] [DATE] [DATE] [DATE] 列印" at bounding box center [571, 124] width 831 height 59
click at [228, 119] on button "昨天" at bounding box center [220, 125] width 43 height 26
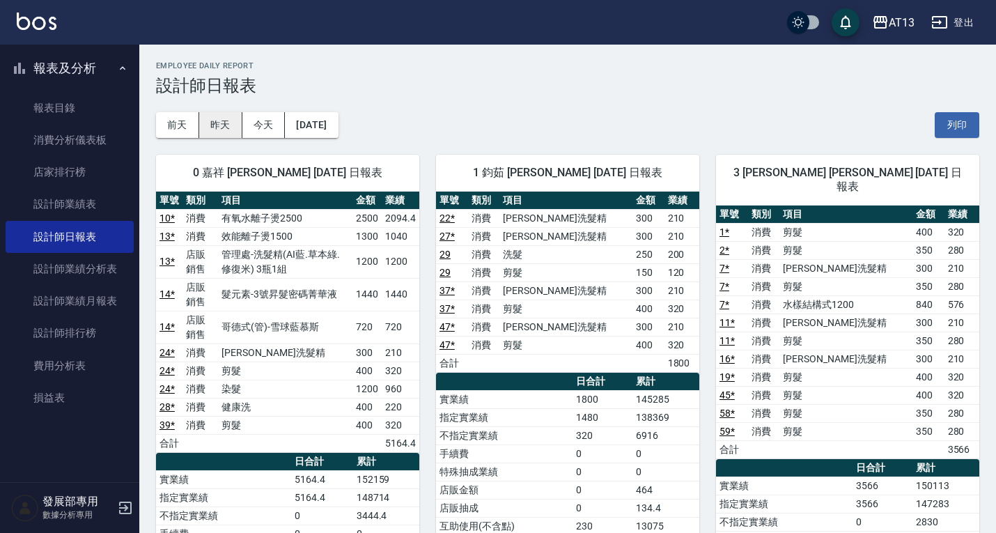
click at [222, 124] on button "昨天" at bounding box center [220, 125] width 43 height 26
click at [189, 118] on button "前天" at bounding box center [177, 125] width 43 height 26
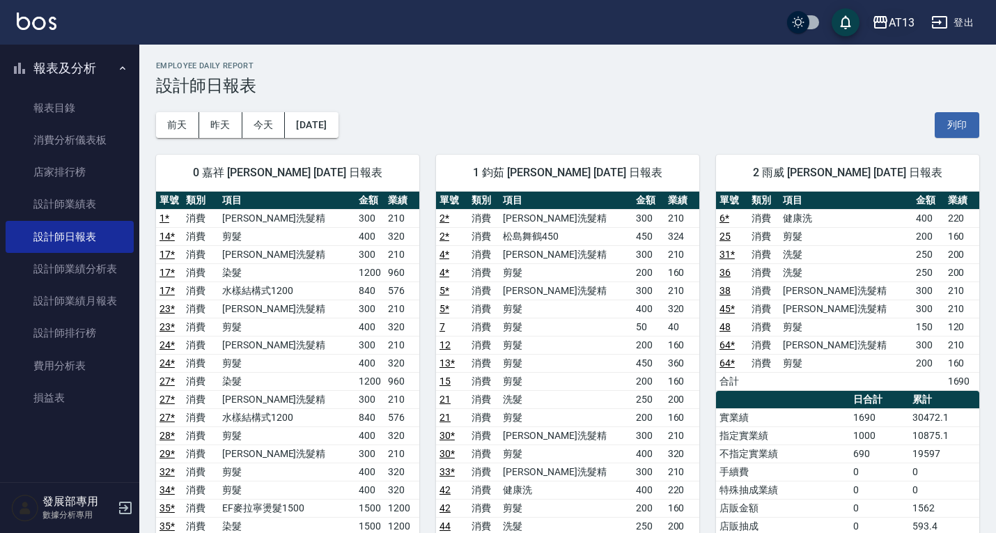
click at [899, 20] on div "AT13" at bounding box center [902, 22] width 26 height 17
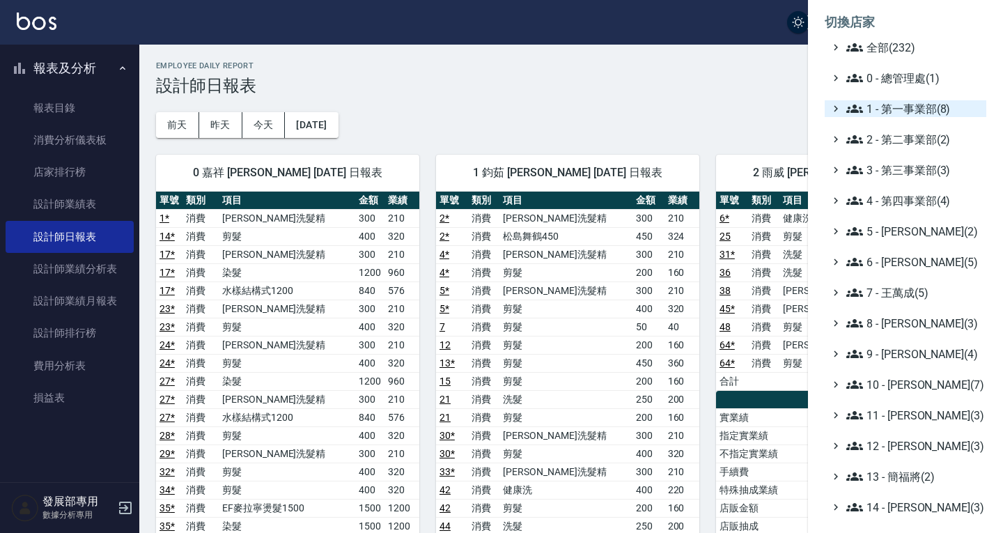
click at [909, 114] on span "1 - 第一事業部(8)" at bounding box center [914, 108] width 134 height 17
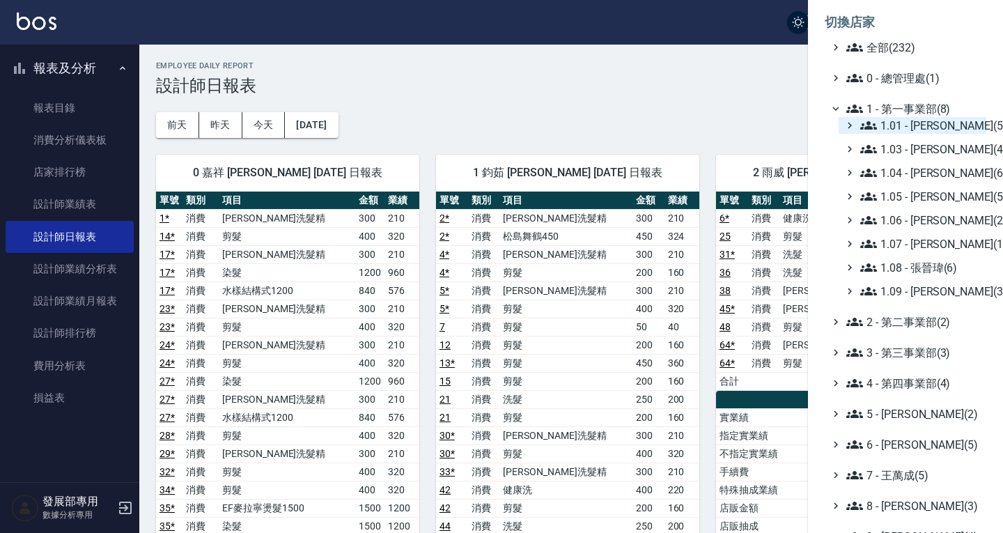
click at [909, 123] on span "1.01 - [PERSON_NAME](5)" at bounding box center [920, 125] width 121 height 17
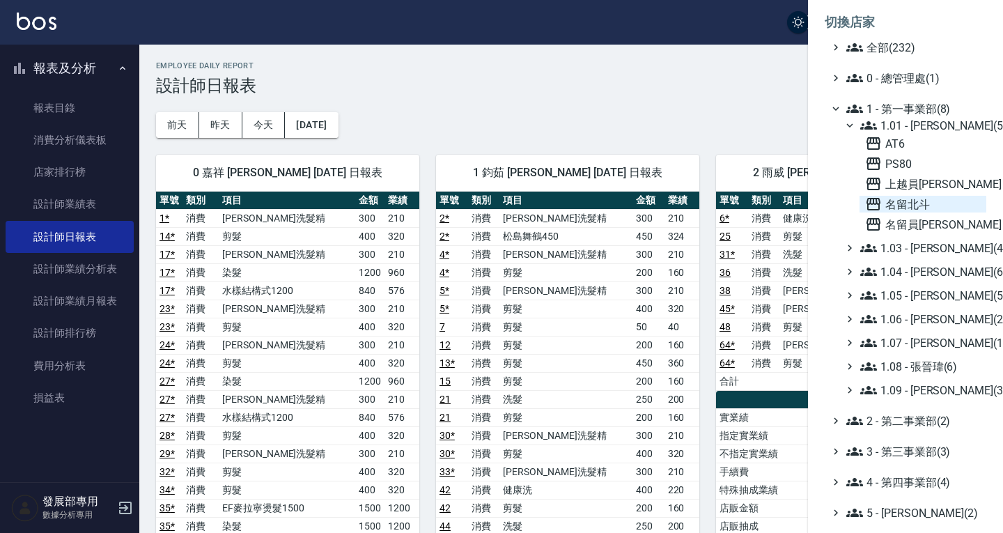
click at [923, 209] on span "名留北斗" at bounding box center [923, 204] width 116 height 17
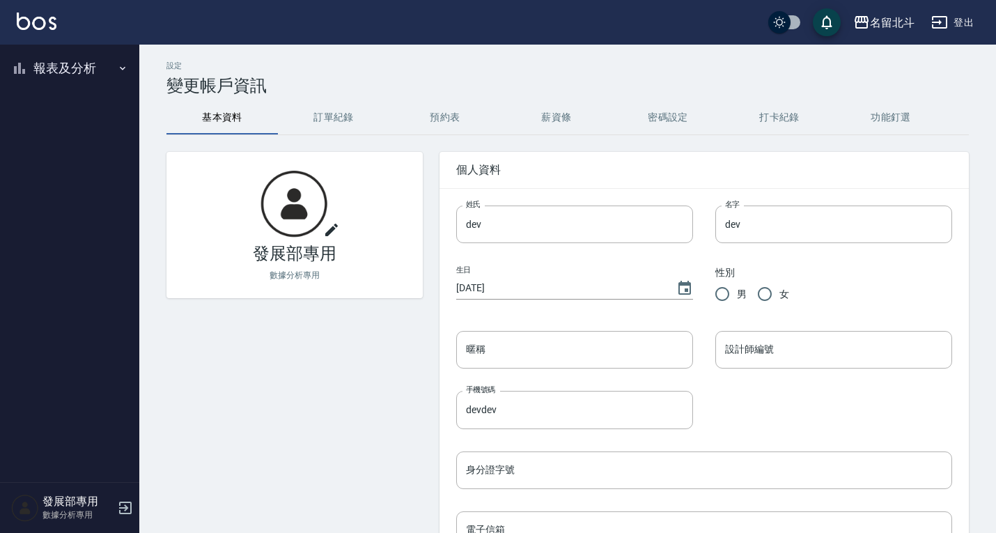
click at [62, 63] on button "報表及分析" at bounding box center [70, 68] width 128 height 36
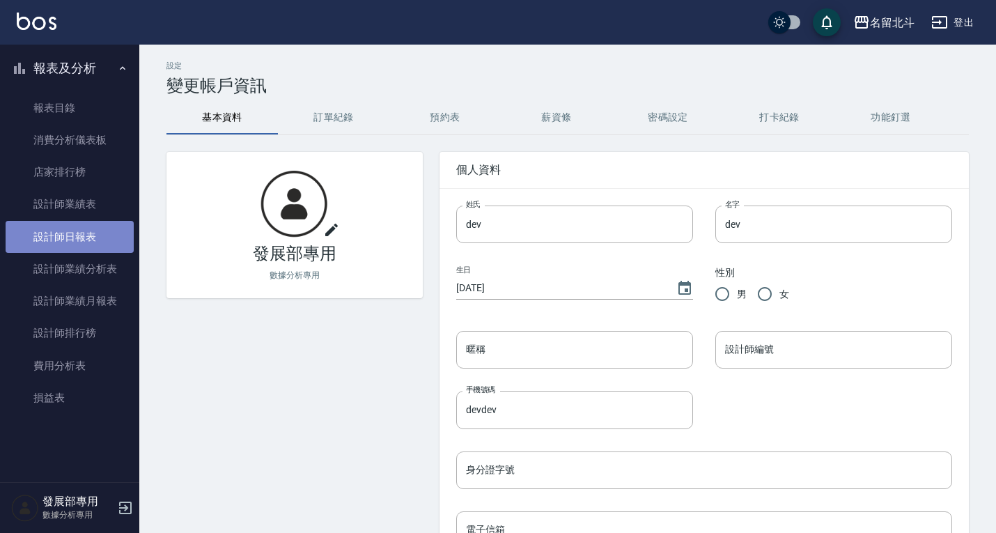
click at [74, 232] on link "設計師日報表" at bounding box center [70, 237] width 128 height 32
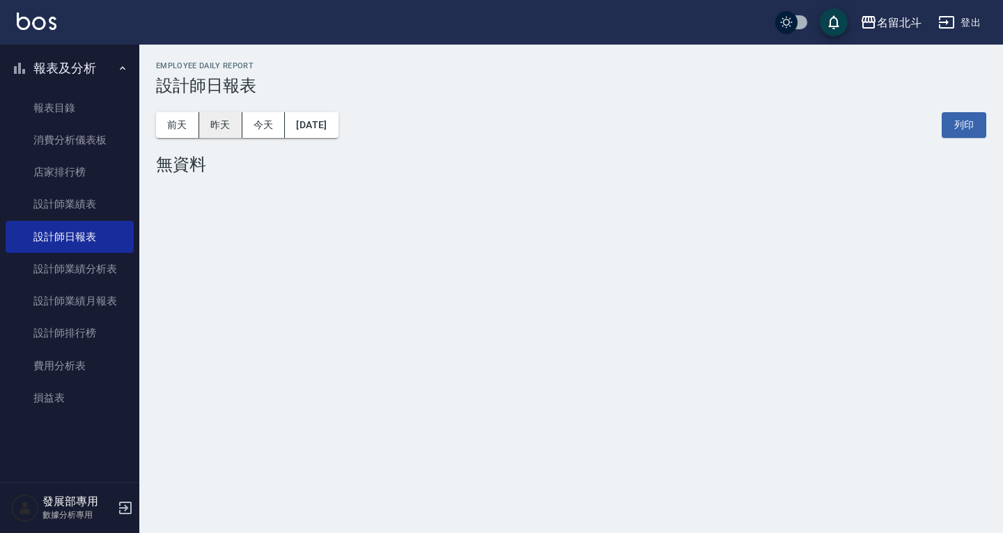
click at [229, 121] on button "昨天" at bounding box center [220, 125] width 43 height 26
click at [203, 116] on button "昨天" at bounding box center [220, 125] width 43 height 26
click at [178, 118] on button "前天" at bounding box center [177, 125] width 43 height 26
click at [315, 128] on button "[DATE]" at bounding box center [311, 125] width 53 height 26
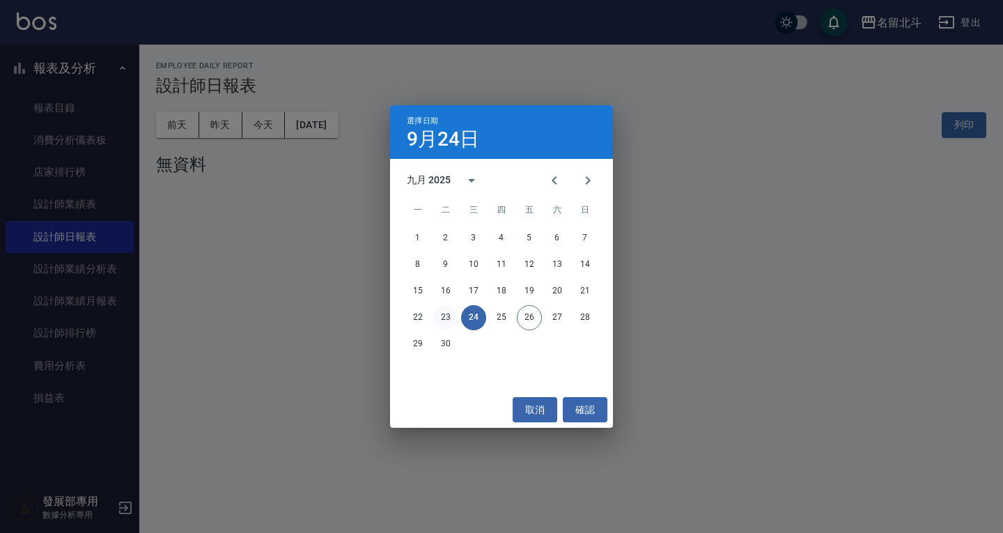
click at [444, 315] on button "23" at bounding box center [445, 317] width 25 height 25
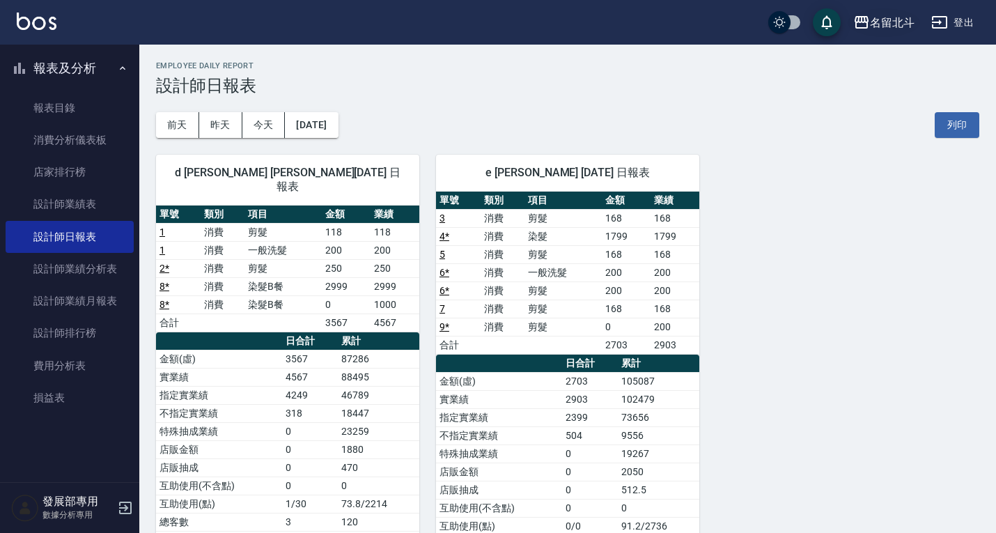
click at [880, 25] on div "名留北斗" at bounding box center [892, 22] width 45 height 17
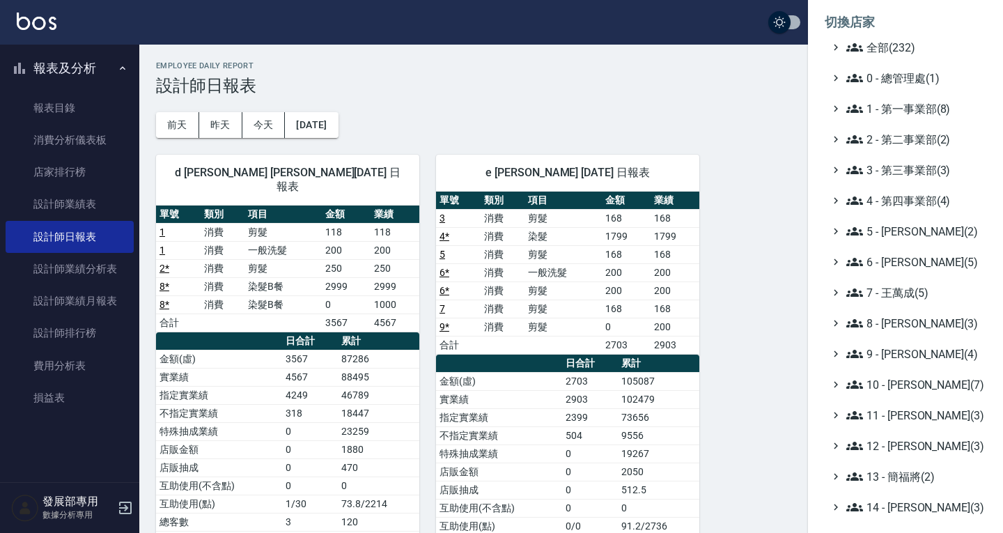
click at [897, 119] on ul "全部(232) 0 - 總管理處(1) 1 - 第一事業部(8) 2 - 第二事業部(2) 3 - 第三事業部(3) 4 - 第四事業部(4) 5 - 陳嘉宏…" at bounding box center [906, 384] width 162 height 691
click at [894, 110] on span "1 - 第一事業部(8)" at bounding box center [914, 108] width 134 height 17
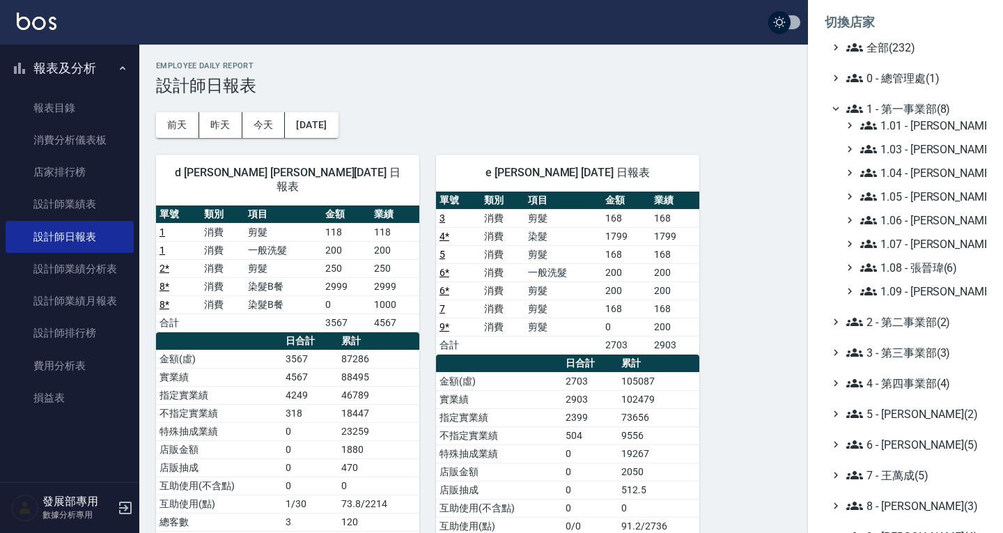
click at [902, 130] on span "1.01 - 鄭洞樂(5)" at bounding box center [920, 125] width 121 height 17
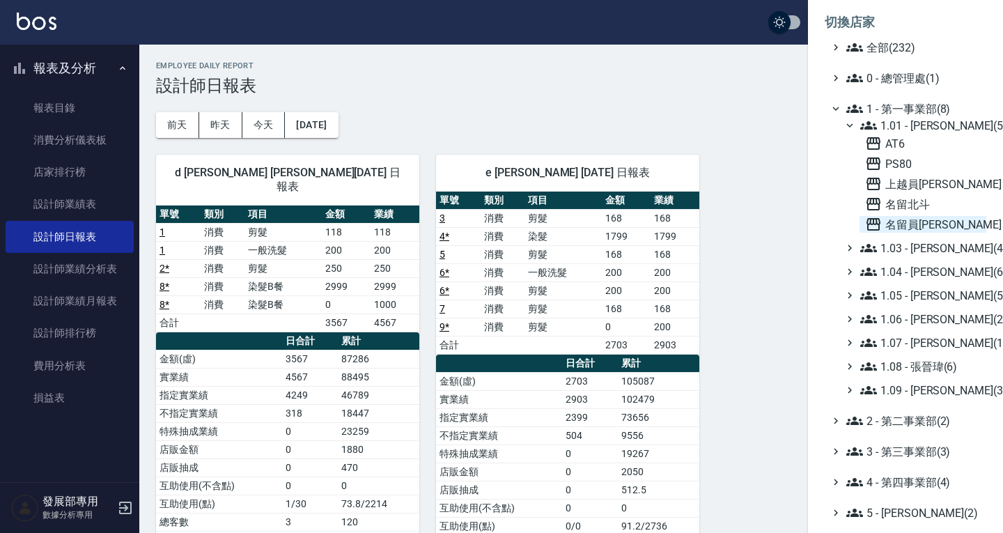
click at [909, 220] on span "名留員林中正" at bounding box center [923, 224] width 116 height 17
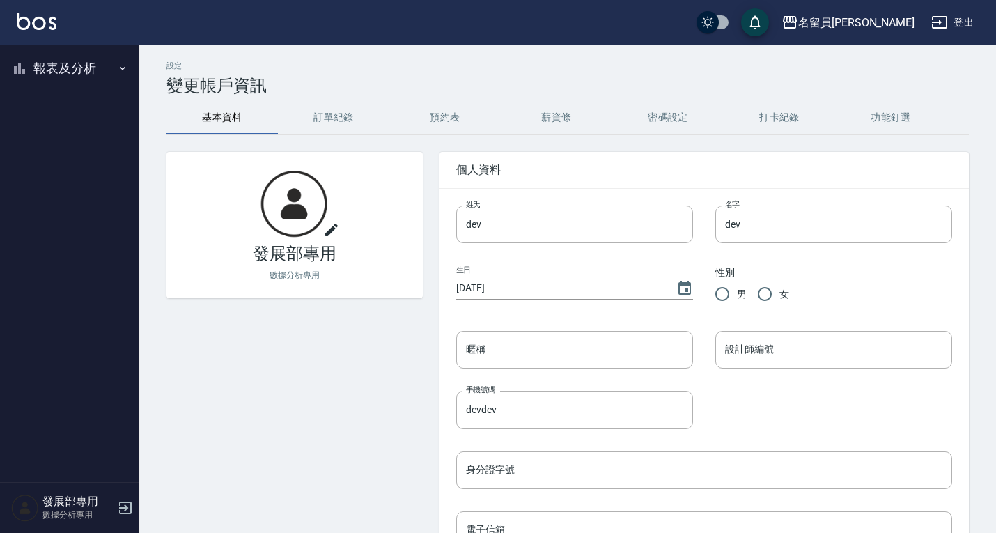
click at [71, 74] on button "報表及分析" at bounding box center [70, 68] width 128 height 36
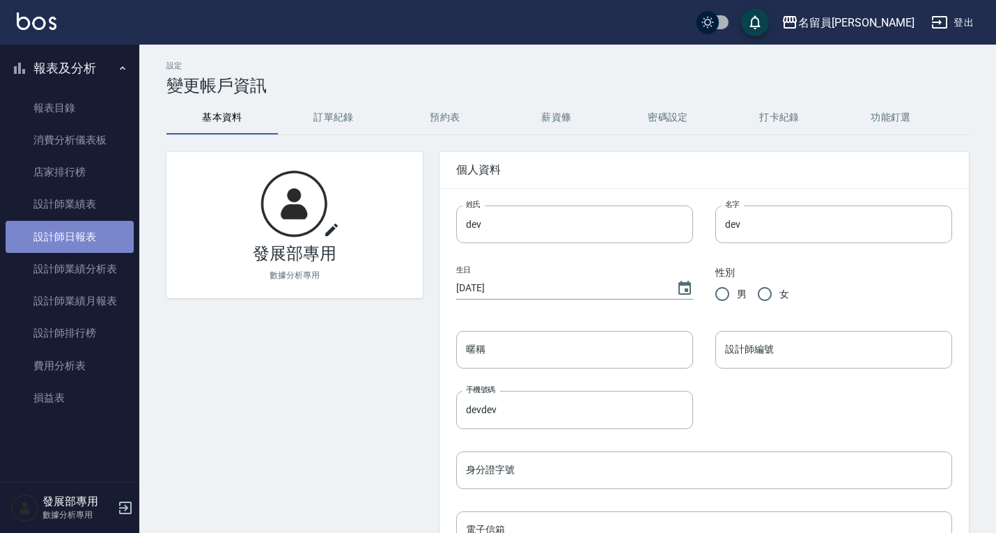
click at [81, 235] on link "設計師日報表" at bounding box center [70, 237] width 128 height 32
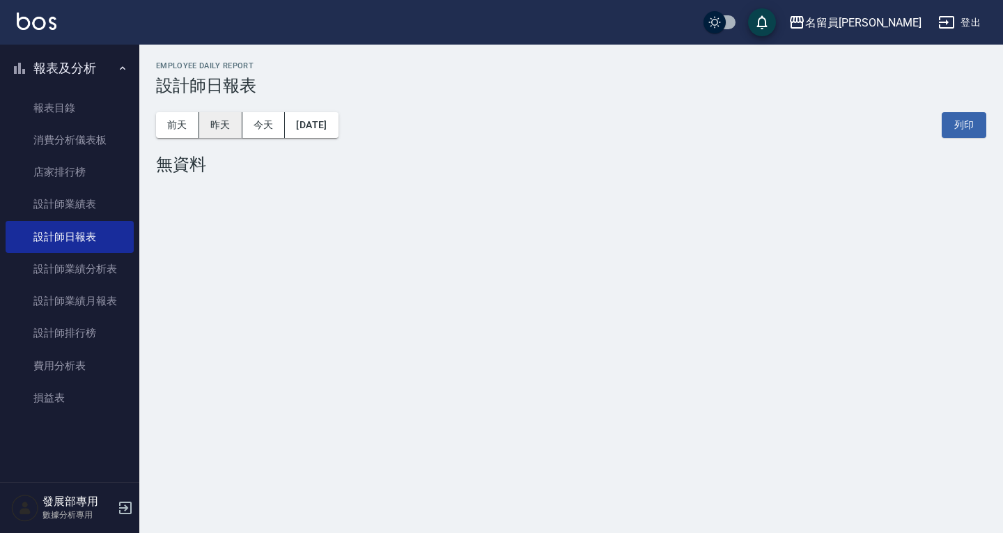
click at [227, 123] on button "昨天" at bounding box center [220, 125] width 43 height 26
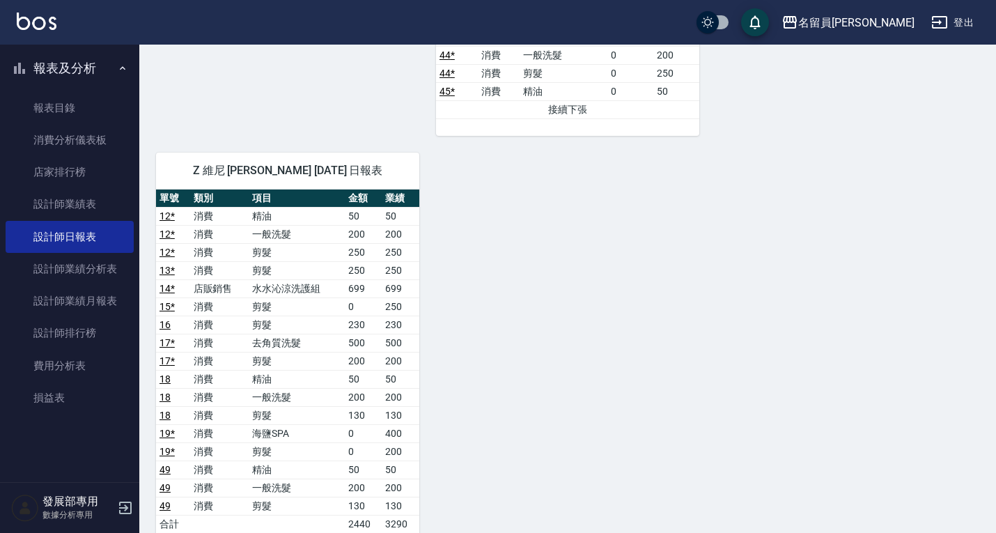
scroll to position [1603, 0]
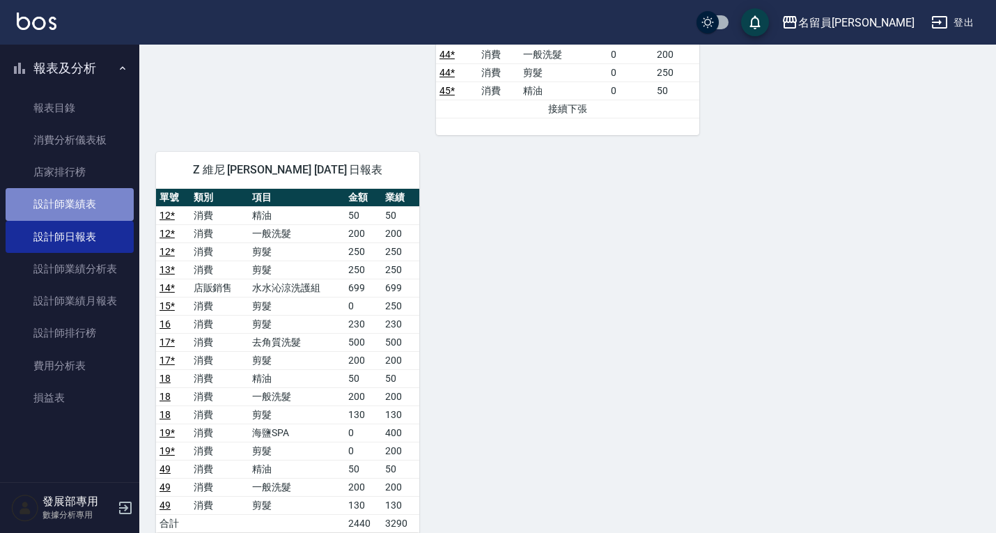
click at [47, 209] on link "設計師業績表" at bounding box center [70, 204] width 128 height 32
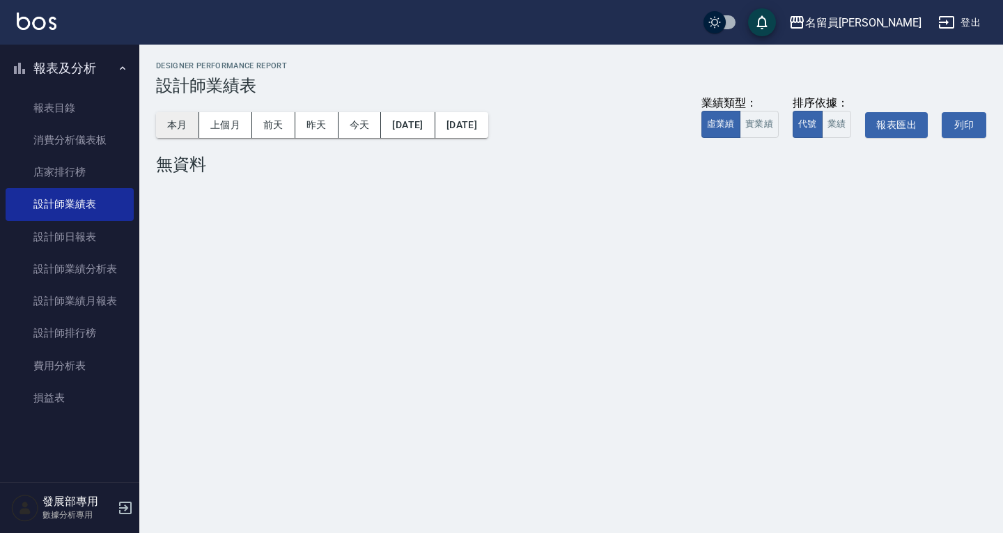
click at [185, 112] on button "本月" at bounding box center [177, 125] width 43 height 26
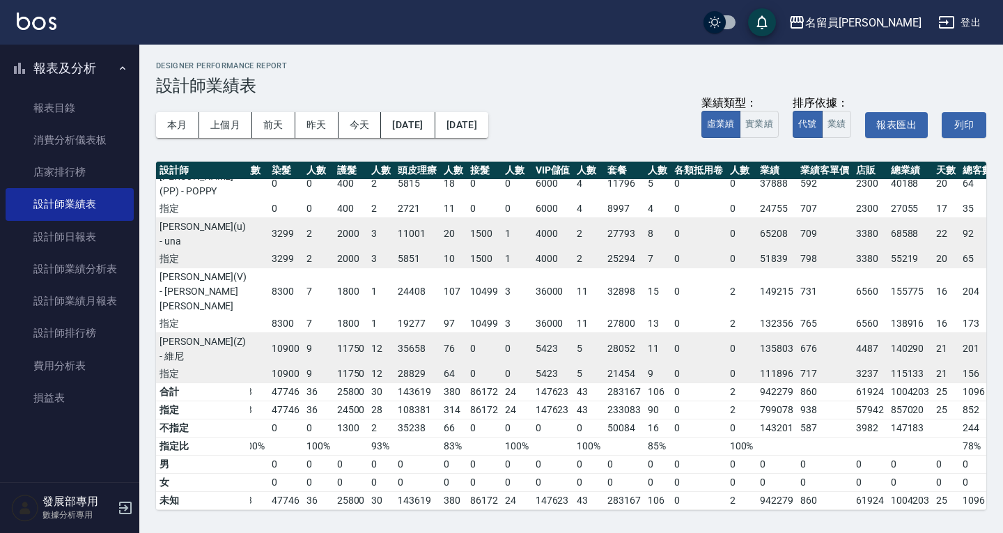
scroll to position [575, 175]
click at [877, 32] on button "名留員林中正" at bounding box center [855, 22] width 144 height 29
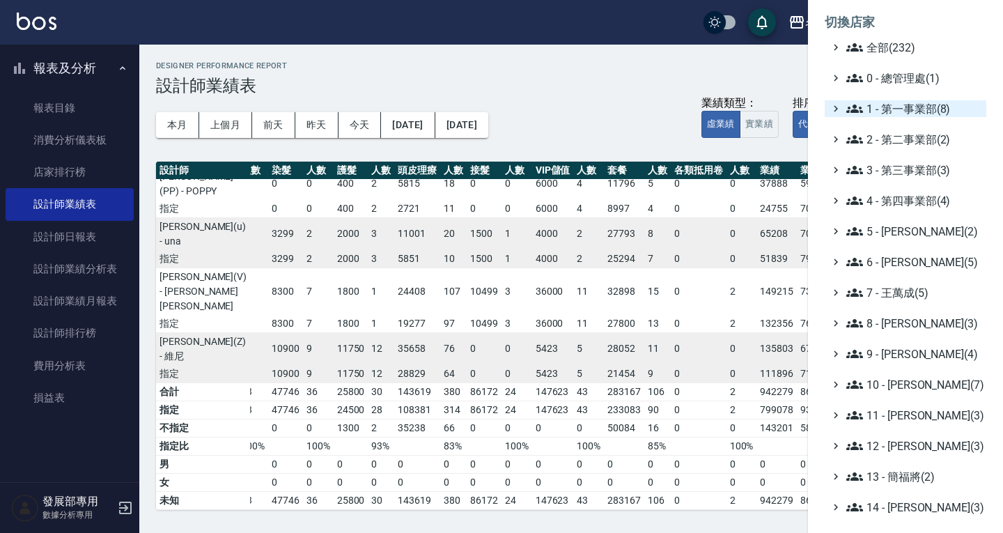
click at [893, 108] on span "1 - 第一事業部(8)" at bounding box center [914, 108] width 134 height 17
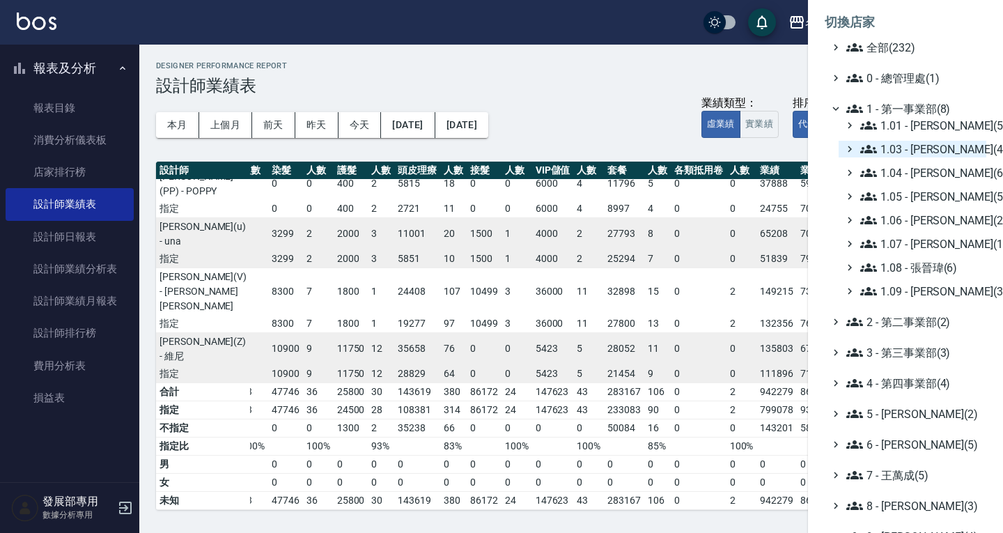
click at [934, 144] on span "1.03 - 曾振剛(4)" at bounding box center [920, 149] width 121 height 17
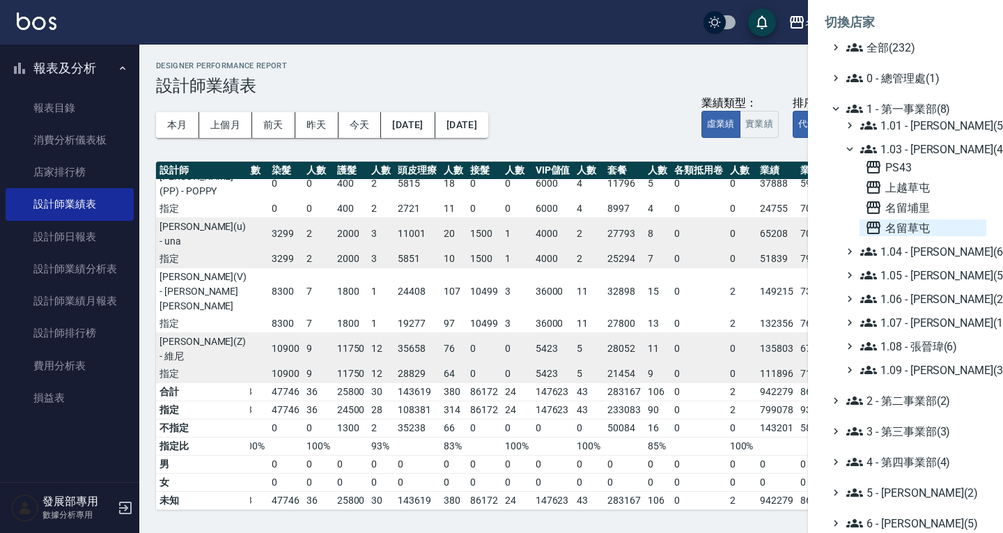
click at [920, 222] on span "名留草屯" at bounding box center [923, 227] width 116 height 17
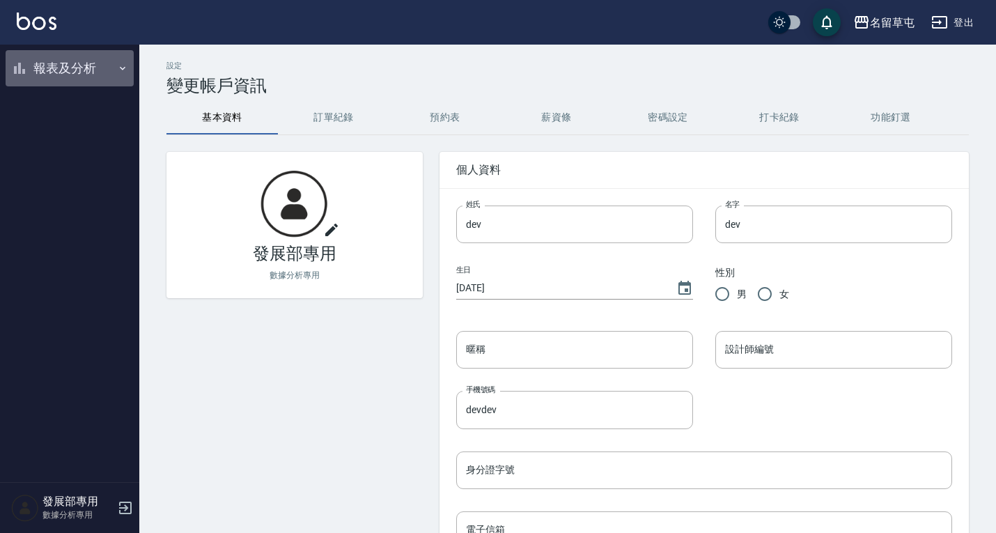
click at [54, 63] on button "報表及分析" at bounding box center [70, 68] width 128 height 36
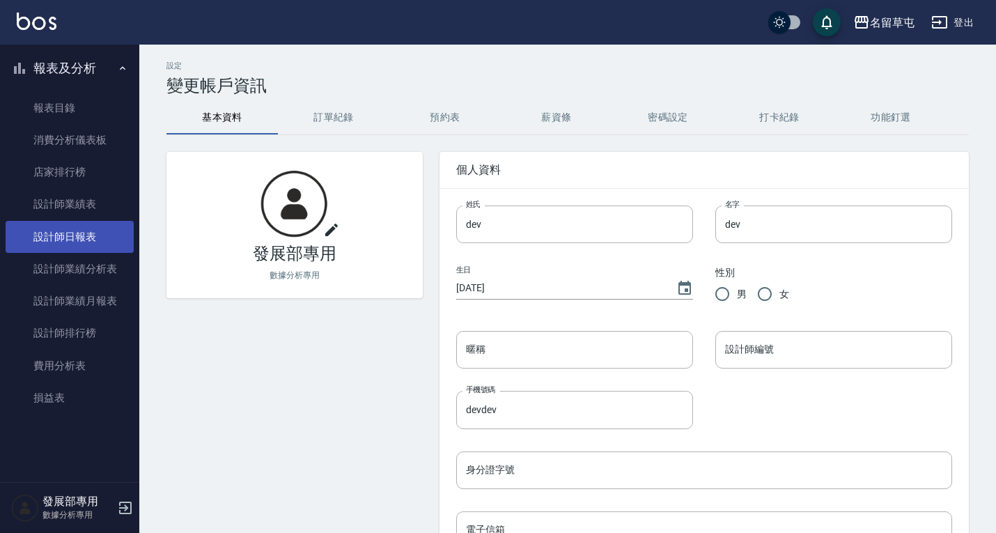
click at [72, 242] on link "設計師日報表" at bounding box center [70, 237] width 128 height 32
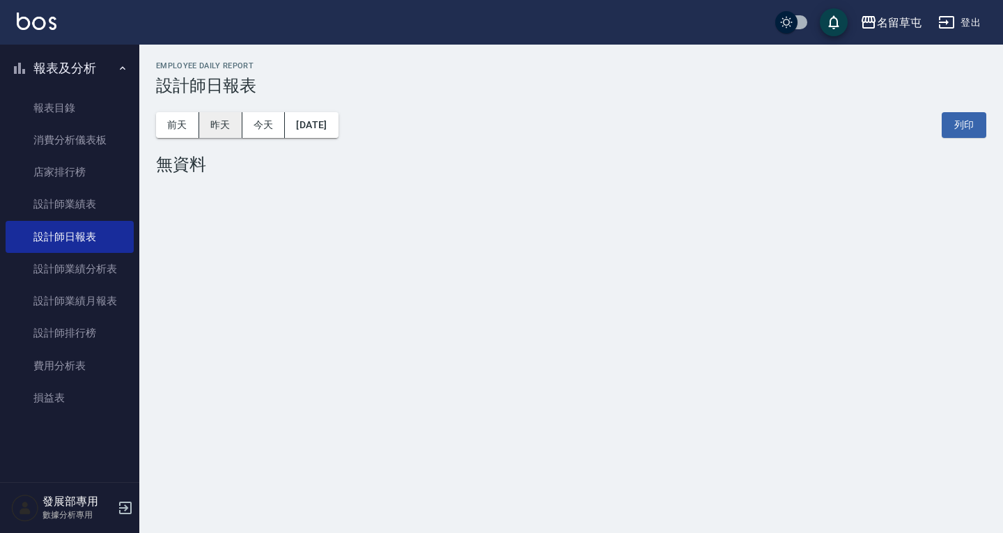
click at [230, 130] on button "昨天" at bounding box center [220, 125] width 43 height 26
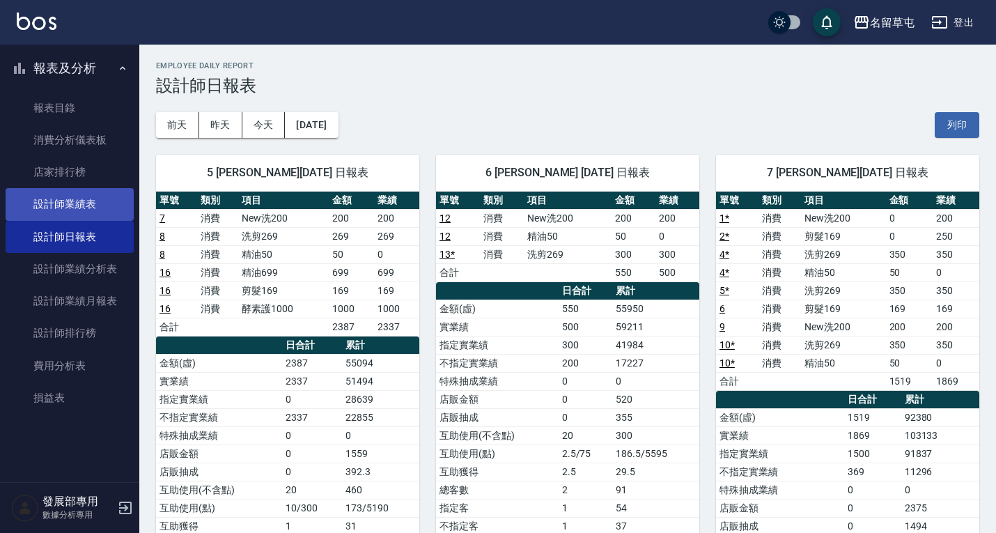
click at [72, 201] on link "設計師業績表" at bounding box center [70, 204] width 128 height 32
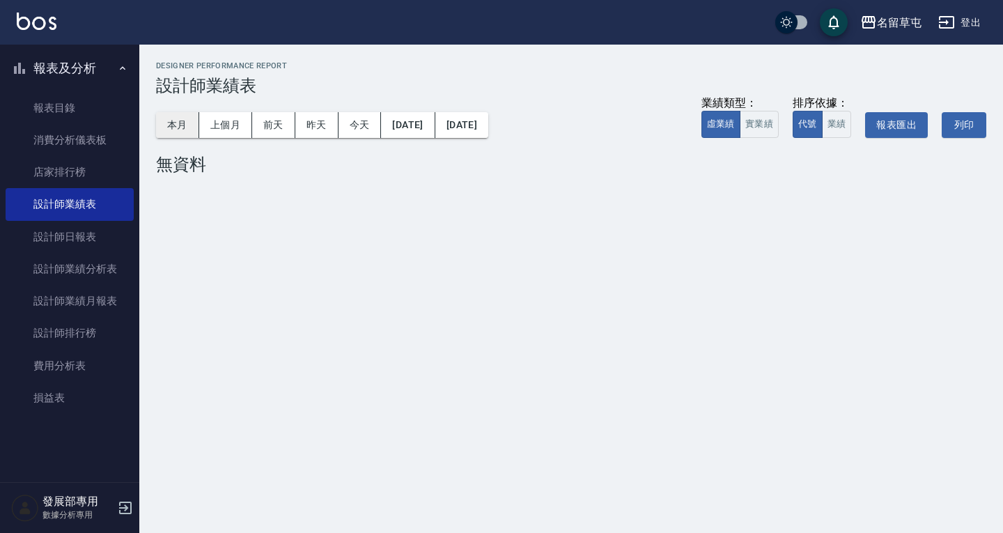
click at [172, 130] on button "本月" at bounding box center [177, 125] width 43 height 26
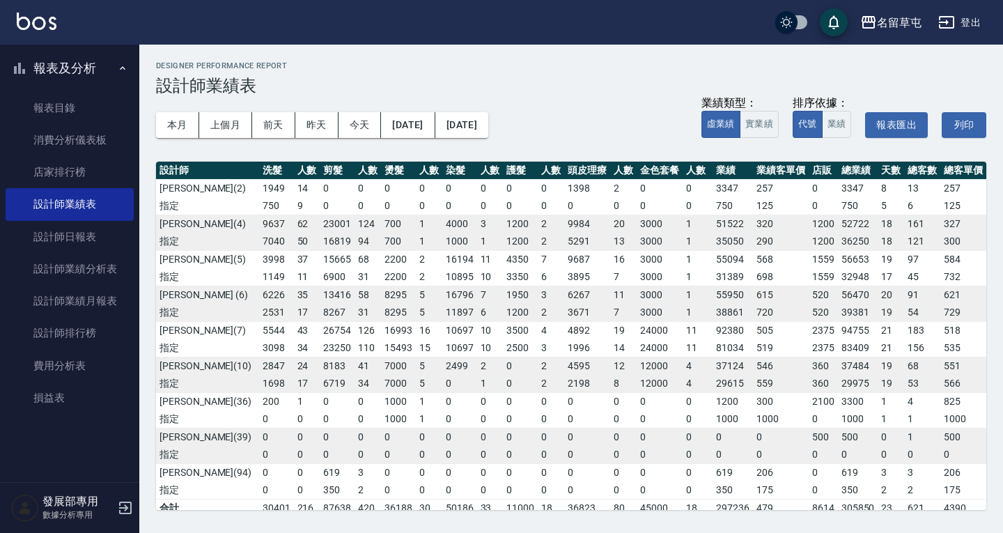
click at [707, 316] on td "1" at bounding box center [698, 313] width 31 height 18
click at [908, 25] on div "名留草屯" at bounding box center [899, 22] width 45 height 17
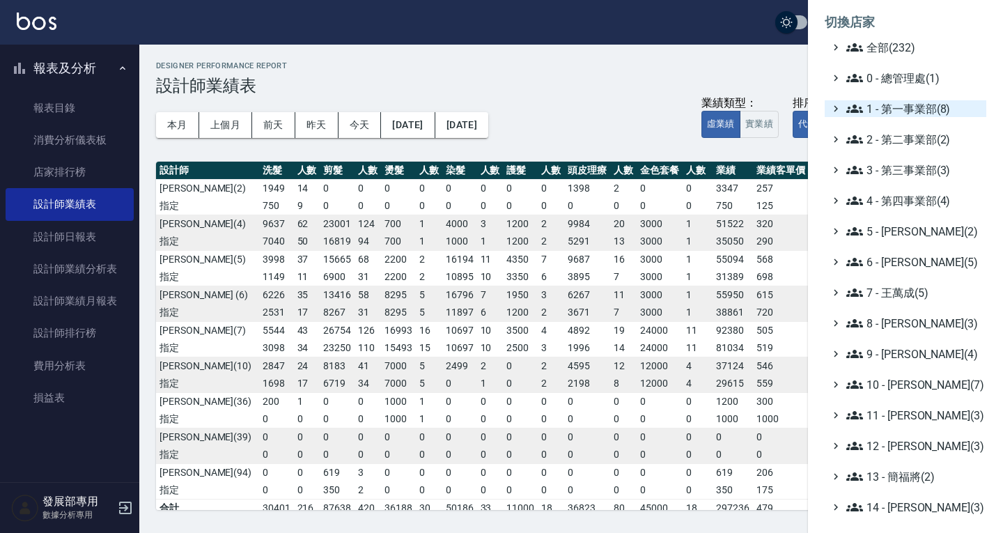
click at [905, 109] on span "1 - 第一事業部(8)" at bounding box center [914, 108] width 134 height 17
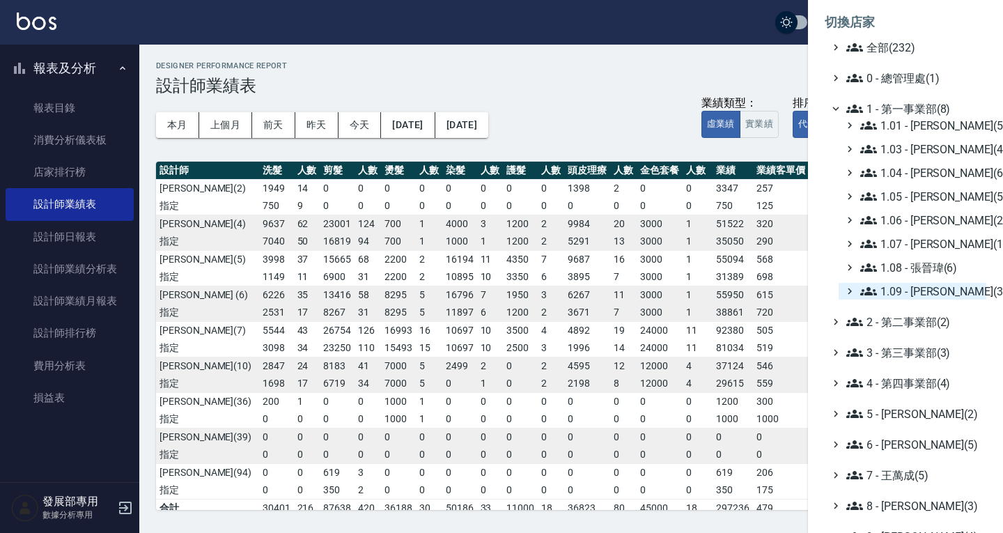
click at [921, 293] on span "1.09 - [PERSON_NAME](3)" at bounding box center [920, 291] width 121 height 17
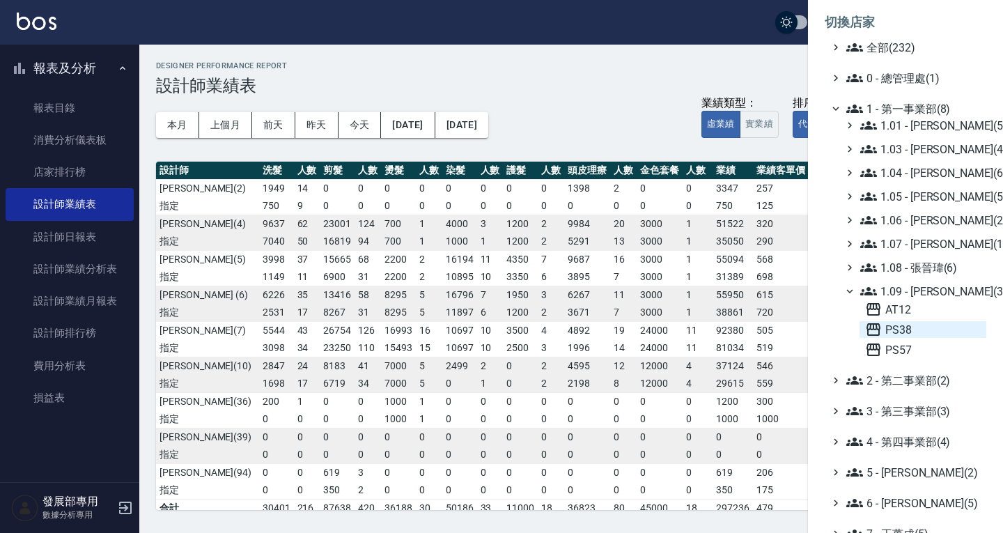
click at [914, 327] on span "PS38" at bounding box center [923, 329] width 116 height 17
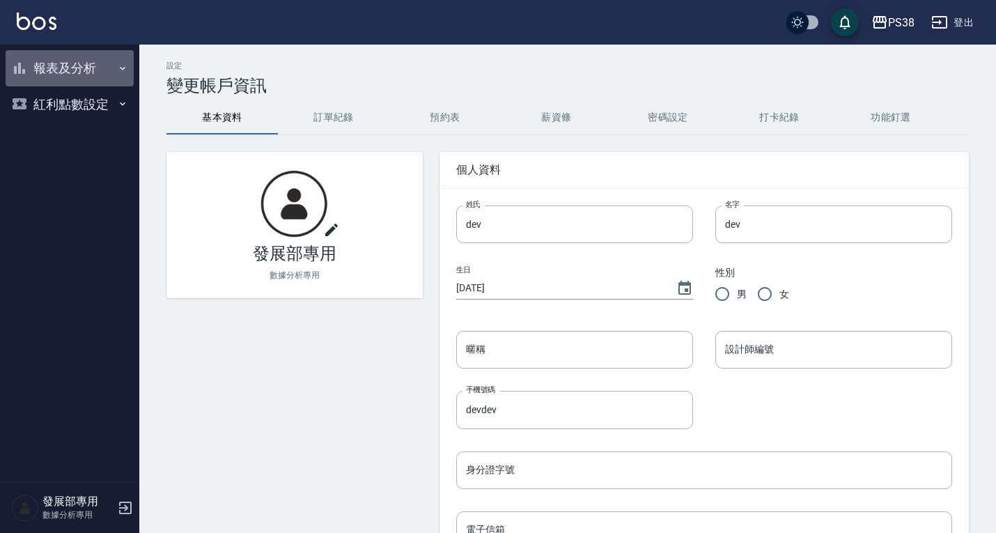
click at [67, 73] on button "報表及分析" at bounding box center [70, 68] width 128 height 36
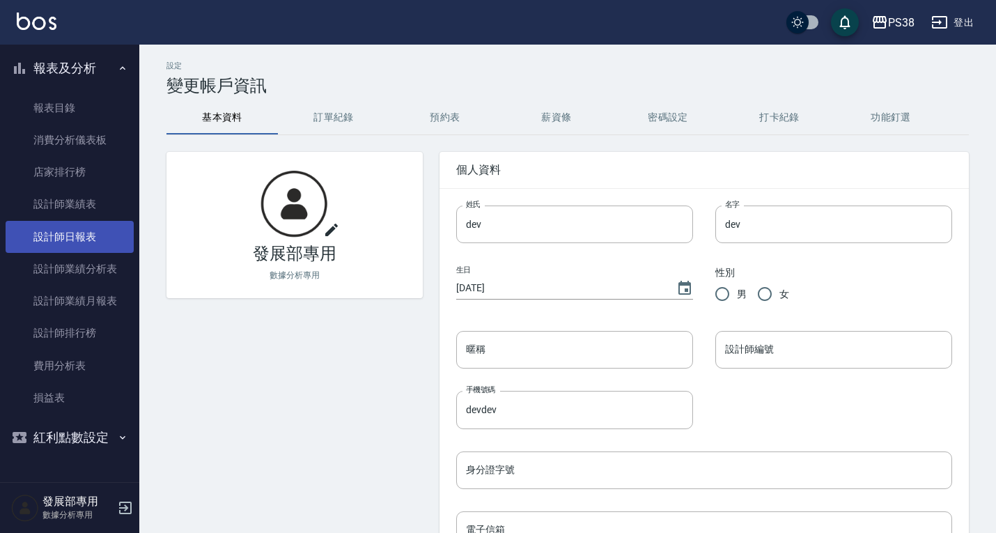
click at [86, 226] on link "設計師日報表" at bounding box center [70, 237] width 128 height 32
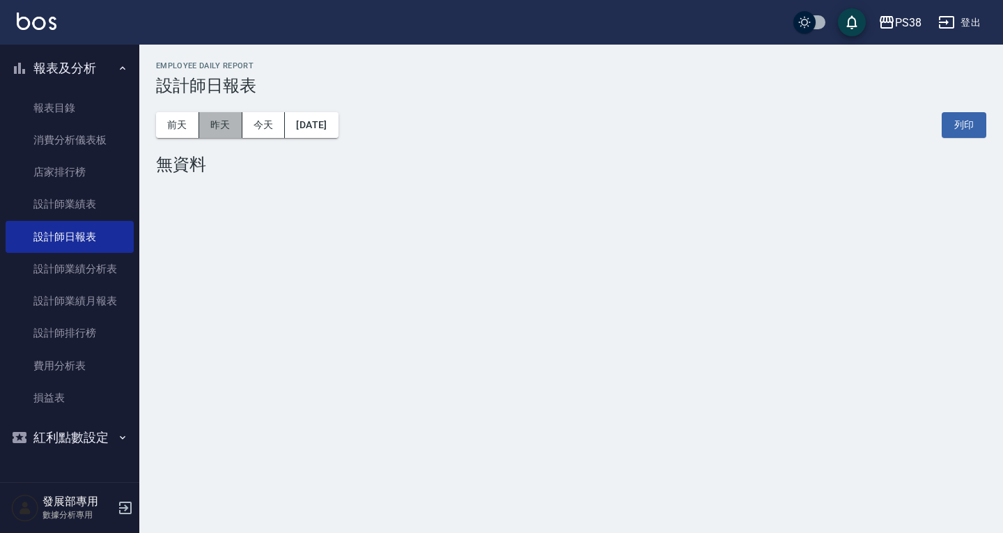
click at [217, 121] on button "昨天" at bounding box center [220, 125] width 43 height 26
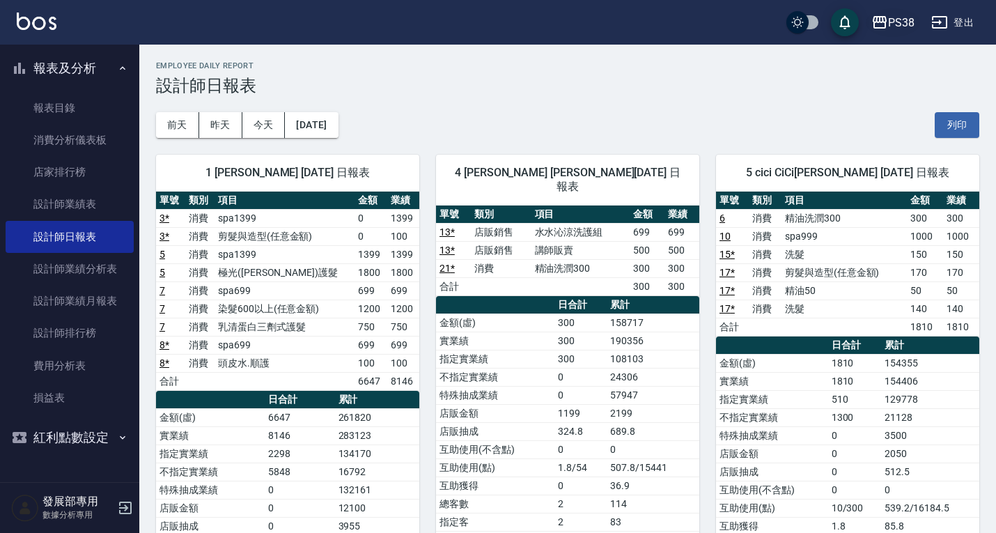
click at [900, 21] on div "PS38" at bounding box center [901, 22] width 26 height 17
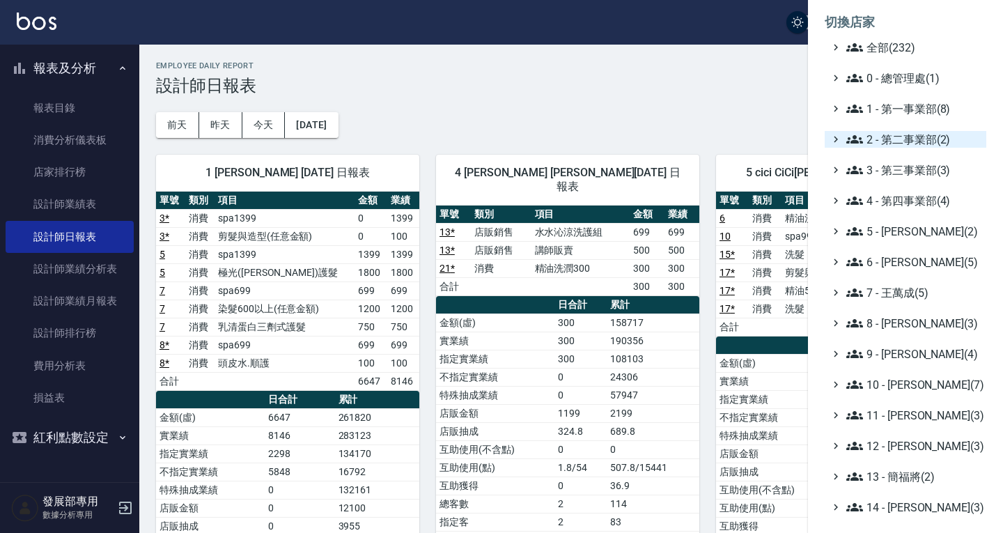
click at [903, 139] on span "2 - 第二事業部(2)" at bounding box center [914, 139] width 134 height 17
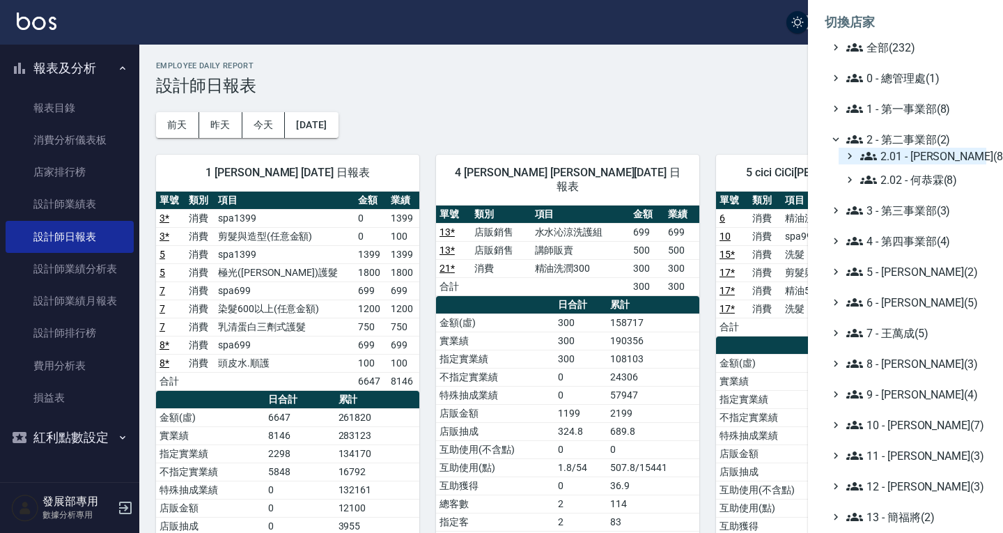
click at [911, 160] on span "2.01 - 李思敏(8)" at bounding box center [920, 156] width 121 height 17
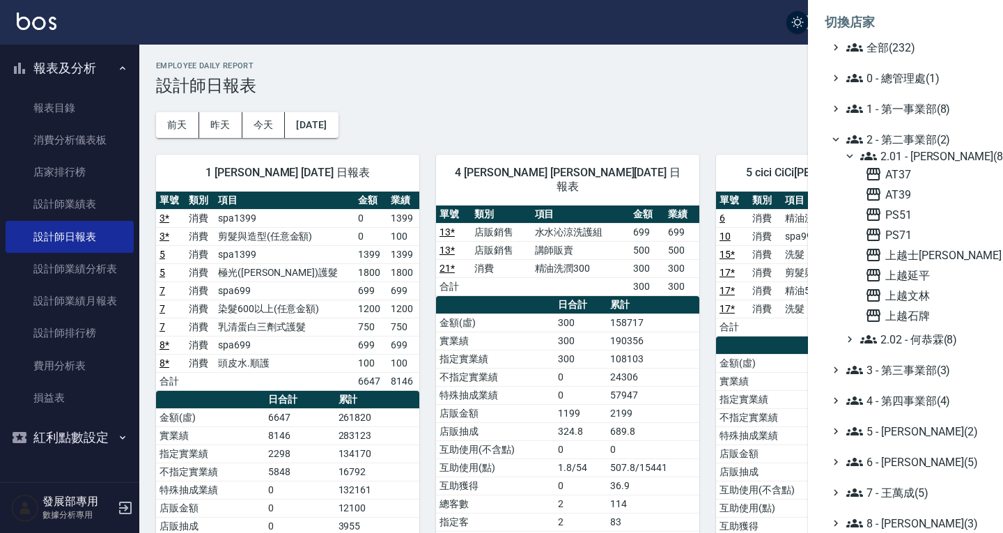
click at [906, 156] on span "2.01 - 李思敏(8)" at bounding box center [920, 156] width 121 height 17
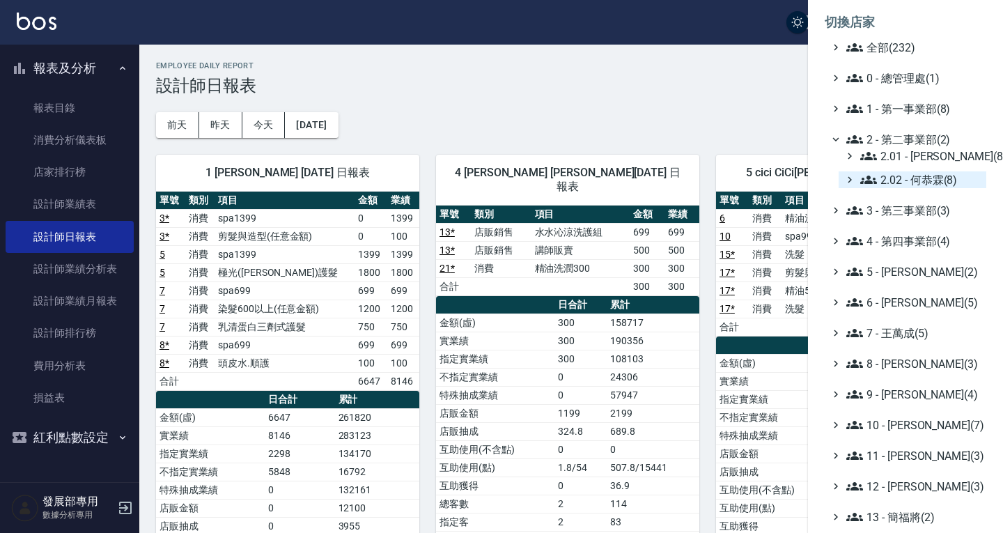
click at [903, 184] on span "2.02 - 何恭霖(8)" at bounding box center [920, 179] width 121 height 17
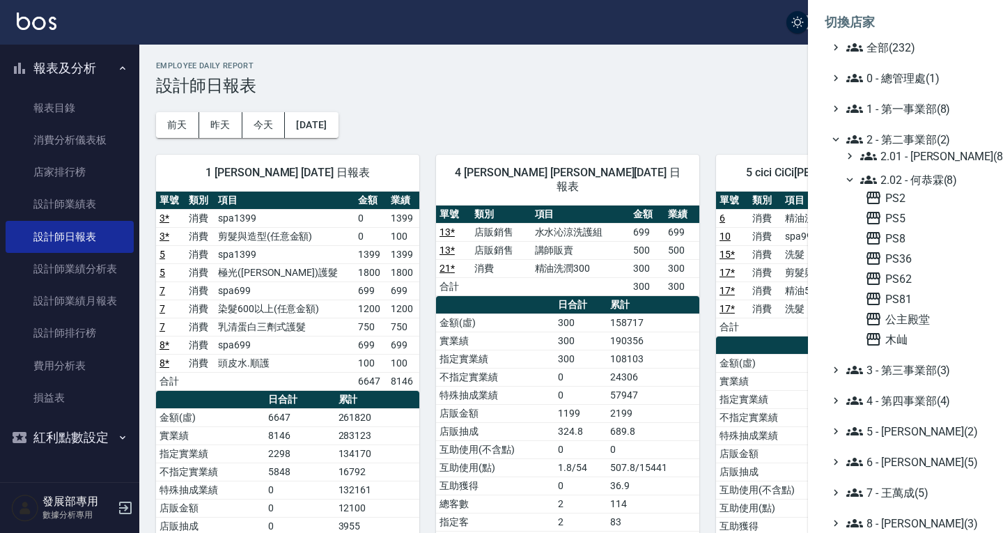
click at [904, 206] on div "PS2 PS5 PS8 PS36 PS62 PS81 公主殿堂 木屾" at bounding box center [923, 269] width 127 height 158
click at [904, 203] on span "PS2" at bounding box center [923, 198] width 116 height 17
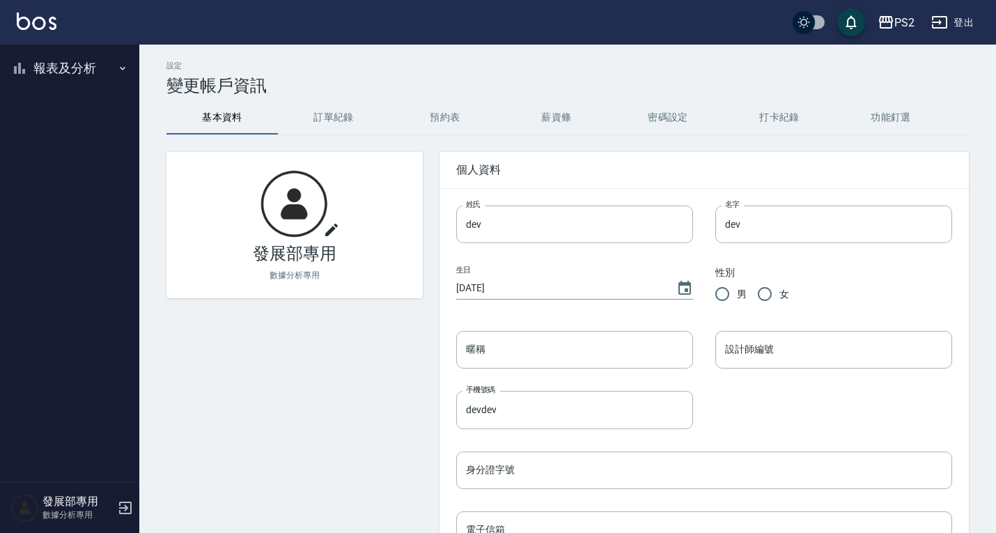
click at [70, 71] on button "報表及分析" at bounding box center [70, 68] width 128 height 36
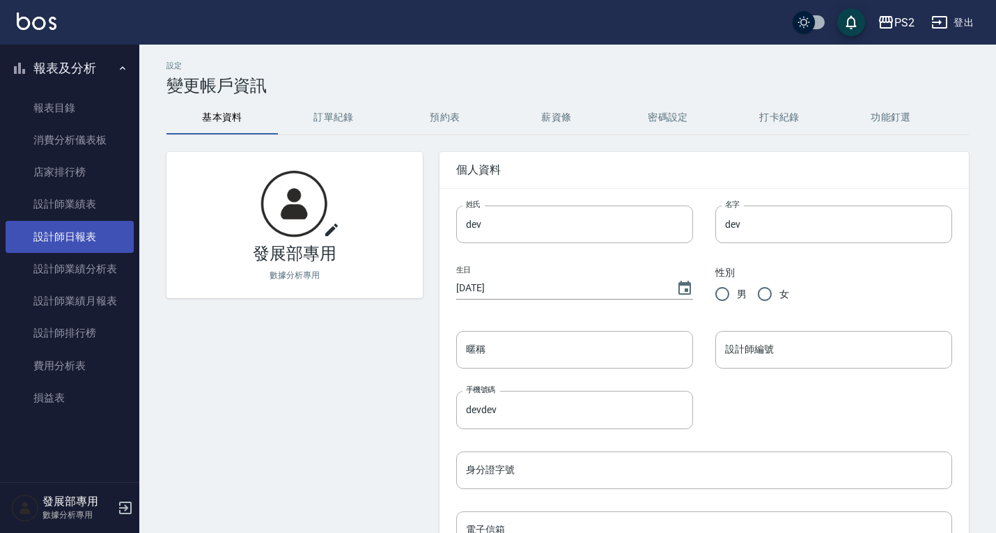
click at [74, 230] on link "設計師日報表" at bounding box center [70, 237] width 128 height 32
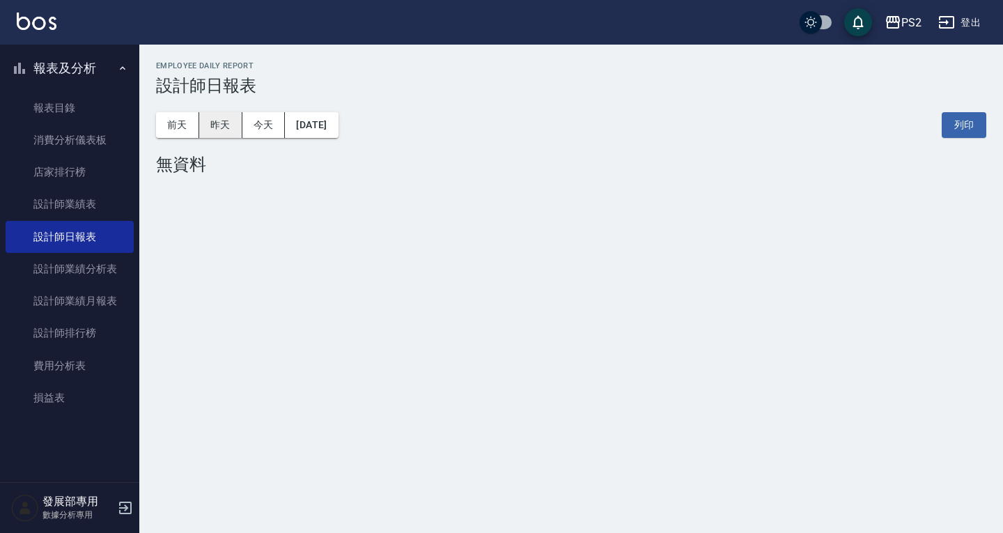
click at [218, 123] on button "昨天" at bounding box center [220, 125] width 43 height 26
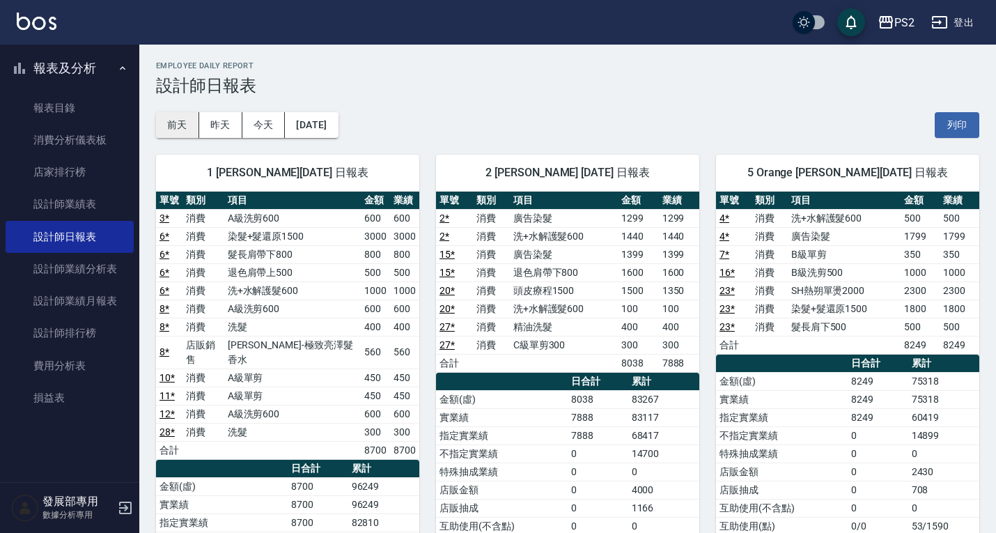
click at [180, 123] on button "前天" at bounding box center [177, 125] width 43 height 26
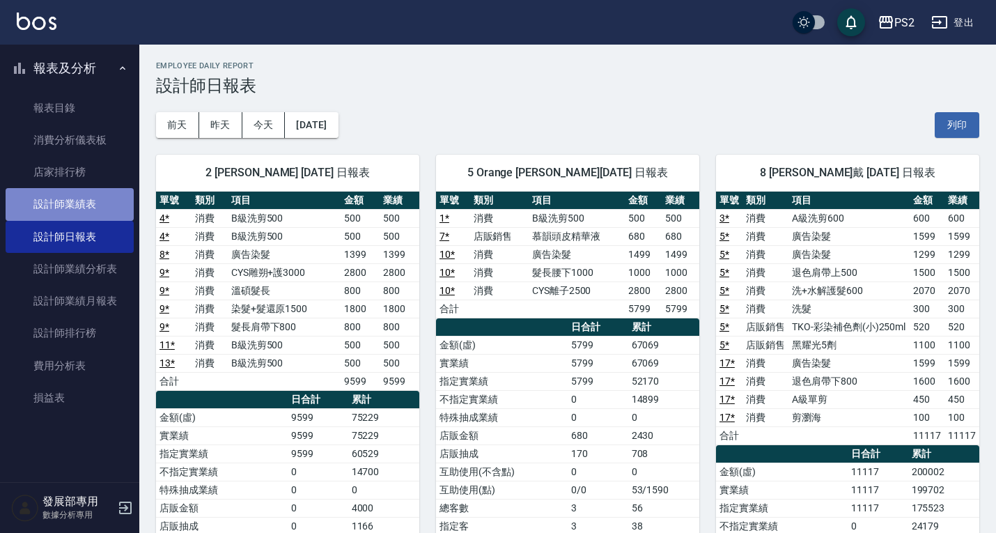
click at [80, 190] on link "設計師業績表" at bounding box center [70, 204] width 128 height 32
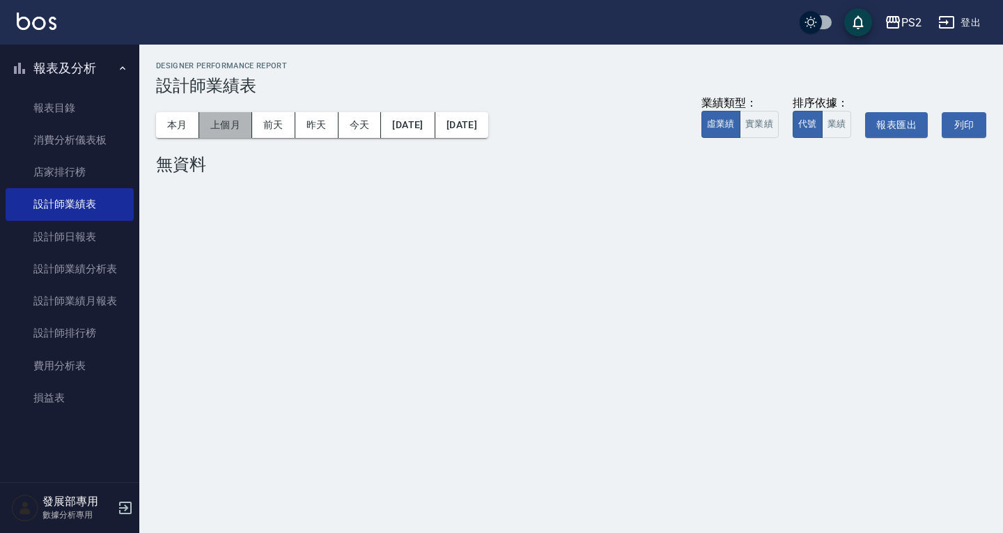
click at [203, 128] on button "上個月" at bounding box center [225, 125] width 53 height 26
click at [186, 128] on button "本月" at bounding box center [177, 125] width 43 height 26
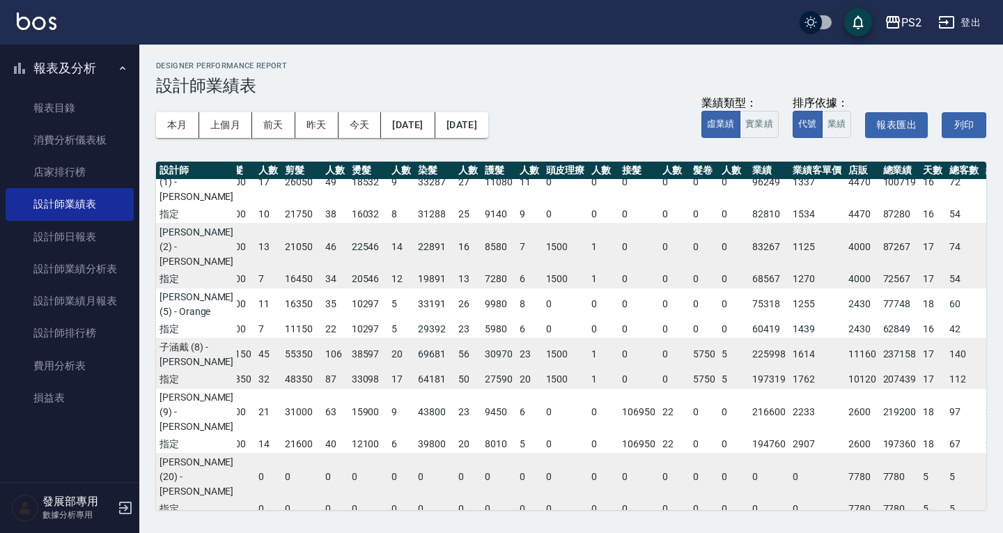
scroll to position [0, 17]
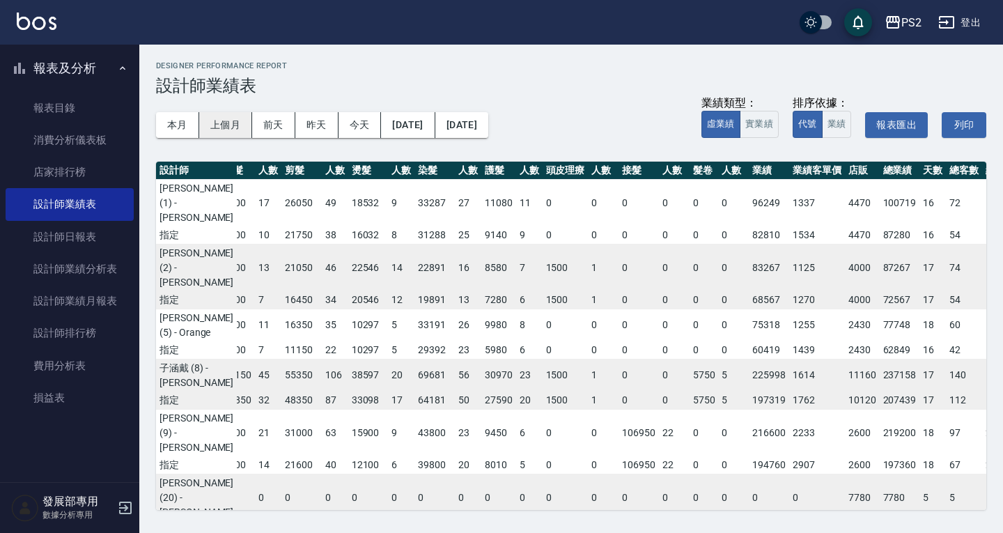
click at [238, 123] on button "上個月" at bounding box center [225, 125] width 53 height 26
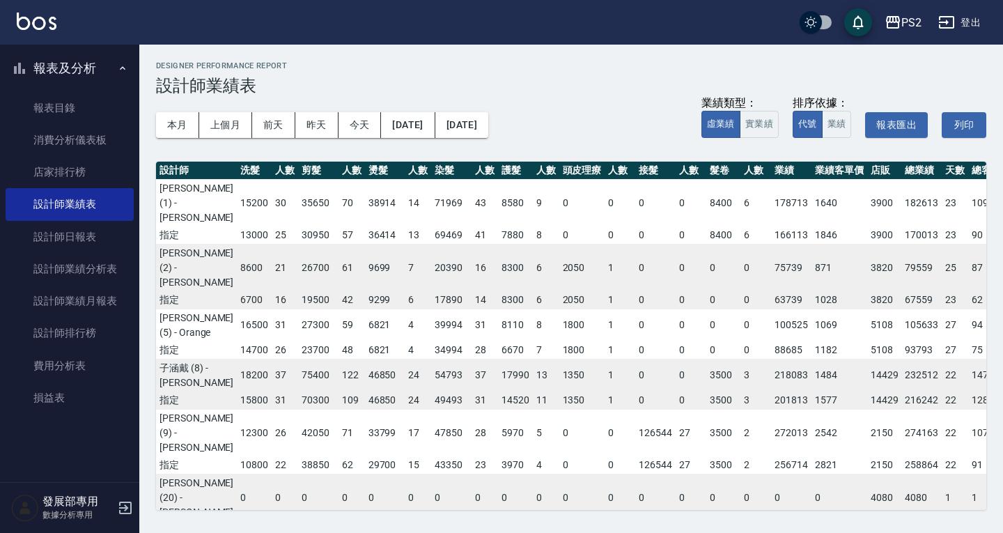
scroll to position [0, 22]
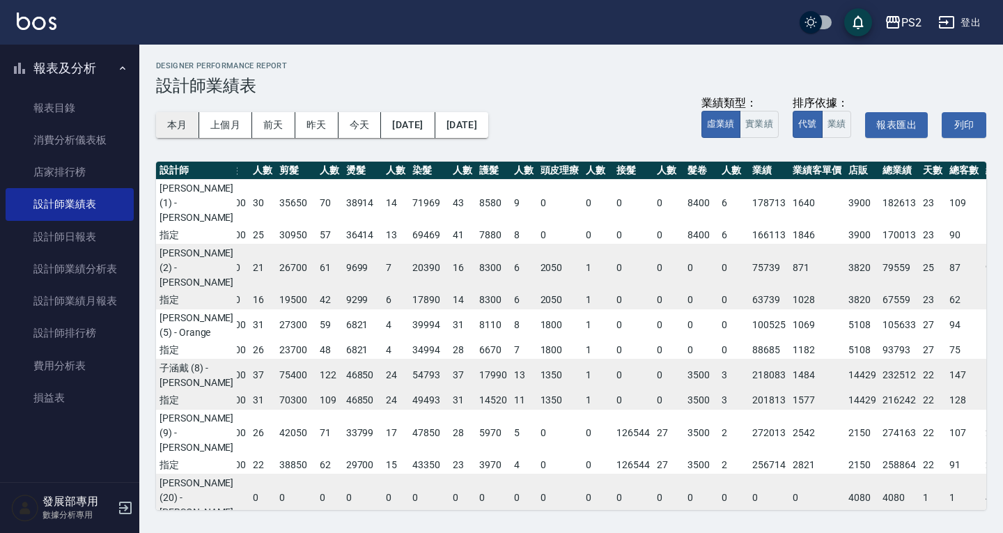
click at [178, 130] on button "本月" at bounding box center [177, 125] width 43 height 26
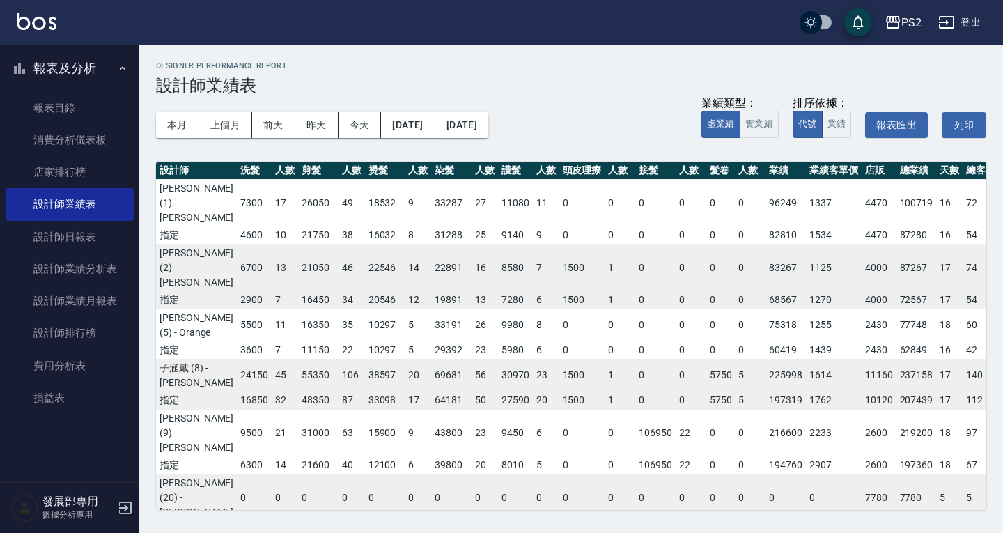
scroll to position [0, 17]
